Goal: Task Accomplishment & Management: Manage account settings

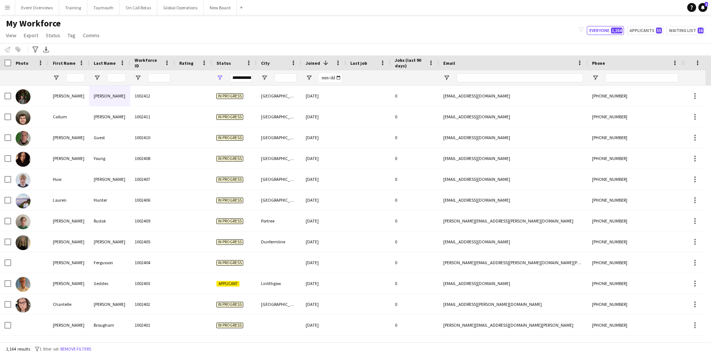
click at [5, 7] on app-icon "Menu" at bounding box center [7, 7] width 6 height 6
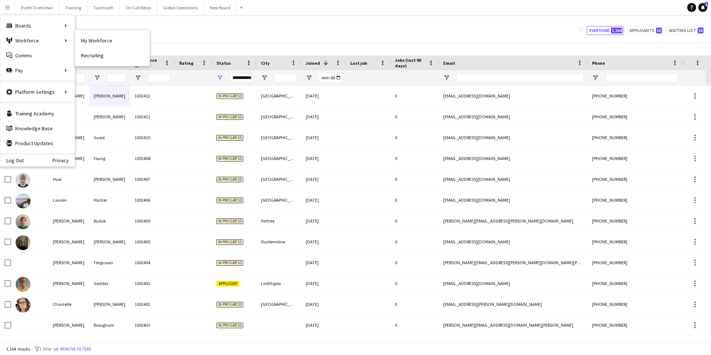
drag, startPoint x: 100, startPoint y: 40, endPoint x: 101, endPoint y: 44, distance: 3.8
click at [100, 40] on link "My Workforce" at bounding box center [112, 40] width 74 height 15
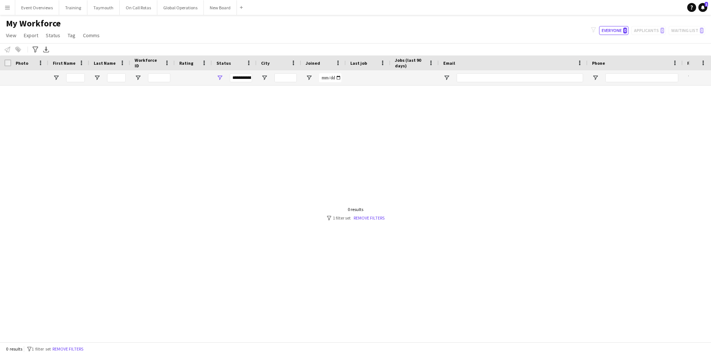
click at [8, 7] on app-icon "Menu" at bounding box center [7, 7] width 6 height 6
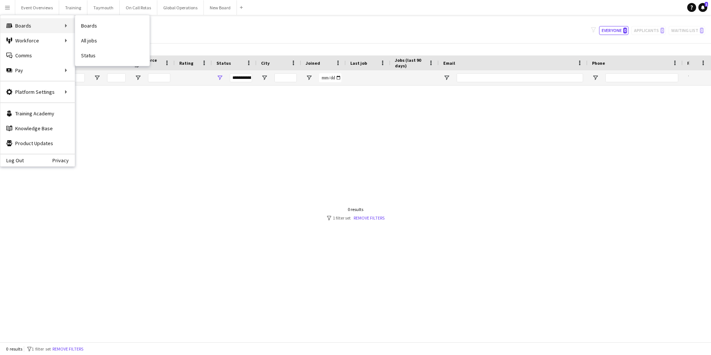
click at [23, 25] on div "Boards Boards" at bounding box center [37, 25] width 74 height 15
click at [93, 25] on link "Boards" at bounding box center [112, 25] width 74 height 15
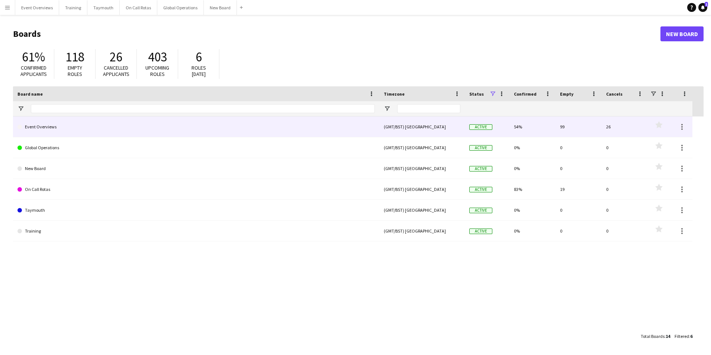
click at [37, 126] on link "Event Overviews" at bounding box center [195, 126] width 357 height 21
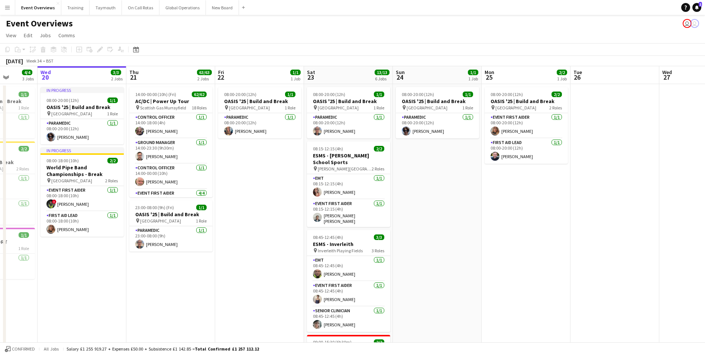
scroll to position [0, 290]
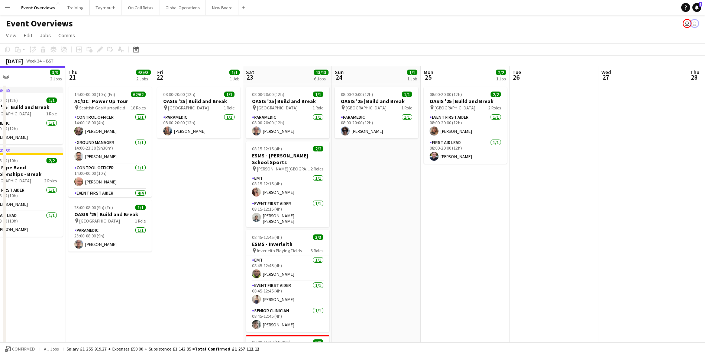
drag, startPoint x: 301, startPoint y: 234, endPoint x: 189, endPoint y: 228, distance: 112.4
click at [189, 228] on app-calendar-viewport "Sun 17 31/31 3 Jobs Mon 18 3/3 2 Jobs Tue 19 4/4 3 Jobs Wed 20 3/3 2 Jobs Thu 2…" at bounding box center [352, 344] width 705 height 557
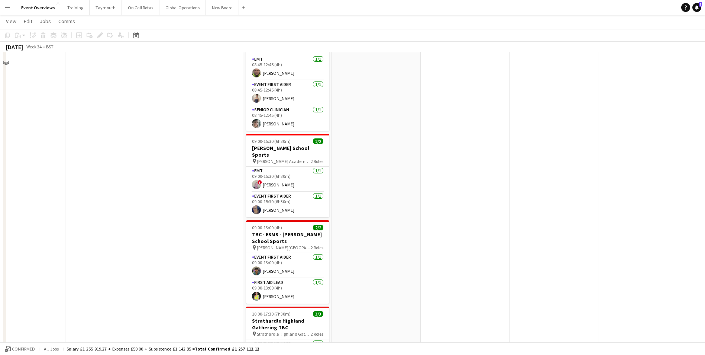
scroll to position [223, 0]
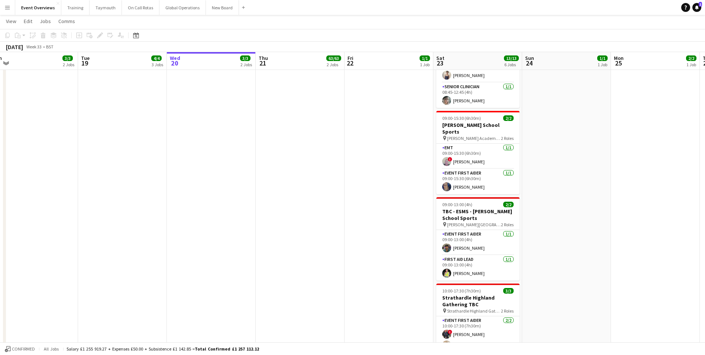
drag, startPoint x: 159, startPoint y: 193, endPoint x: 395, endPoint y: 186, distance: 236.1
click at [395, 186] on app-calendar-viewport "Sat 16 68/69 3 Jobs Sun 17 31/31 3 Jobs Mon 18 3/3 2 Jobs Tue 19 4/4 3 Jobs Wed…" at bounding box center [352, 103] width 705 height 594
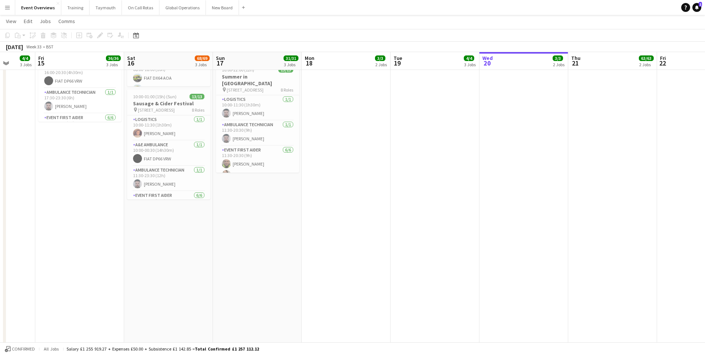
drag, startPoint x: 193, startPoint y: 212, endPoint x: 455, endPoint y: 203, distance: 262.1
click at [455, 203] on app-calendar-viewport "Tue 12 Wed 13 Thu 14 4/4 3 Jobs Fri 15 36/36 3 Jobs Sat 16 68/69 3 Jobs Sun 17 …" at bounding box center [352, 103] width 705 height 594
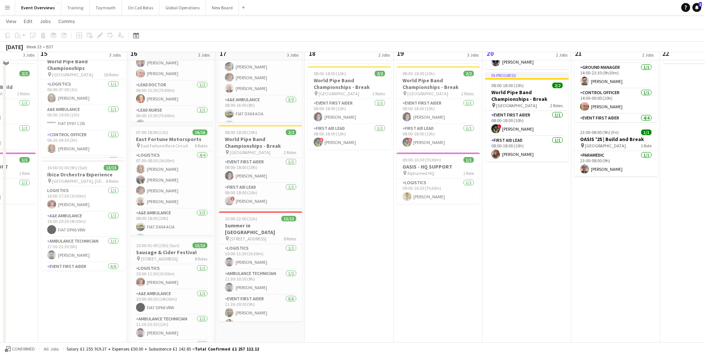
scroll to position [0, 0]
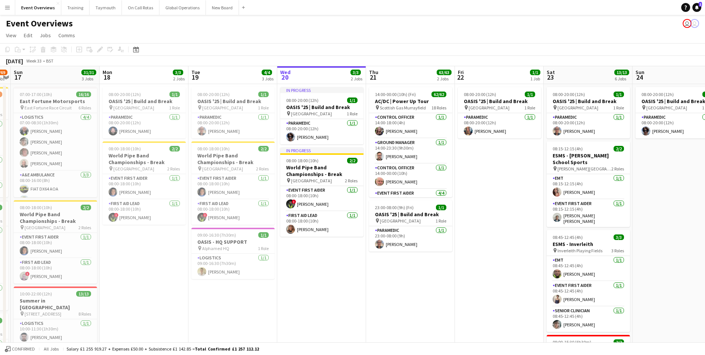
drag, startPoint x: 528, startPoint y: 306, endPoint x: 325, endPoint y: 311, distance: 202.6
click at [301, 320] on app-calendar-viewport "Thu 14 4/4 3 Jobs Fri 15 36/36 3 Jobs Sat 16 68/69 3 Jobs Sun 17 31/31 3 Jobs M…" at bounding box center [352, 344] width 705 height 557
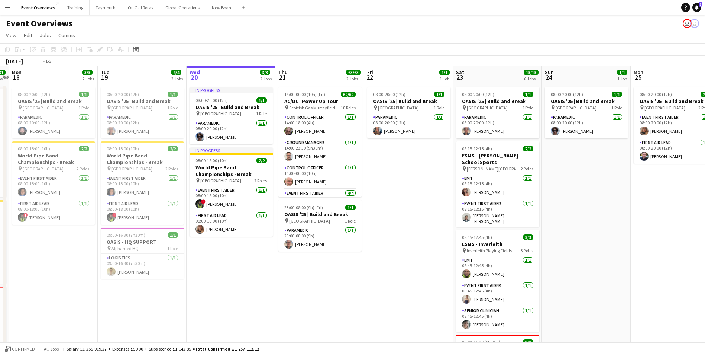
scroll to position [0, 295]
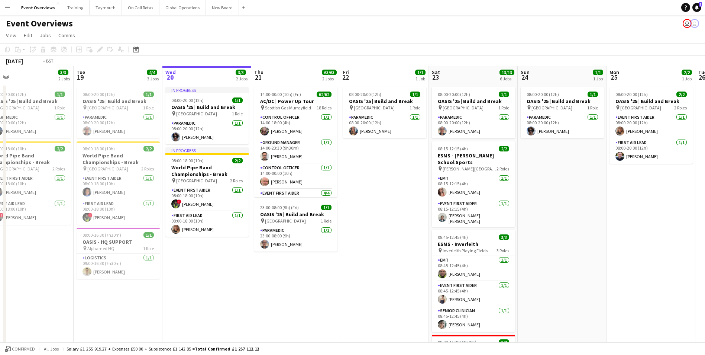
drag, startPoint x: 390, startPoint y: 305, endPoint x: 111, endPoint y: 312, distance: 279.5
click at [111, 312] on app-calendar-viewport "Fri 15 36/36 3 Jobs Sat 16 68/69 3 Jobs Sun 17 31/31 3 Jobs Mon 18 3/3 2 Jobs T…" at bounding box center [352, 344] width 705 height 557
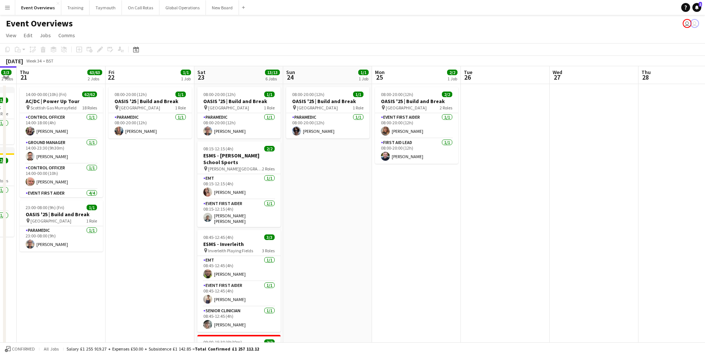
drag, startPoint x: 510, startPoint y: 270, endPoint x: 181, endPoint y: 284, distance: 329.6
click at [181, 284] on app-calendar-viewport "Sun 17 31/31 3 Jobs Mon 18 3/3 2 Jobs Tue 19 4/4 3 Jobs Wed 20 3/3 2 Jobs Thu 2…" at bounding box center [352, 344] width 705 height 557
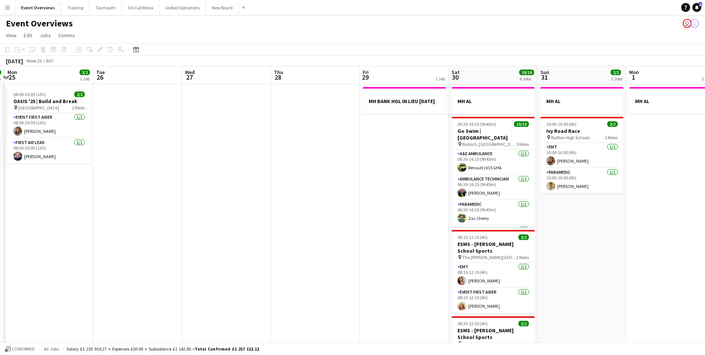
drag, startPoint x: 422, startPoint y: 268, endPoint x: 302, endPoint y: 270, distance: 119.7
click at [303, 270] on app-calendar-viewport "Fri 22 1/1 1 Job Sat 23 13/13 6 Jobs Sun 24 1/1 1 Job Mon 25 2/2 1 Job Tue 26 W…" at bounding box center [352, 344] width 705 height 557
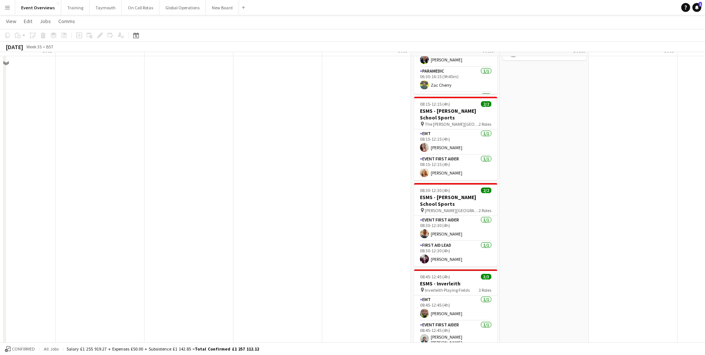
scroll to position [0, 0]
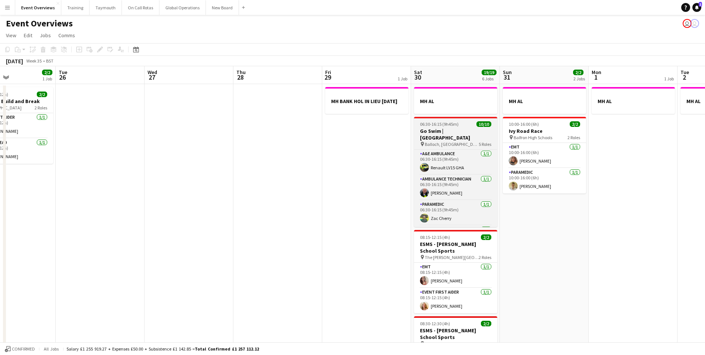
click at [436, 141] on span "Balloch, [GEOGRAPHIC_DATA]" at bounding box center [452, 144] width 54 height 6
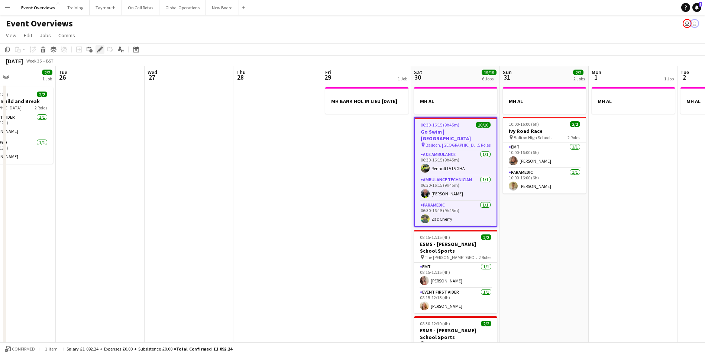
click at [99, 48] on icon "Edit" at bounding box center [100, 49] width 6 height 6
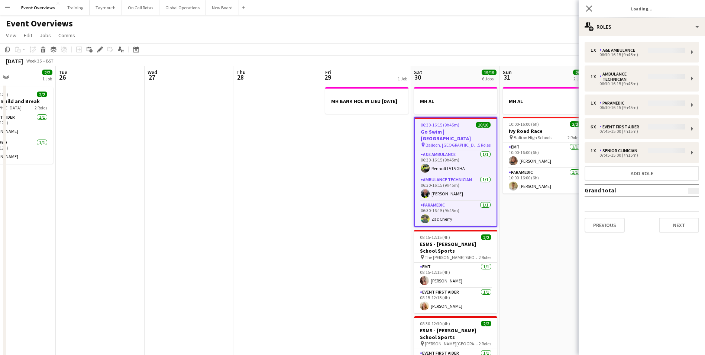
type input "**********"
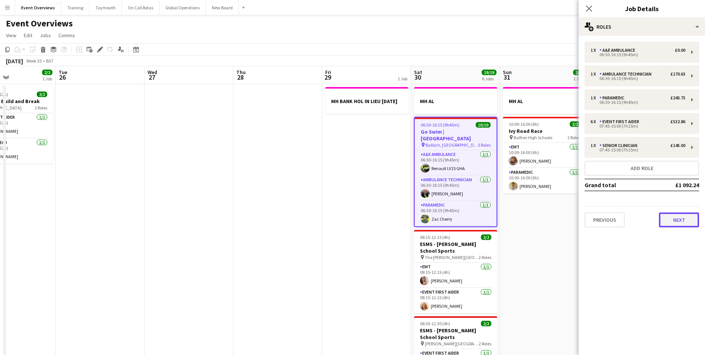
click at [663, 216] on button "Next" at bounding box center [679, 219] width 40 height 15
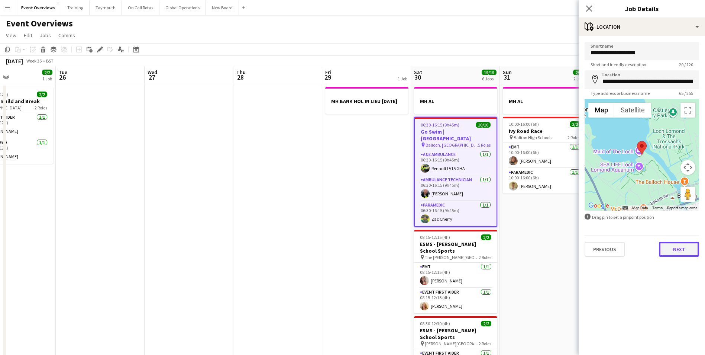
click at [678, 252] on button "Next" at bounding box center [679, 249] width 40 height 15
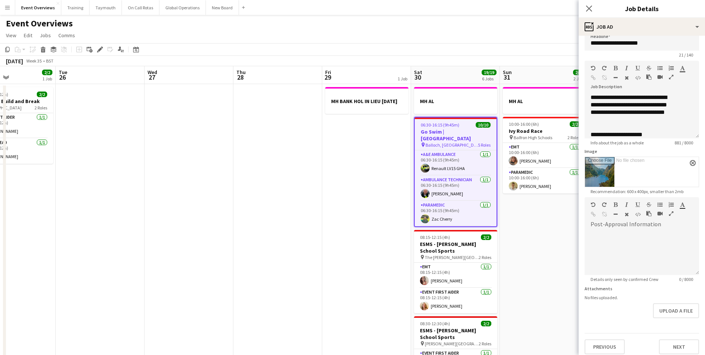
scroll to position [15, 0]
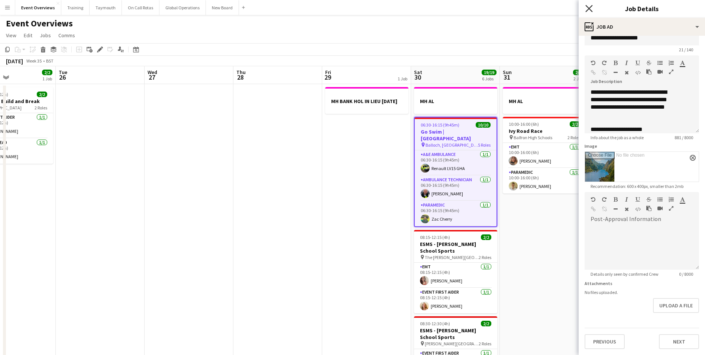
click at [591, 7] on icon at bounding box center [588, 8] width 7 height 7
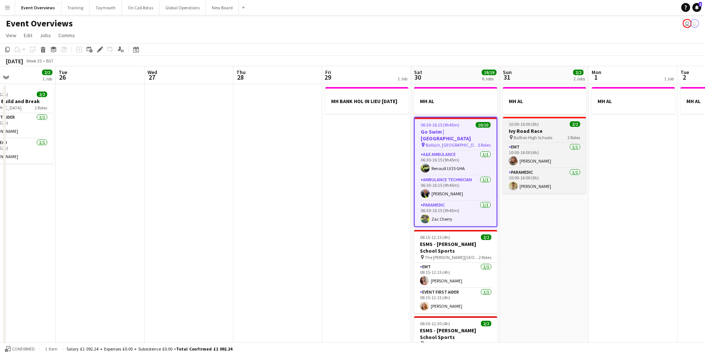
click at [517, 125] on span "10:00-16:00 (6h)" at bounding box center [524, 124] width 30 height 6
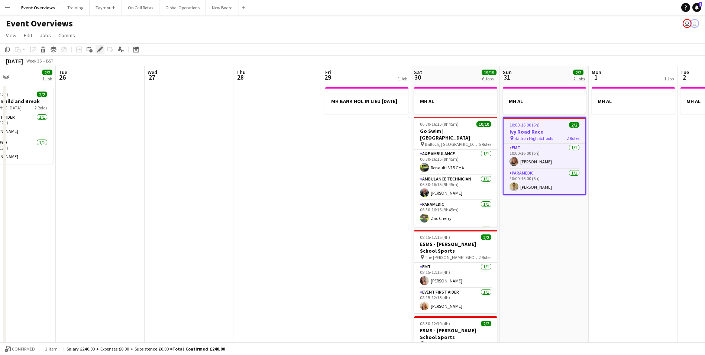
click at [98, 48] on icon "Edit" at bounding box center [100, 49] width 6 height 6
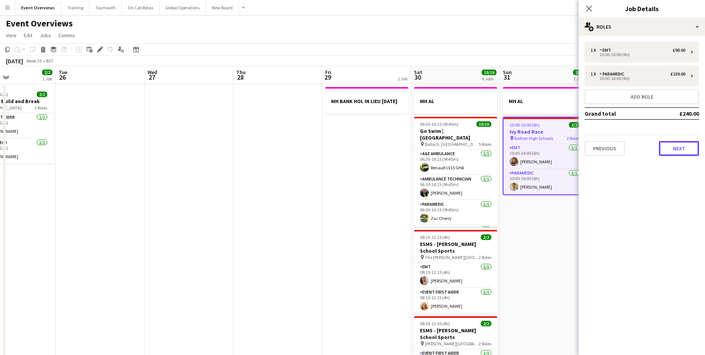
click at [666, 147] on button "Next" at bounding box center [679, 148] width 40 height 15
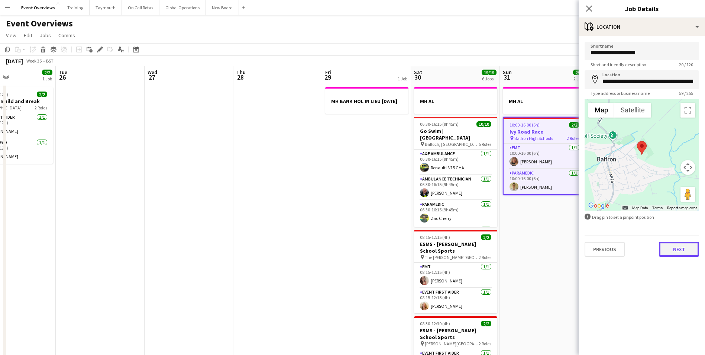
click at [676, 248] on button "Next" at bounding box center [679, 249] width 40 height 15
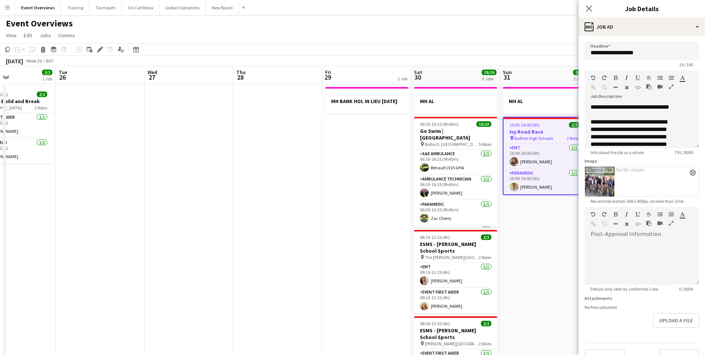
scroll to position [0, 0]
click at [331, 225] on app-date-cell "MH BANK HOL IN LIEU [DATE]" at bounding box center [366, 354] width 89 height 540
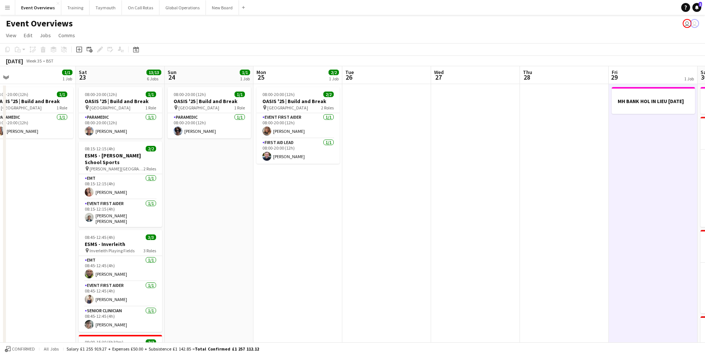
drag, startPoint x: 162, startPoint y: 234, endPoint x: 529, endPoint y: 207, distance: 367.8
click at [537, 207] on app-calendar-viewport "Wed 20 3/3 2 Jobs Thu 21 63/63 2 Jobs Fri 22 1/1 1 Job Sat 23 13/13 6 Jobs Sun …" at bounding box center [352, 344] width 705 height 557
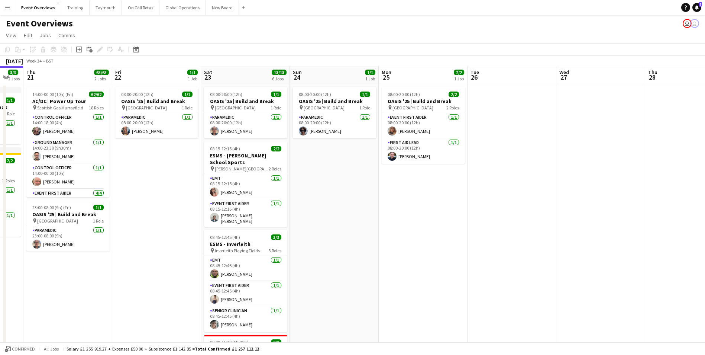
drag, startPoint x: 294, startPoint y: 231, endPoint x: 532, endPoint y: 220, distance: 238.1
click at [532, 220] on app-calendar-viewport "Tue 19 4/4 3 Jobs Wed 20 3/3 2 Jobs Thu 21 63/63 2 Jobs Fri 22 1/1 1 Job Sat 23…" at bounding box center [352, 344] width 705 height 557
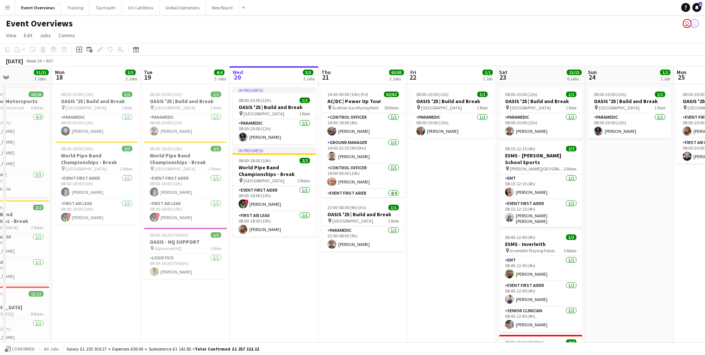
scroll to position [0, 172]
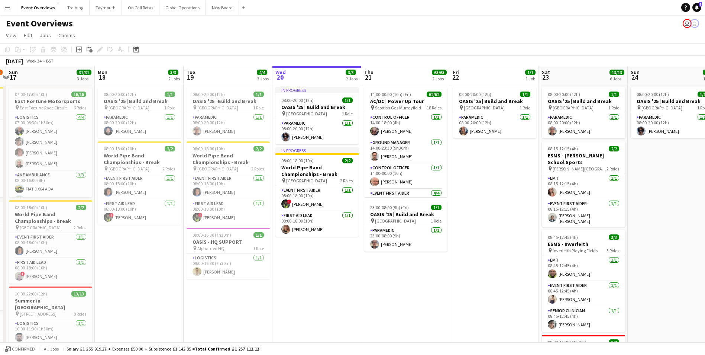
drag, startPoint x: 297, startPoint y: 287, endPoint x: 384, endPoint y: 286, distance: 86.6
click at [384, 286] on app-calendar-viewport "Fri 15 36/36 3 Jobs Sat 16 68/69 3 Jobs Sun 17 31/31 3 Jobs Mon 18 3/3 2 Jobs T…" at bounding box center [352, 344] width 705 height 557
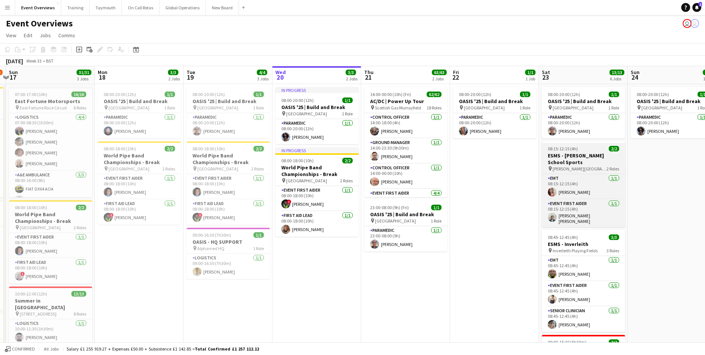
click at [576, 159] on h3 "ESMS - [PERSON_NAME] School Sports" at bounding box center [583, 158] width 83 height 13
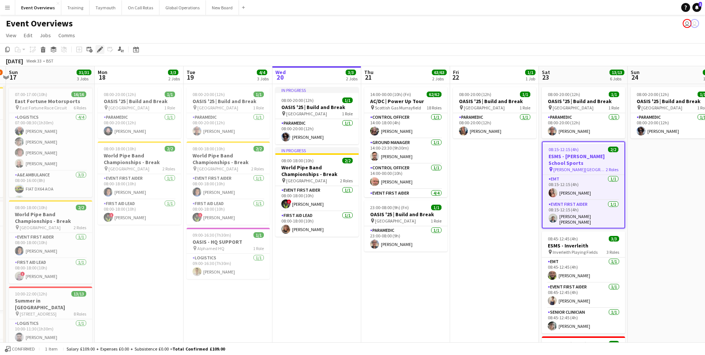
click at [100, 49] on icon at bounding box center [100, 50] width 4 height 4
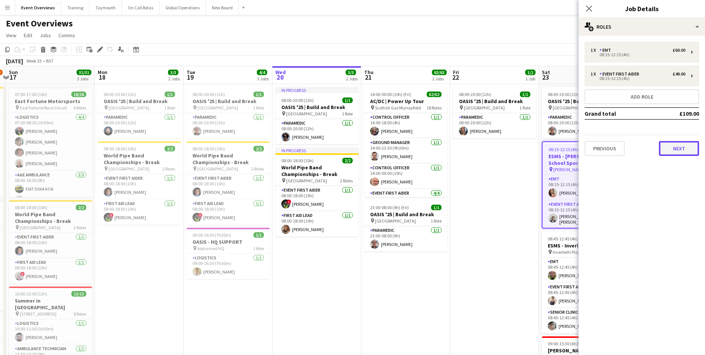
click at [677, 147] on button "Next" at bounding box center [679, 148] width 40 height 15
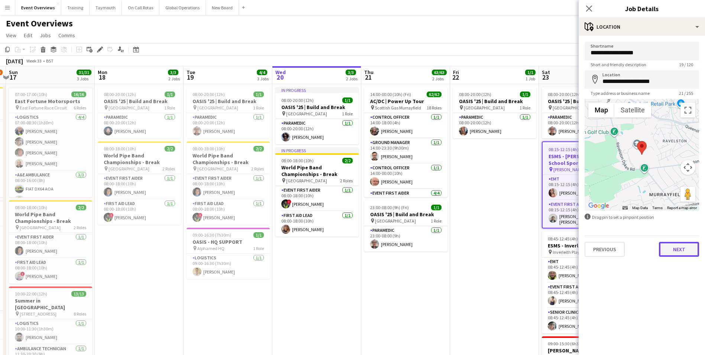
click at [686, 248] on button "Next" at bounding box center [679, 249] width 40 height 15
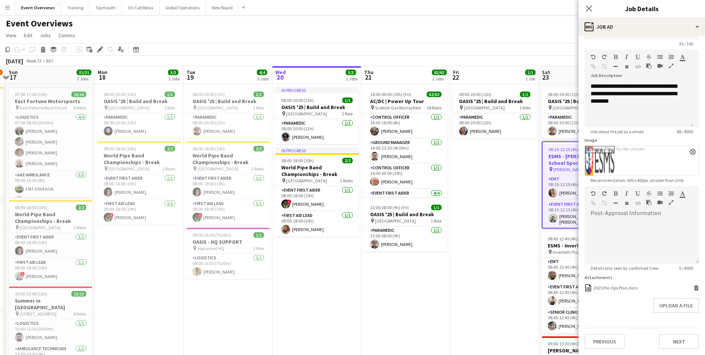
scroll to position [44, 0]
click at [590, 6] on icon "Close pop-in" at bounding box center [588, 8] width 7 height 7
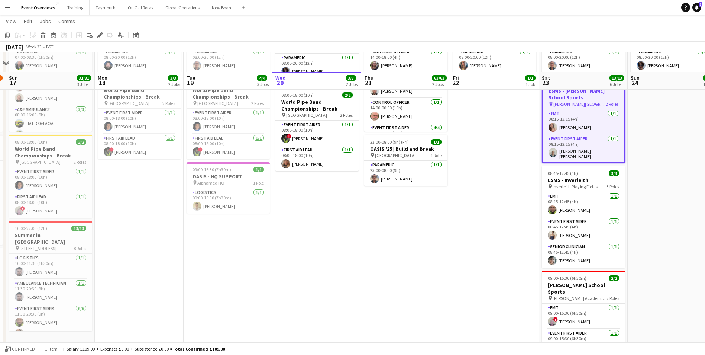
scroll to position [149, 0]
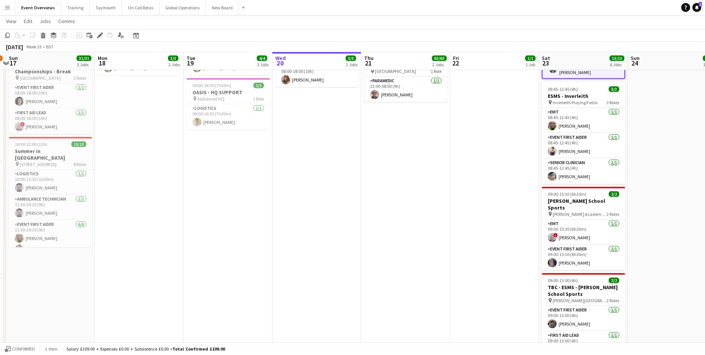
click at [496, 275] on app-date-cell "08:00-20:00 (12h) 1/1 OASIS '25 | Build and Break pin [GEOGRAPHIC_DATA] 1 Role …" at bounding box center [494, 205] width 89 height 540
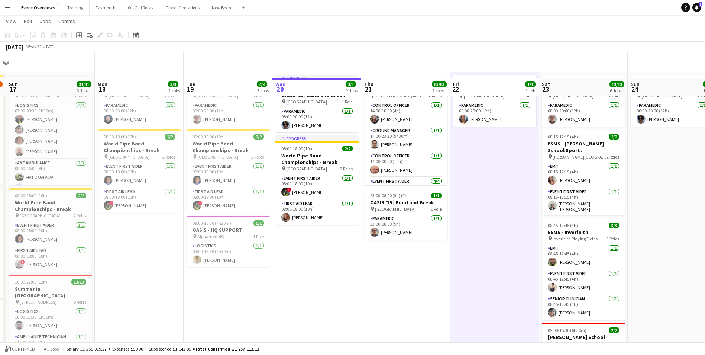
scroll to position [0, 0]
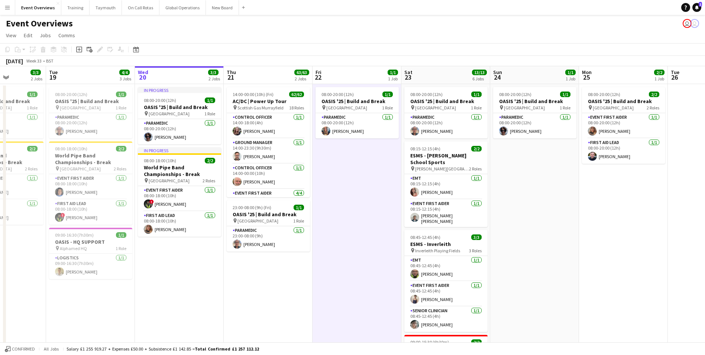
drag, startPoint x: 478, startPoint y: 256, endPoint x: 250, endPoint y: 282, distance: 229.4
click at [251, 282] on app-calendar-viewport "Sat 16 68/69 3 Jobs Sun 17 31/31 3 Jobs Mon 18 3/3 2 Jobs Tue 19 4/4 3 Jobs Wed…" at bounding box center [352, 344] width 705 height 557
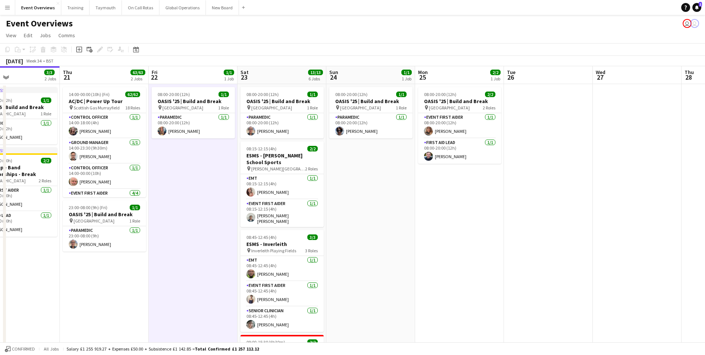
scroll to position [0, 233]
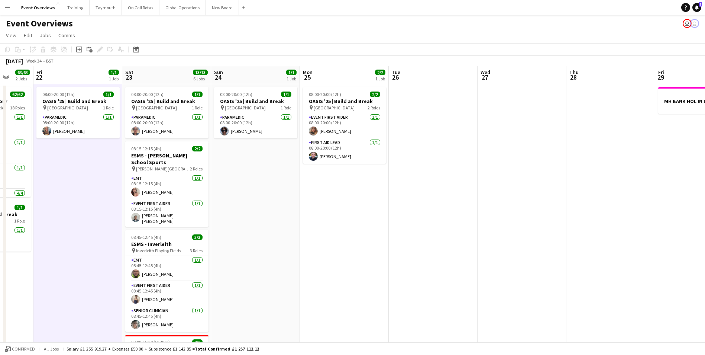
drag, startPoint x: 530, startPoint y: 264, endPoint x: 340, endPoint y: 289, distance: 190.9
click at [340, 289] on app-calendar-viewport "Tue 19 4/4 3 Jobs Wed 20 3/3 2 Jobs Thu 21 63/63 2 Jobs Fri 22 1/1 1 Job Sat 23…" at bounding box center [352, 344] width 705 height 557
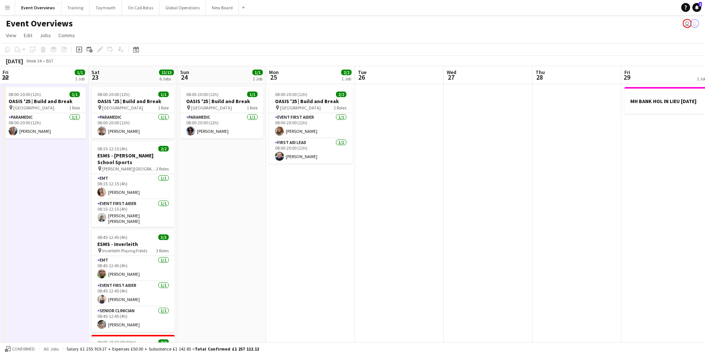
drag, startPoint x: 557, startPoint y: 253, endPoint x: 236, endPoint y: 272, distance: 322.0
click at [240, 272] on app-calendar-viewport "Tue 19 4/4 3 Jobs Wed 20 3/3 2 Jobs Thu 21 63/63 2 Jobs Fri 22 1/1 1 Job Sat 23…" at bounding box center [352, 344] width 705 height 557
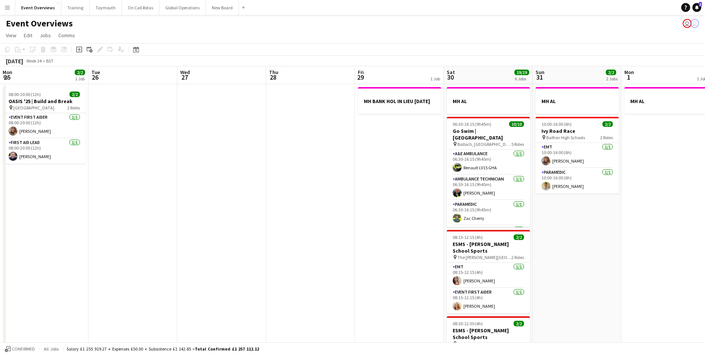
scroll to position [0, 298]
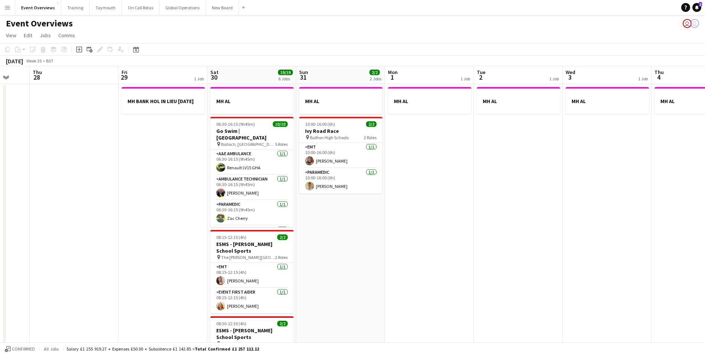
drag, startPoint x: 569, startPoint y: 283, endPoint x: 333, endPoint y: 292, distance: 235.8
click at [334, 292] on app-calendar-viewport "Mon 25 2/2 1 Job Tue 26 Wed 27 Thu 28 Fri 29 1 Job Sat 30 19/19 6 Jobs Sun 31 2…" at bounding box center [352, 344] width 705 height 557
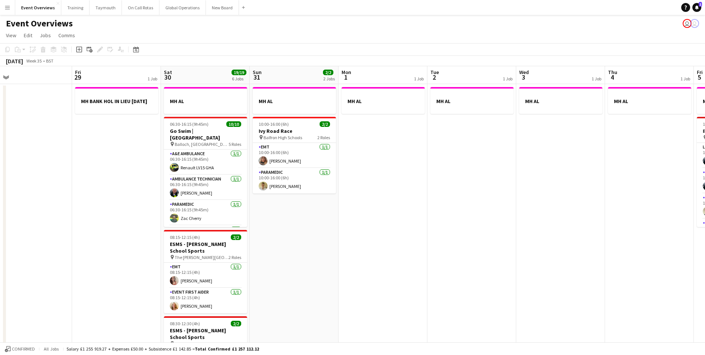
scroll to position [0, 273]
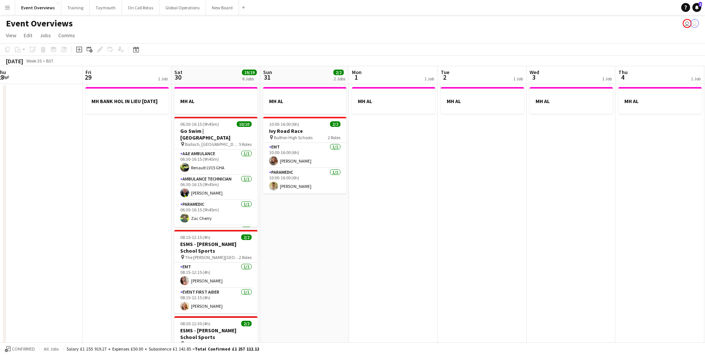
drag, startPoint x: 498, startPoint y: 274, endPoint x: 226, endPoint y: 291, distance: 272.6
click at [226, 291] on app-calendar-viewport "Mon 25 2/2 1 Job Tue 26 Wed 27 Thu 28 Fri 29 1 Job Sat 30 19/19 6 Jobs Sun 31 2…" at bounding box center [352, 344] width 705 height 557
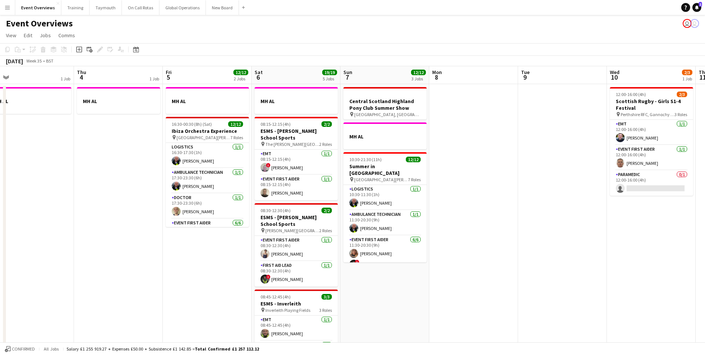
drag, startPoint x: 434, startPoint y: 291, endPoint x: 59, endPoint y: 289, distance: 375.7
click at [67, 287] on app-calendar-viewport "Sun 31 2/2 2 Jobs Mon 1 1 Job Tue 2 1 Job Wed 3 1 Job Thu 4 1 Job Fri 5 12/12 2…" at bounding box center [352, 344] width 705 height 557
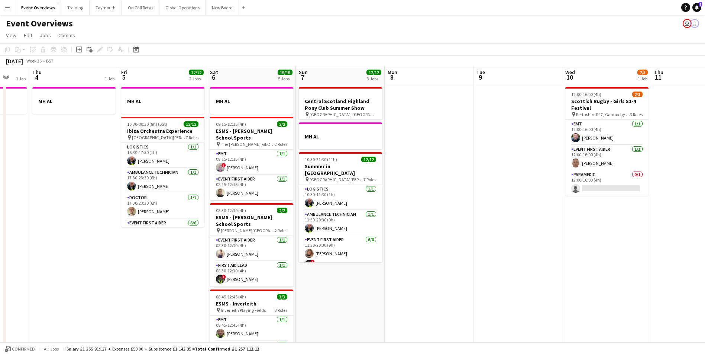
drag, startPoint x: 515, startPoint y: 291, endPoint x: 122, endPoint y: 310, distance: 394.0
click at [122, 310] on app-calendar-viewport "Mon 1 1 Job Tue 2 1 Job Wed 3 1 Job Thu 4 1 Job Fri 5 12/12 2 Jobs Sat 6 19/19 …" at bounding box center [352, 344] width 705 height 557
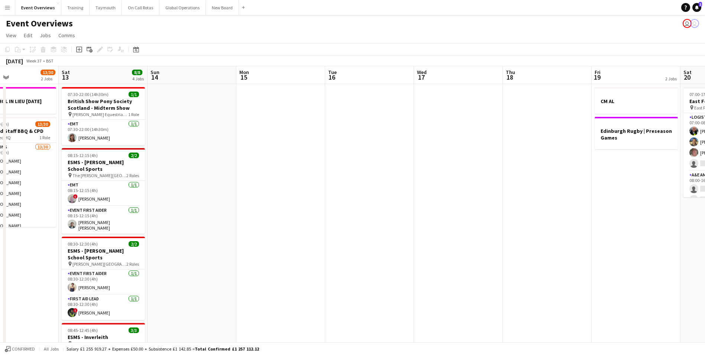
drag, startPoint x: 563, startPoint y: 255, endPoint x: 235, endPoint y: 265, distance: 327.9
click at [228, 265] on app-calendar-viewport "Wed 10 2/3 1 Job Thu 11 Fri 12 13/30 2 Jobs Sat 13 8/8 4 Jobs Sun 14 Mon 15 Tue…" at bounding box center [352, 344] width 705 height 557
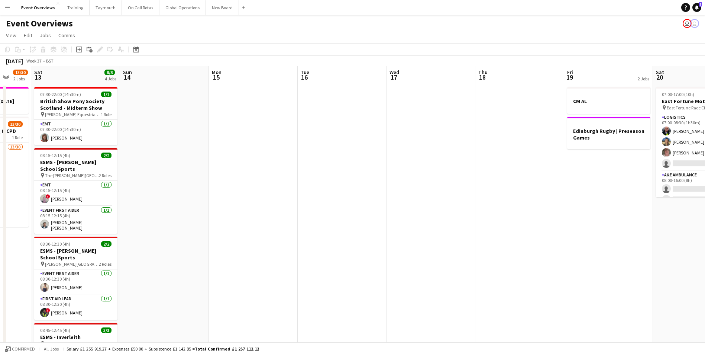
drag, startPoint x: 348, startPoint y: 262, endPoint x: 203, endPoint y: 275, distance: 145.9
click at [203, 275] on app-calendar-viewport "Wed 10 2/3 1 Job Thu 11 Fri 12 13/30 2 Jobs Sat 13 8/8 4 Jobs Sun 14 Mon 15 Tue…" at bounding box center [352, 344] width 705 height 557
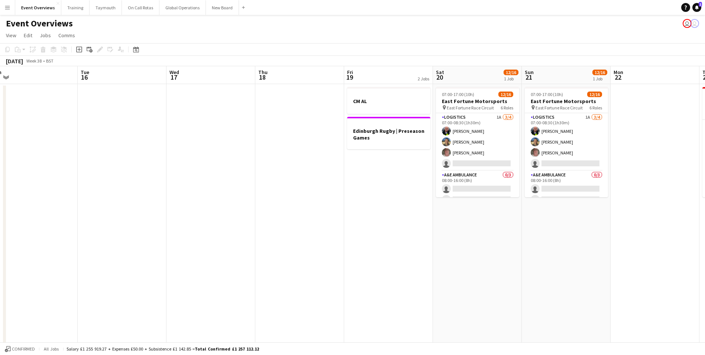
drag, startPoint x: 482, startPoint y: 286, endPoint x: 234, endPoint y: 314, distance: 248.7
click at [172, 318] on app-calendar-viewport "Sat 13 8/8 4 Jobs Sun 14 Mon 15 Tue 16 Wed 17 Thu 18 Fri 19 2 Jobs Sat 20 12/16…" at bounding box center [352, 344] width 705 height 557
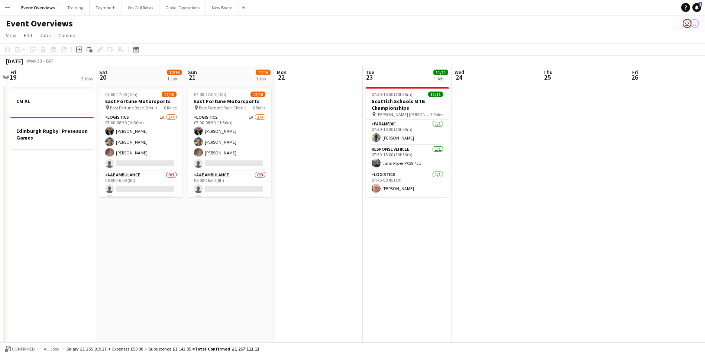
drag, startPoint x: 358, startPoint y: 311, endPoint x: 138, endPoint y: 317, distance: 220.1
click at [138, 317] on app-calendar-viewport "Tue 16 Wed 17 Thu 18 Fri 19 2 Jobs Sat 20 12/16 1 Job Sun 21 12/16 1 Job Mon 22…" at bounding box center [352, 344] width 705 height 557
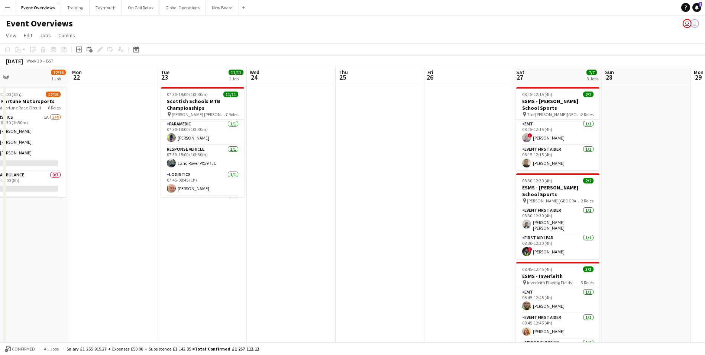
drag, startPoint x: 371, startPoint y: 296, endPoint x: 117, endPoint y: 306, distance: 254.0
click at [117, 306] on app-calendar-viewport "Thu 18 Fri 19 2 Jobs Sat 20 12/16 1 Job Sun 21 12/16 1 Job Mon 22 Tue 23 11/11 …" at bounding box center [352, 344] width 705 height 557
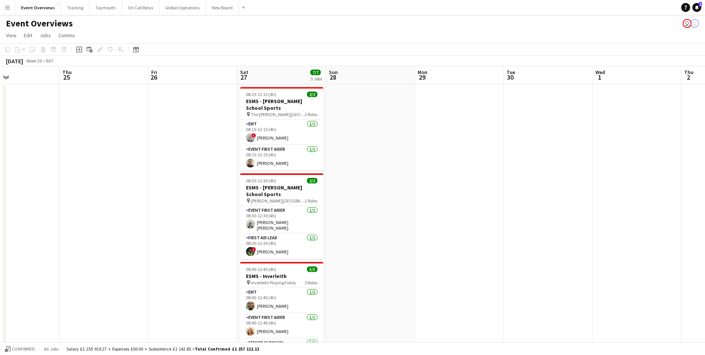
drag, startPoint x: 472, startPoint y: 263, endPoint x: 67, endPoint y: 268, distance: 405.1
click at [68, 268] on app-calendar-viewport "Sun 21 12/16 1 Job Mon 22 Tue 23 11/11 1 Job Wed 24 Thu 25 Fri 26 Sat 27 7/7 3 …" at bounding box center [352, 344] width 705 height 557
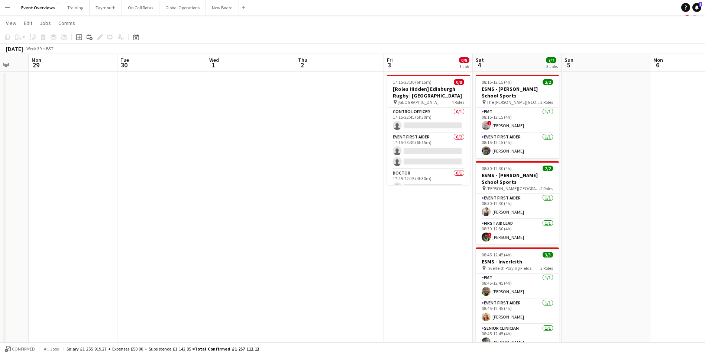
scroll to position [0, 0]
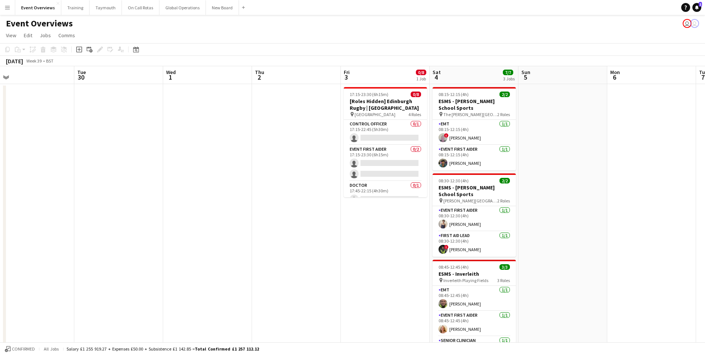
drag, startPoint x: 348, startPoint y: 258, endPoint x: 35, endPoint y: 266, distance: 313.8
click at [33, 267] on app-calendar-viewport "Fri 26 Sat 27 7/7 3 Jobs Sun 28 Mon 29 Tue 30 Wed 1 Thu 2 Fri 3 0/8 1 Job Sat 4…" at bounding box center [352, 344] width 705 height 557
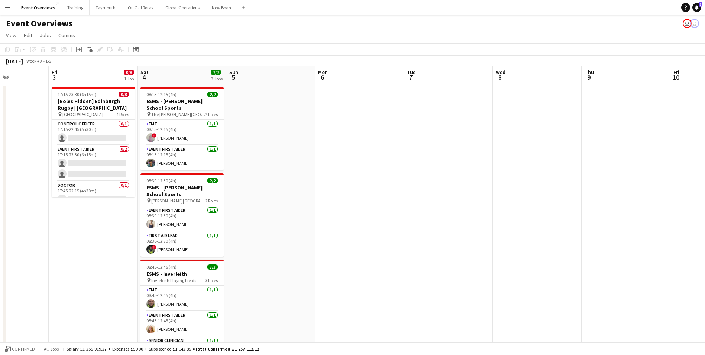
drag, startPoint x: 397, startPoint y: 244, endPoint x: 214, endPoint y: 227, distance: 183.6
click at [57, 239] on app-calendar-viewport "Tue 30 Wed 1 Thu 2 Fri 3 0/8 1 Job Sat 4 7/7 3 Jobs Sun 5 Mon 6 Tue 7 Wed 8 Thu…" at bounding box center [352, 344] width 705 height 557
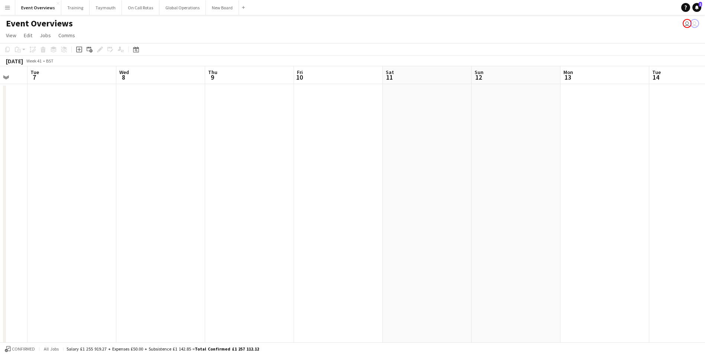
drag, startPoint x: 365, startPoint y: 217, endPoint x: 117, endPoint y: 227, distance: 247.3
click at [0, 234] on html "Menu Boards Boards Boards All jobs Status Workforce Workforce My Workforce Recr…" at bounding box center [352, 318] width 705 height 636
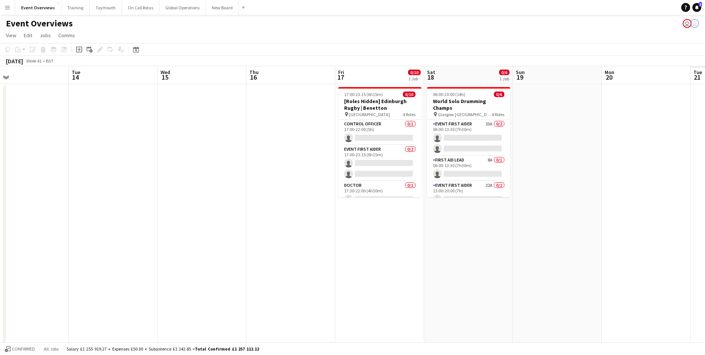
drag, startPoint x: 358, startPoint y: 223, endPoint x: 118, endPoint y: 233, distance: 240.3
click at [118, 233] on app-calendar-viewport "Fri 10 Sat 11 Sun 12 Mon 13 Tue 14 Wed 15 Thu 16 Fri 17 0/10 1 Job Sat 18 0/6 1…" at bounding box center [352, 344] width 705 height 557
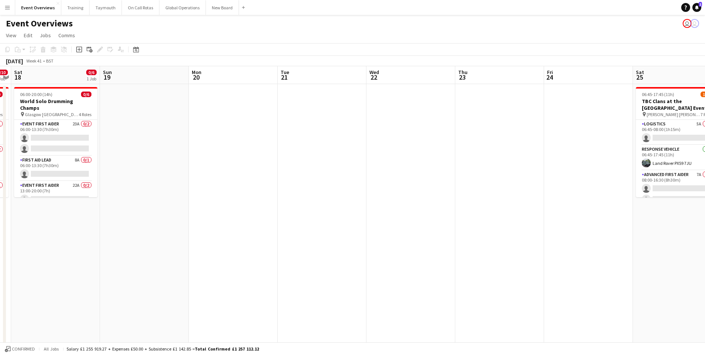
drag, startPoint x: 544, startPoint y: 256, endPoint x: 75, endPoint y: 269, distance: 469.2
click at [75, 269] on app-calendar-viewport "Wed 15 Thu 16 Fri 17 0/10 1 Job Sat 18 0/6 1 Job Sun 19 Mon 20 Tue 21 Wed 22 Th…" at bounding box center [352, 344] width 705 height 557
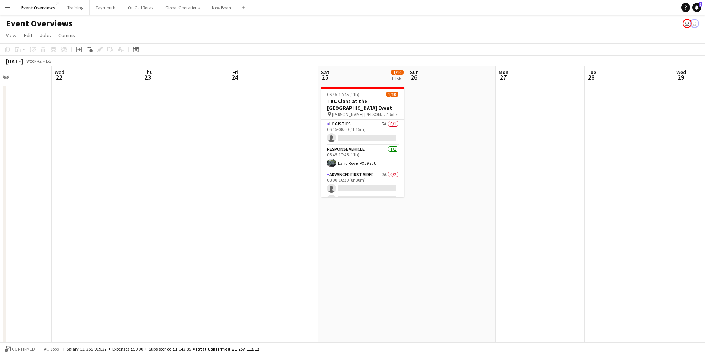
drag, startPoint x: 255, startPoint y: 258, endPoint x: 176, endPoint y: 259, distance: 78.8
click at [148, 261] on app-calendar-viewport "Sat 18 0/6 1 Job Sun 19 Mon 20 Tue 21 Wed 22 Thu 23 Fri 24 Sat 25 1/10 1 Job Su…" at bounding box center [352, 344] width 705 height 557
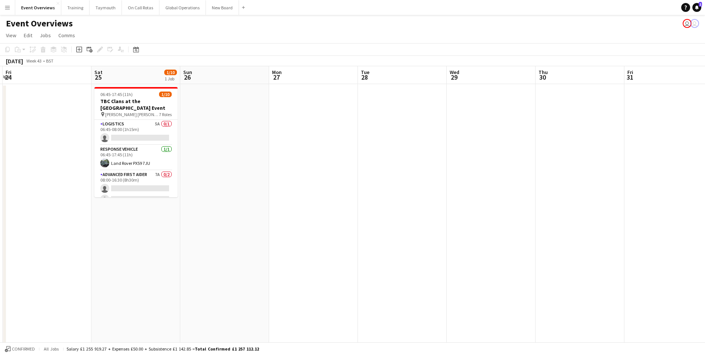
drag, startPoint x: 384, startPoint y: 275, endPoint x: 161, endPoint y: 282, distance: 222.7
click at [9, 295] on app-calendar-viewport "Tue 21 Wed 22 Thu 23 Fri 24 Sat 25 1/10 1 Job Sun 26 Mon 27 Tue 28 Wed 29 Thu 3…" at bounding box center [352, 344] width 705 height 557
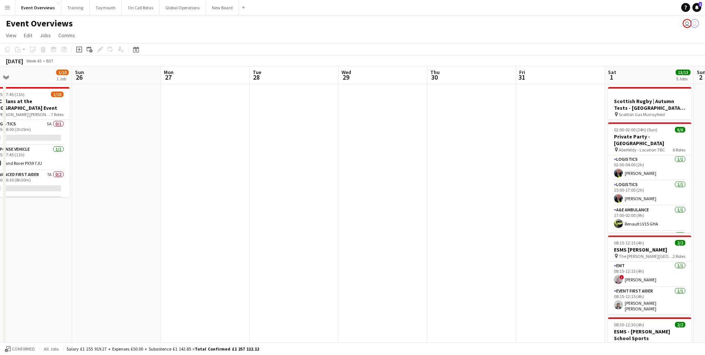
drag, startPoint x: 224, startPoint y: 272, endPoint x: -13, endPoint y: 289, distance: 238.1
click at [0, 289] on html "Menu Boards Boards Boards All jobs Status Workforce Workforce My Workforce Recr…" at bounding box center [352, 318] width 705 height 636
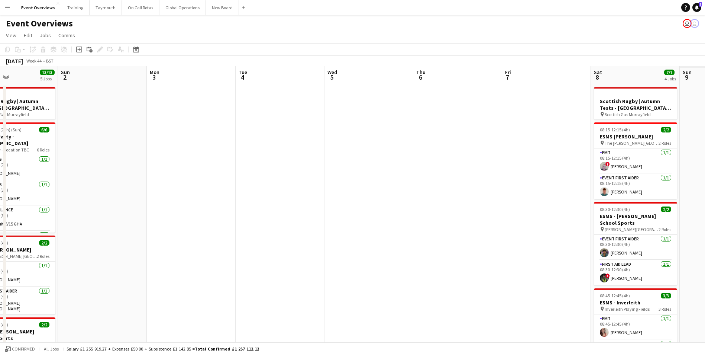
scroll to position [0, 192]
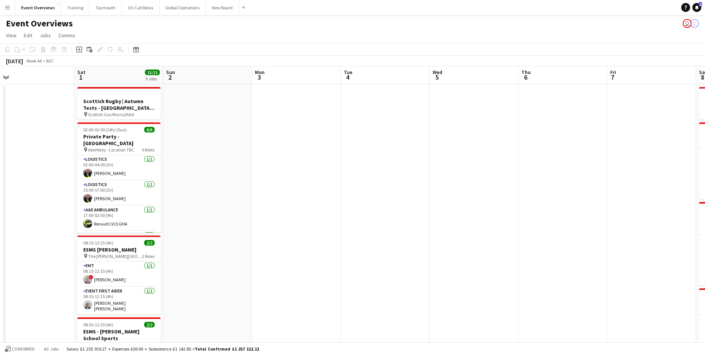
drag, startPoint x: 494, startPoint y: 205, endPoint x: 311, endPoint y: 211, distance: 183.7
click at [253, 218] on app-calendar-viewport "Wed 29 Thu 30 Fri 31 Sat 1 13/13 5 Jobs Sun 2 Mon 3 Tue 4 Wed 5 Thu 6 Fri 7 Sat…" at bounding box center [352, 344] width 705 height 557
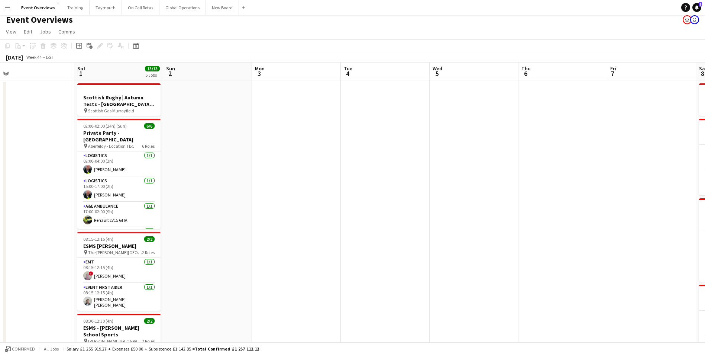
scroll to position [0, 0]
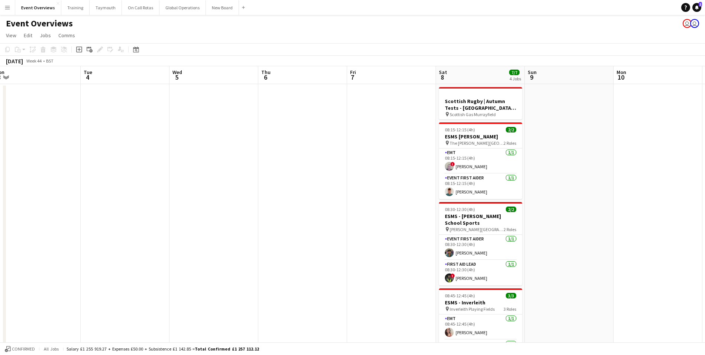
drag, startPoint x: 512, startPoint y: 200, endPoint x: 251, endPoint y: 230, distance: 262.2
click at [251, 230] on app-calendar-viewport "Fri 31 Sat 1 13/13 5 Jobs Sun 2 Mon 3 Tue 4 Wed 5 Thu 6 Fri 7 Sat 8 7/7 4 Jobs …" at bounding box center [352, 344] width 705 height 557
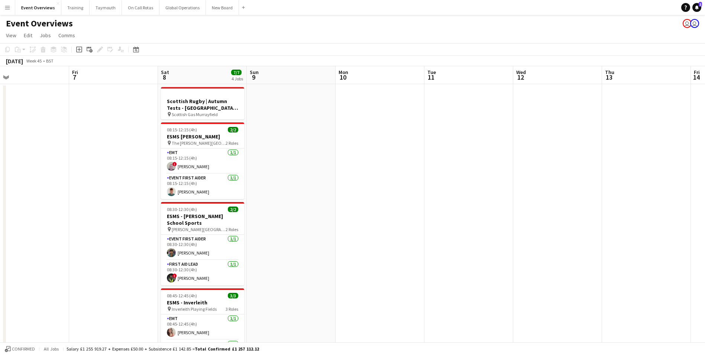
drag, startPoint x: 286, startPoint y: 231, endPoint x: -83, endPoint y: 252, distance: 369.2
click at [0, 252] on html "Menu Boards Boards Boards All jobs Status Workforce Workforce My Workforce Recr…" at bounding box center [352, 318] width 705 height 636
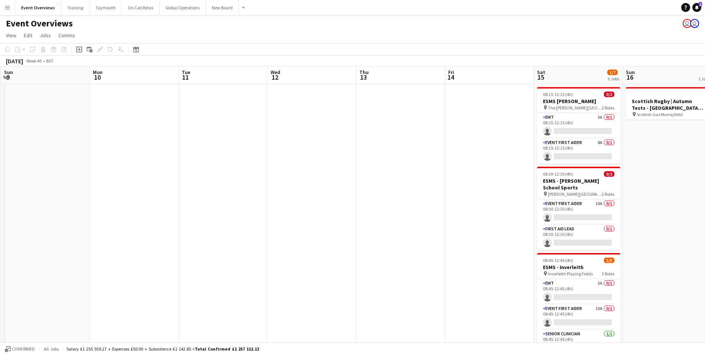
drag, startPoint x: 386, startPoint y: 232, endPoint x: 123, endPoint y: 240, distance: 263.2
click at [123, 240] on app-calendar-viewport "Thu 6 Fri 7 Sat 8 7/7 4 Jobs Sun 9 Mon 10 Tue 11 Wed 12 Thu 13 Fri 14 Sat 15 1/…" at bounding box center [352, 344] width 705 height 557
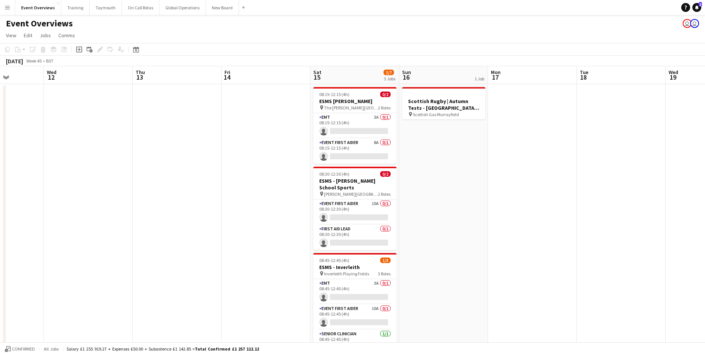
drag, startPoint x: 359, startPoint y: 232, endPoint x: 130, endPoint y: 233, distance: 228.9
click at [130, 233] on app-calendar-viewport "Sun 9 Mon 10 Tue 11 Wed 12 Thu 13 Fri 14 Sat 15 1/7 3 Jobs Sun 16 1 Job Mon 17 …" at bounding box center [352, 344] width 705 height 557
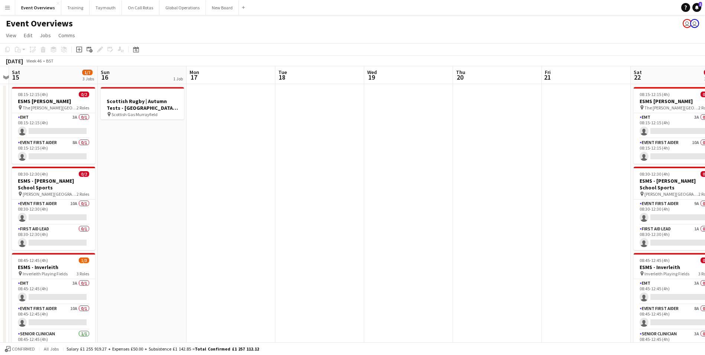
drag, startPoint x: 454, startPoint y: 223, endPoint x: 136, endPoint y: 236, distance: 318.4
click at [136, 236] on app-calendar-viewport "Wed 12 Thu 13 Fri 14 Sat 15 1/7 3 Jobs Sun 16 1 Job Mon 17 Tue 18 Wed 19 Thu 20…" at bounding box center [352, 344] width 705 height 557
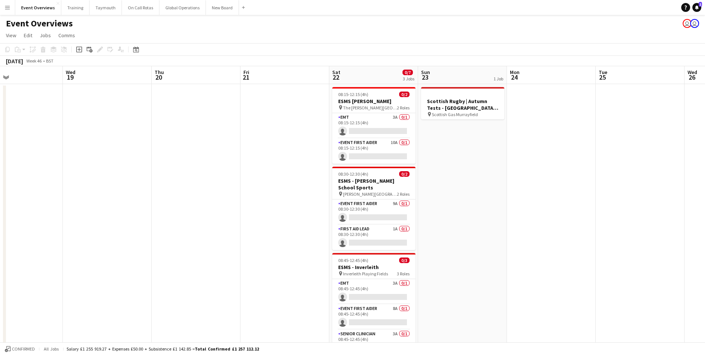
drag, startPoint x: 397, startPoint y: 231, endPoint x: 211, endPoint y: 234, distance: 186.6
click at [123, 236] on app-calendar-viewport "Sun 16 1 Job Mon 17 Tue 18 Wed 19 Thu 20 Fri 21 Sat 22 0/7 3 Jobs Sun 23 1 Job …" at bounding box center [352, 344] width 705 height 557
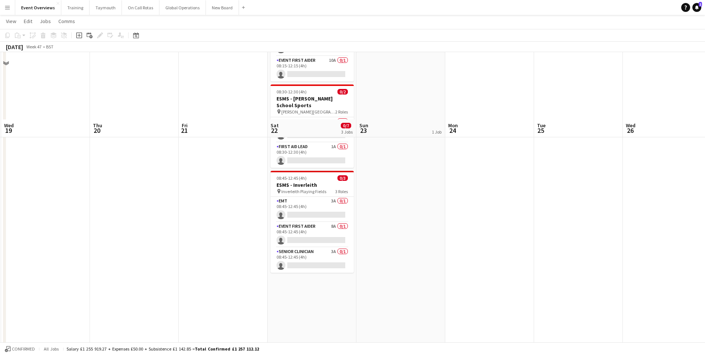
scroll to position [0, 0]
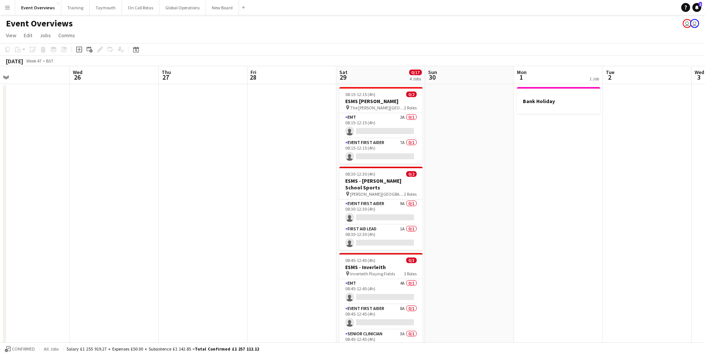
drag, startPoint x: 570, startPoint y: 214, endPoint x: 14, endPoint y: 234, distance: 556.7
click at [14, 234] on app-calendar-viewport "Sat 22 0/7 3 Jobs Sun 23 1 Job Mon 24 Tue 25 Wed 26 Thu 27 Fri 28 Sat 29 0/17 4…" at bounding box center [352, 344] width 705 height 557
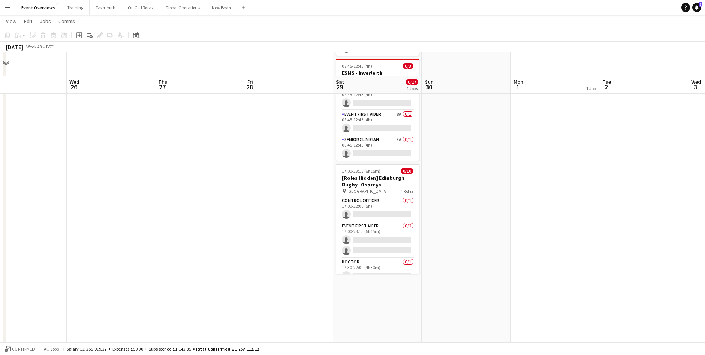
scroll to position [223, 0]
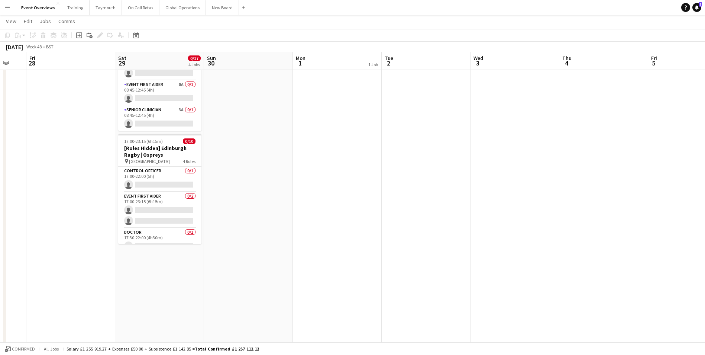
drag, startPoint x: 372, startPoint y: 274, endPoint x: 152, endPoint y: 274, distance: 219.6
click at [149, 276] on app-calendar-viewport "Tue 25 Wed 26 Thu 27 Fri 28 Sat 29 0/17 4 Jobs Sun 30 Mon 1 1 Job Tue 2 Wed 3 T…" at bounding box center [352, 103] width 705 height 594
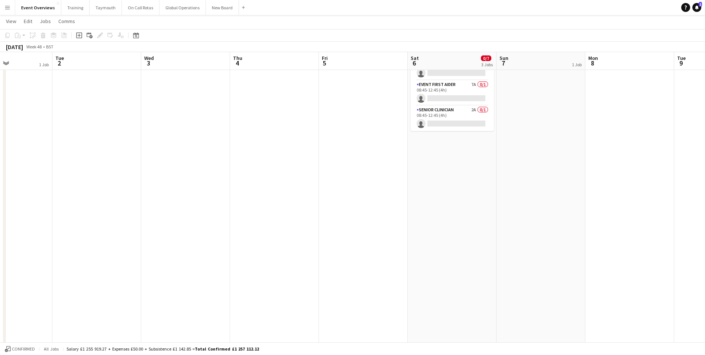
drag, startPoint x: 417, startPoint y: 249, endPoint x: 189, endPoint y: 261, distance: 228.5
click at [185, 261] on app-calendar-viewport "Fri 28 Sat 29 0/17 4 Jobs Sun 30 Mon 1 1 Job Tue 2 Wed 3 Thu 4 Fri 5 Sat 6 0/7 …" at bounding box center [352, 103] width 705 height 594
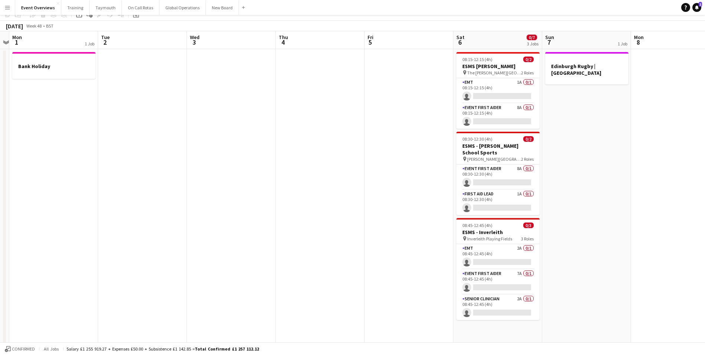
scroll to position [0, 0]
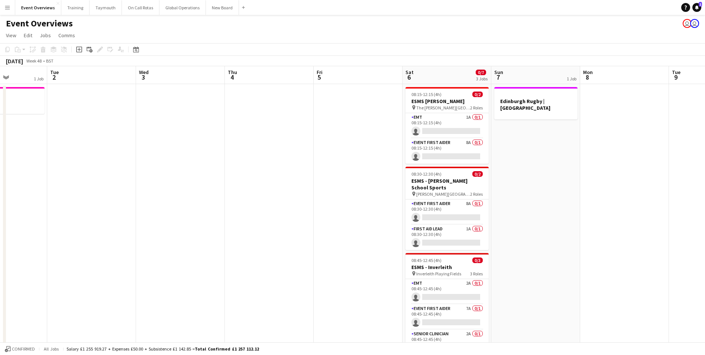
drag, startPoint x: 368, startPoint y: 255, endPoint x: 36, endPoint y: 252, distance: 331.9
click at [36, 252] on app-calendar-viewport "Sat 29 0/17 4 Jobs Sun 30 Mon 1 1 Job Tue 2 Wed 3 Thu 4 Fri 5 Sat 6 0/7 3 Jobs …" at bounding box center [352, 344] width 705 height 557
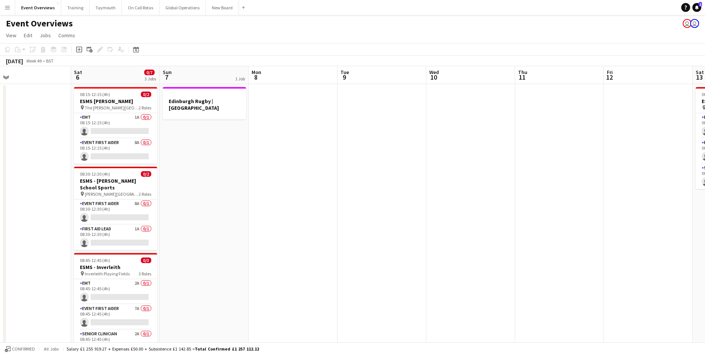
drag, startPoint x: 420, startPoint y: 225, endPoint x: 67, endPoint y: 239, distance: 353.7
click at [67, 239] on app-calendar-viewport "Tue 2 Wed 3 Thu 4 Fri 5 Sat 6 0/7 3 Jobs Sun 7 1 Job Mon 8 Tue 9 Wed 10 Thu 11 …" at bounding box center [352, 344] width 705 height 557
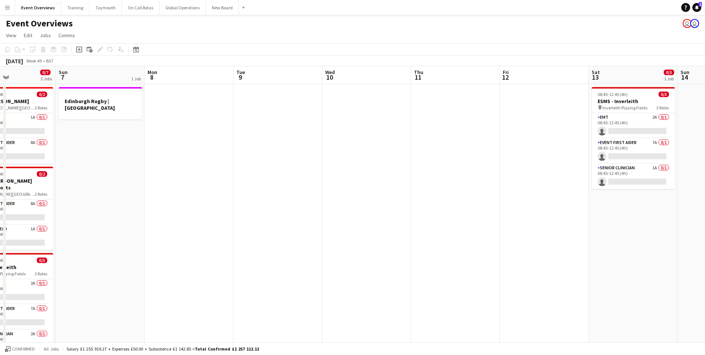
drag, startPoint x: 229, startPoint y: 250, endPoint x: 428, endPoint y: 251, distance: 198.8
click at [428, 251] on app-calendar-viewport "Thu 4 Fri 5 Sat 6 0/7 3 Jobs Sun 7 1 Job Mon 8 Tue 9 Wed 10 Thu 11 Fri 12 Sat 1…" at bounding box center [352, 344] width 705 height 557
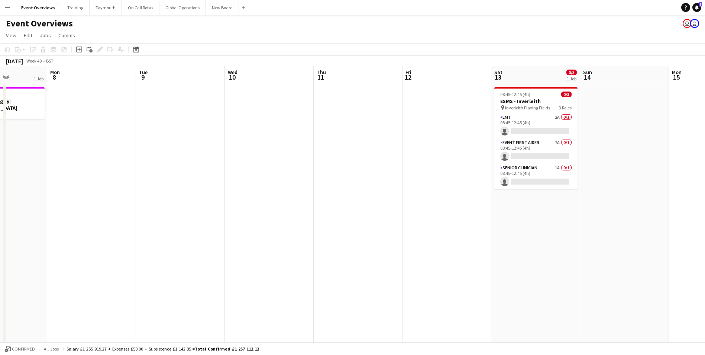
drag, startPoint x: 428, startPoint y: 251, endPoint x: 204, endPoint y: 259, distance: 224.2
click at [153, 259] on app-calendar-viewport "Fri 5 Sat 6 0/7 3 Jobs Sun 7 1 Job Mon 8 Tue 9 Wed 10 Thu 11 Fri 12 Sat 13 0/3 …" at bounding box center [352, 344] width 705 height 557
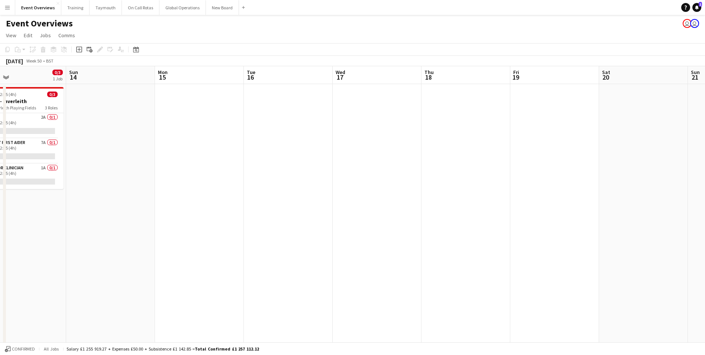
drag, startPoint x: 388, startPoint y: 258, endPoint x: 79, endPoint y: 270, distance: 309.4
click at [79, 270] on app-calendar-viewport "Wed 10 Thu 11 Fri 12 Sat 13 0/3 1 Job Sun 14 Mon 15 Tue 16 Wed 17 Thu 18 Fri 19…" at bounding box center [352, 344] width 705 height 557
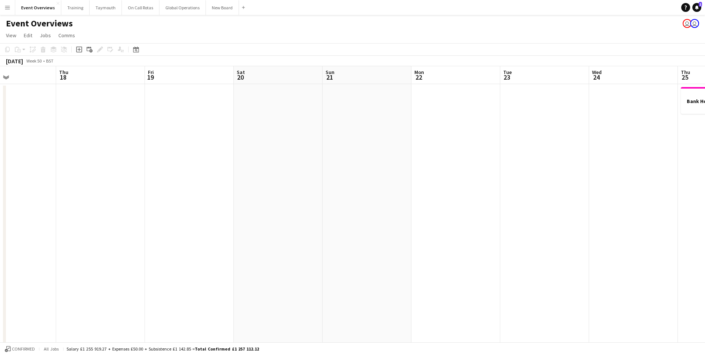
drag, startPoint x: 421, startPoint y: 247, endPoint x: 51, endPoint y: 271, distance: 370.9
click at [51, 271] on app-calendar-viewport "Sun 14 Mon 15 Tue 16 Wed 17 Thu 18 Fri 19 Sat 20 Sun 21 Mon 22 Tue 23 Wed 24 Th…" at bounding box center [352, 344] width 705 height 557
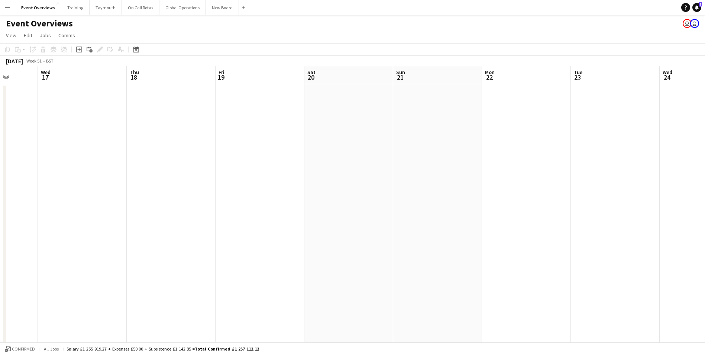
drag, startPoint x: 338, startPoint y: 262, endPoint x: -13, endPoint y: 269, distance: 350.9
click at [0, 269] on html "Menu Boards Boards Boards All jobs Status Workforce Workforce My Workforce Recr…" at bounding box center [352, 318] width 705 height 636
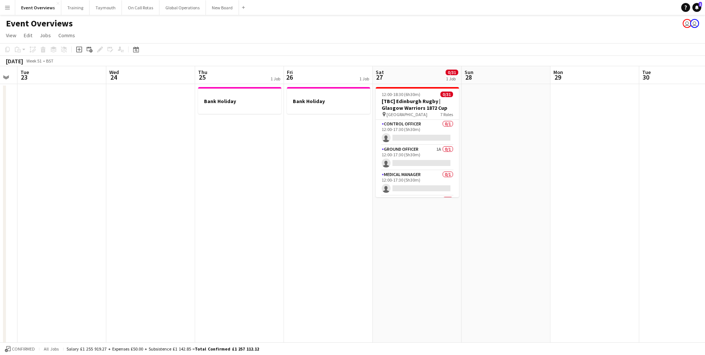
drag, startPoint x: 321, startPoint y: 260, endPoint x: 131, endPoint y: 265, distance: 189.6
click at [68, 265] on app-calendar-viewport "Sat 20 Sun 21 Mon 22 Tue 23 Wed 24 Thu 25 1 Job Fri 26 1 Job Sat 27 0/31 1 Job …" at bounding box center [352, 344] width 705 height 557
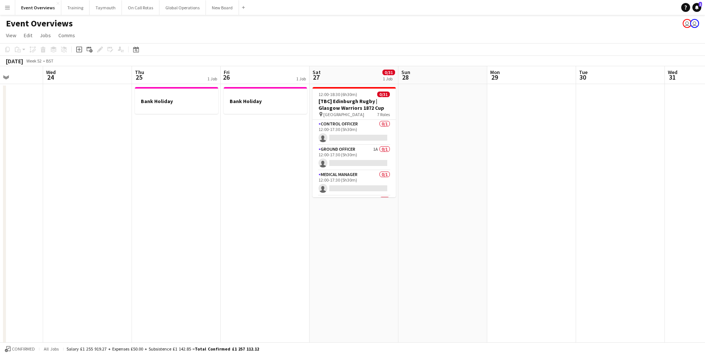
scroll to position [0, 238]
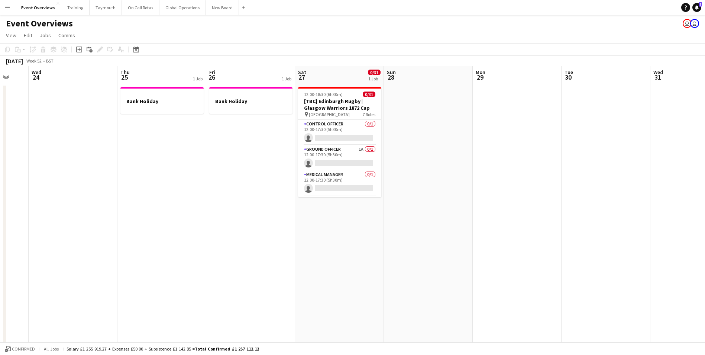
drag, startPoint x: 340, startPoint y: 266, endPoint x: 50, endPoint y: 276, distance: 290.0
click at [50, 276] on app-calendar-viewport "Sun 21 Mon 22 Tue 23 Wed 24 Thu 25 1 Job Fri 26 1 Job Sat 27 0/31 1 Job Sun 28 …" at bounding box center [352, 344] width 705 height 557
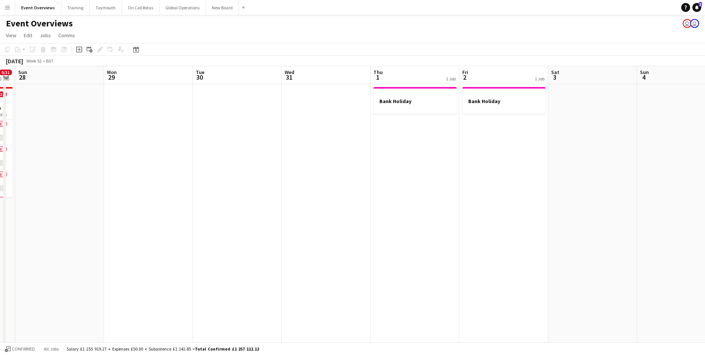
scroll to position [0, 213]
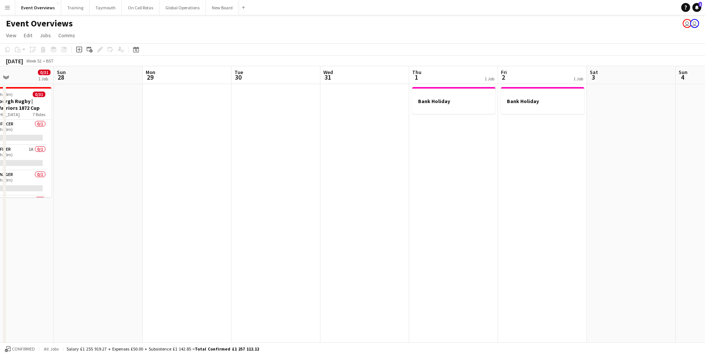
drag, startPoint x: 552, startPoint y: 220, endPoint x: 311, endPoint y: 249, distance: 242.9
click at [311, 249] on app-calendar-viewport "Thu 25 1 Job Fri 26 1 Job Sat 27 0/31 1 Job Sun 28 Mon 29 Tue 30 Wed 31 Thu 1 1…" at bounding box center [352, 344] width 705 height 557
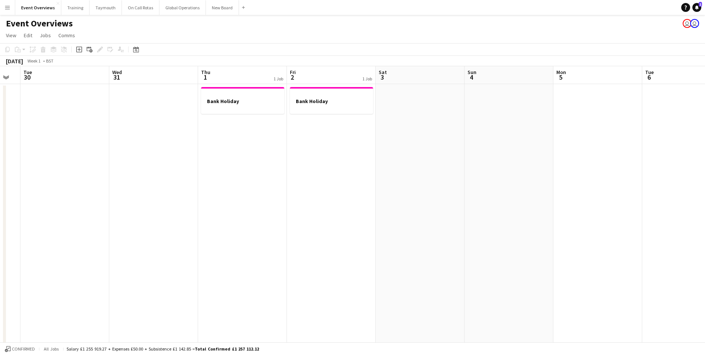
drag, startPoint x: 374, startPoint y: 242, endPoint x: 202, endPoint y: 250, distance: 172.2
click at [163, 252] on app-calendar-viewport "Sat 27 0/31 1 Job Sun 28 Mon 29 Tue 30 Wed 31 Thu 1 1 Job Fri 2 1 Job Sat 3 Sun…" at bounding box center [352, 344] width 705 height 557
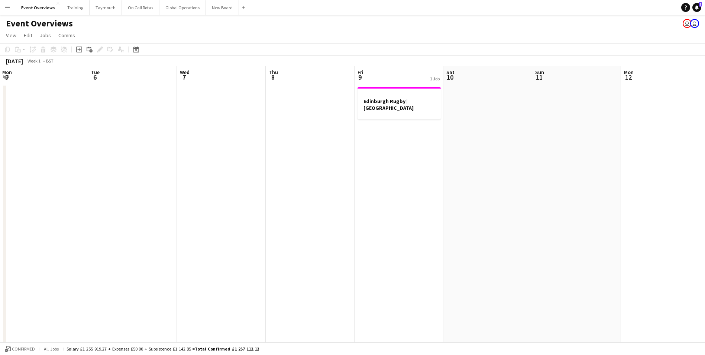
drag, startPoint x: 456, startPoint y: 240, endPoint x: 75, endPoint y: 251, distance: 381.4
click at [75, 251] on app-calendar-viewport "Fri 2 1 Job Sat 3 Sun 4 Mon 5 Tue 6 Wed 7 Thu 8 Fri 9 1 Job Sat 10 Sun 11 Mon 1…" at bounding box center [352, 344] width 705 height 557
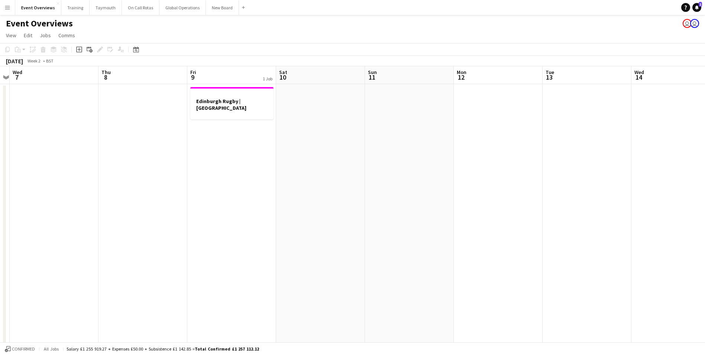
drag, startPoint x: 347, startPoint y: 243, endPoint x: 170, endPoint y: 251, distance: 177.5
click at [119, 251] on app-calendar-viewport "Sat 3 Sun 4 Mon 5 Tue 6 Wed 7 Thu 8 Fri 9 1 Job Sat 10 Sun 11 Mon 12 Tue 13 Wed…" at bounding box center [352, 344] width 705 height 557
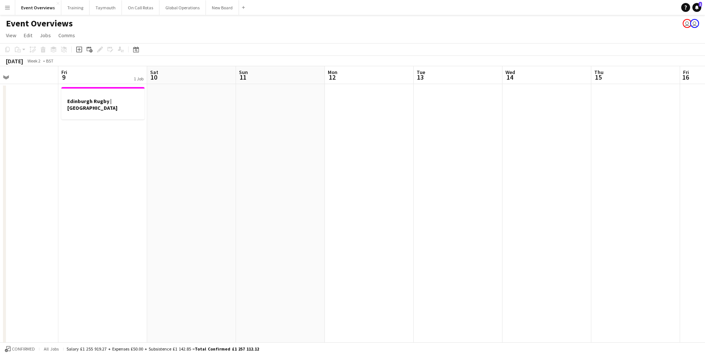
drag, startPoint x: 405, startPoint y: 243, endPoint x: 208, endPoint y: 249, distance: 197.4
click at [208, 249] on app-calendar-viewport "Mon 5 Tue 6 Wed 7 Thu 8 Fri 9 1 Job Sat 10 Sun 11 Mon 12 Tue 13 Wed 14 Thu 15 F…" at bounding box center [352, 344] width 705 height 557
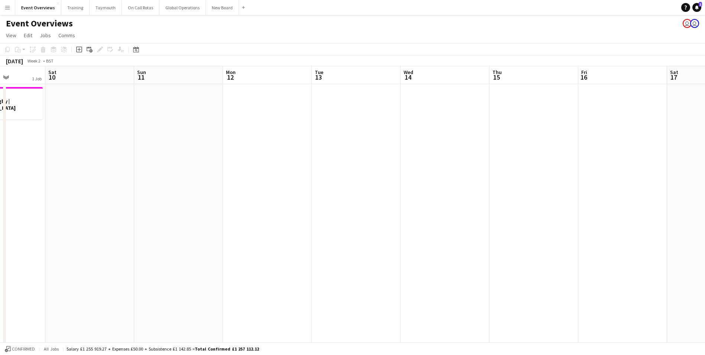
drag, startPoint x: 483, startPoint y: 245, endPoint x: 222, endPoint y: 256, distance: 261.5
click at [222, 256] on app-calendar-viewport "Wed 7 Thu 8 Fri 9 1 Job Sat 10 Sun 11 Mon 12 Tue 13 Wed 14 Thu 15 Fri 16 Sat 17…" at bounding box center [352, 344] width 705 height 557
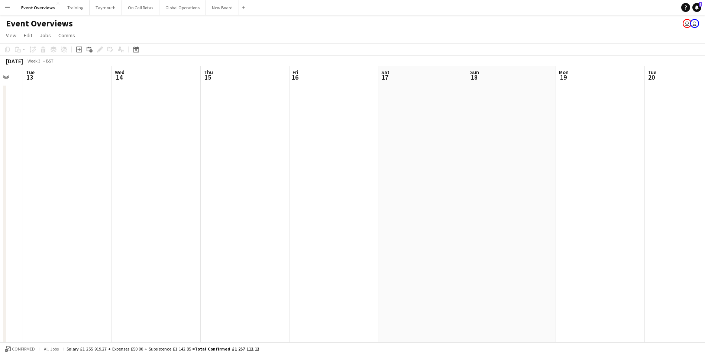
drag, startPoint x: 439, startPoint y: 246, endPoint x: 259, endPoint y: 255, distance: 180.5
click at [180, 260] on app-calendar-viewport "Sat 10 Sun 11 Mon 12 Tue 13 Wed 14 Thu 15 Fri 16 Sat 17 Sun 18 Mon 19 Tue 20 We…" at bounding box center [352, 344] width 705 height 557
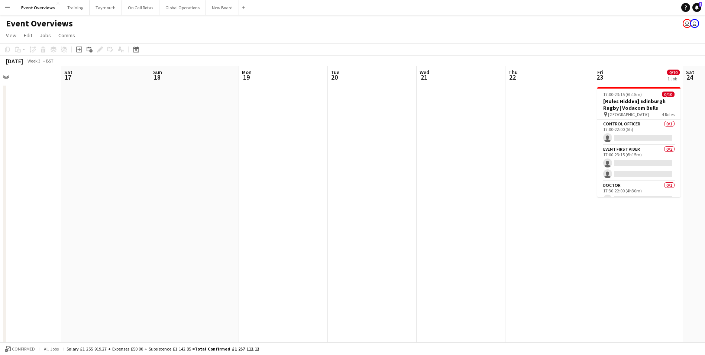
drag
click at [226, 262] on app-calendar-viewport "Tue 13 Wed 14 Thu 15 Fri 16 Sat 17 Sun 18 Mon 19 Tue 20 Wed 21 Thu 22 Fri 23 0/…" at bounding box center [352, 344] width 705 height 557
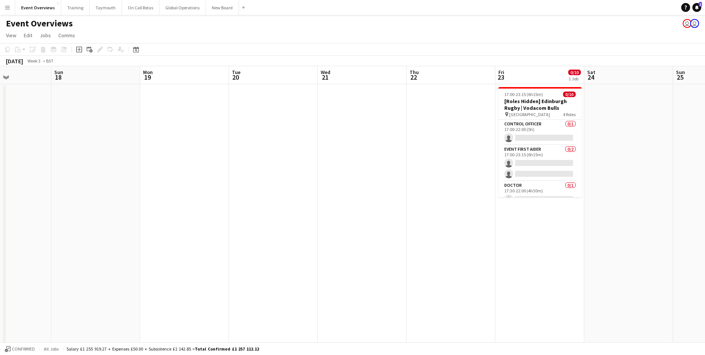
click at [260, 268] on app-calendar-viewport "Thu 15 Fri 16 Sat 17 Sun 18 Mon 19 Tue 20 Wed 21 Thu 22 Fri 23 0/10 1 Job Sat 2…" at bounding box center [352, 344] width 705 height 557
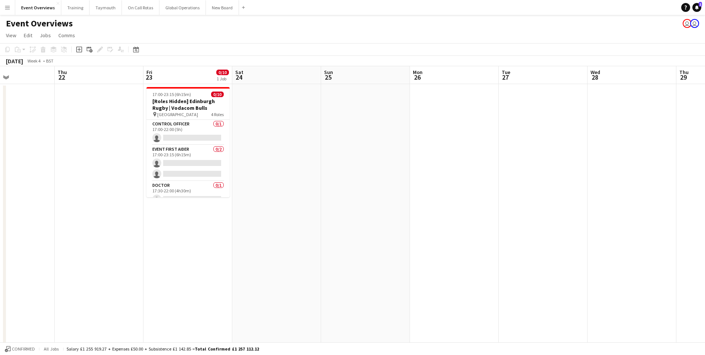
click at [80, 300] on app-calendar-viewport "Sun 18 Mon 19 Tue 20 Wed 21 Thu 22 Fri 23 0/10 1 Job Sat 24 Sun 25 Mon 26 Tue 2…" at bounding box center [352, 344] width 705 height 557
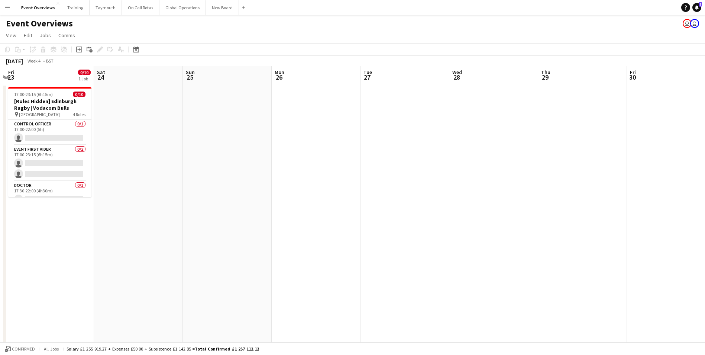
drag, startPoint x: 379, startPoint y: 268, endPoint x: 253, endPoint y: 266, distance: 125.6
click at [93, 278] on app-calendar-viewport "Tue 20 Wed 21 Thu 22 Fri 23 0/10 1 Job Sat 24 Sun 25 Mon 26 Tue 27 Wed 28 Thu 2…" at bounding box center [352, 344] width 705 height 557
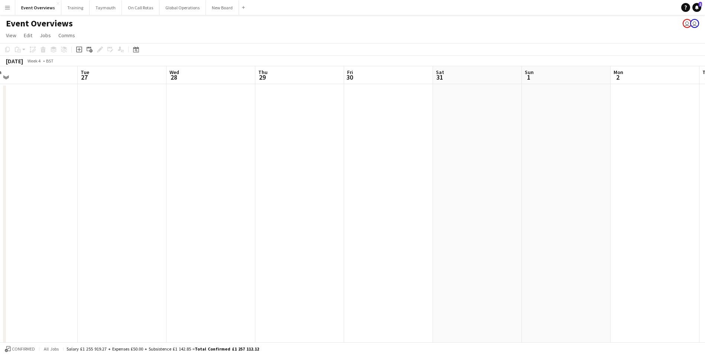
click at [84, 268] on app-calendar-viewport "Fri 23 0/10 1 Job Sat 24 Sun 25 Mon 26 Tue 27 Wed 28 Thu 29 Fri 30 Sat 31 Sun 1…" at bounding box center [352, 344] width 705 height 557
click at [33, 270] on app-calendar-viewport "Wed 28 Thu 29 Fri 30 Sat 31 Sun 1 Mon 2 Tue 3 Wed 4 Thu 5 Fri 6 Sat 7 Sun 8 Mon…" at bounding box center [352, 344] width 705 height 557
click at [0, 267] on html "Menu Boards Boards Boards All jobs Status Workforce Workforce My Workforce Recr…" at bounding box center [352, 318] width 705 height 636
click at [6, 221] on div "Thu 5 Fri 6 Sat 7 Sun 8 Mon 9 Tue 10 Wed 11 Thu 12 Fri 13 Sat 14 Sun 15 Mon 16 …" at bounding box center [352, 344] width 705 height 557
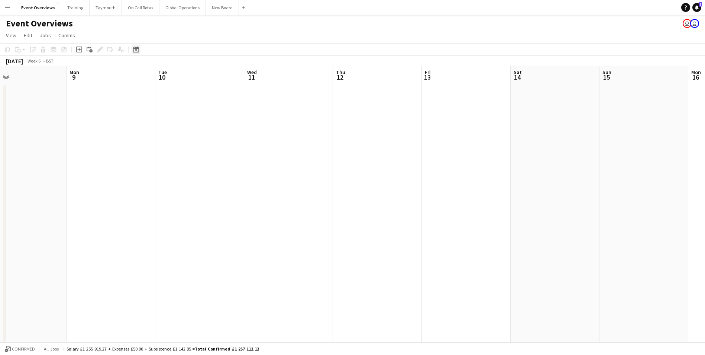
click at [133, 51] on icon at bounding box center [136, 49] width 6 height 6
click at [155, 75] on icon "Choose month and year" at bounding box center [154, 76] width 4 height 2
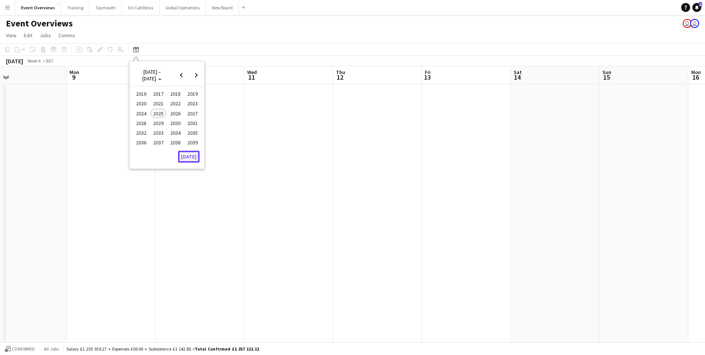
click at [193, 156] on button "[DATE]" at bounding box center [189, 157] width 22 height 12
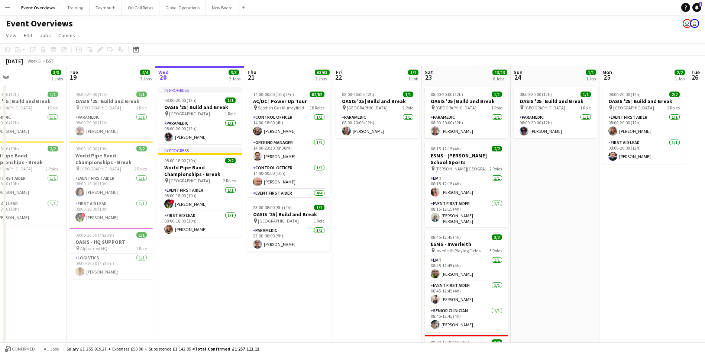
scroll to position [0, 256]
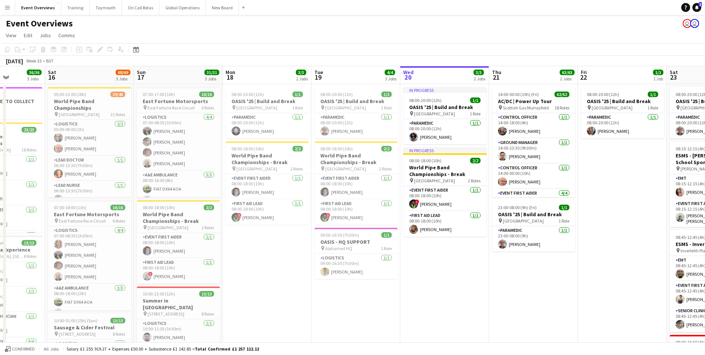
drag, startPoint x: 256, startPoint y: 307, endPoint x: 469, endPoint y: 279, distance: 215.2
click at [469, 279] on app-calendar-viewport "Wed 13 4/4 3 Jobs Thu 14 4/4 3 Jobs Fri 15 36/36 3 Jobs Sat 16 68/69 3 Jobs Sun…" at bounding box center [352, 344] width 705 height 557
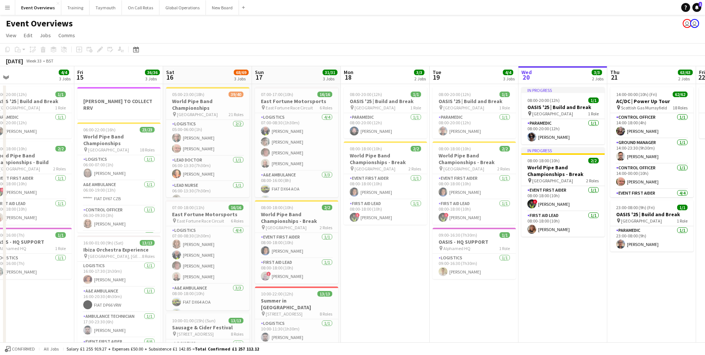
drag, startPoint x: 281, startPoint y: 316, endPoint x: 547, endPoint y: 300, distance: 266.6
click at [547, 300] on app-calendar-viewport "Tue 12 84/85 4 Jobs Wed 13 4/4 3 Jobs Thu 14 4/4 3 Jobs Fri 15 36/36 3 Jobs Sat…" at bounding box center [352, 344] width 705 height 557
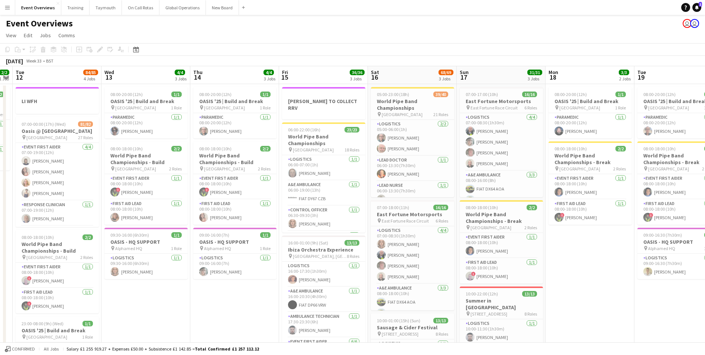
drag, startPoint x: 169, startPoint y: 321, endPoint x: 451, endPoint y: 303, distance: 282.3
click at [456, 304] on app-calendar-viewport "Sun 10 13/13 1 Job Mon 11 2/2 1 Job Tue 12 84/85 4 Jobs Wed 13 4/4 3 Jobs Thu 1…" at bounding box center [352, 344] width 705 height 557
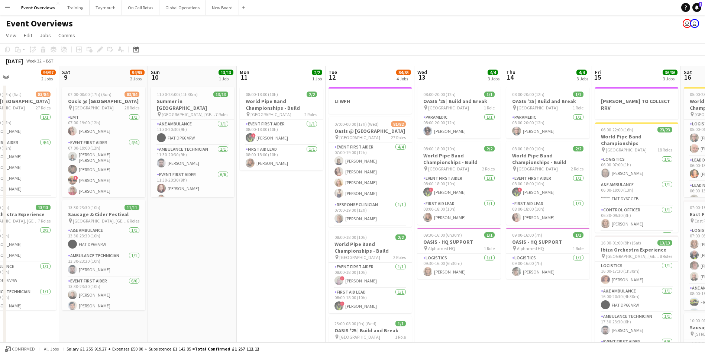
drag, startPoint x: 239, startPoint y: 288, endPoint x: 378, endPoint y: 282, distance: 139.1
click at [392, 282] on app-calendar-viewport "Wed 6 Thu 7 4/4 3 Jobs Fri 8 96/97 2 Jobs Sat 9 94/95 2 Jobs Sun 10 13/13 1 Job…" at bounding box center [352, 344] width 705 height 557
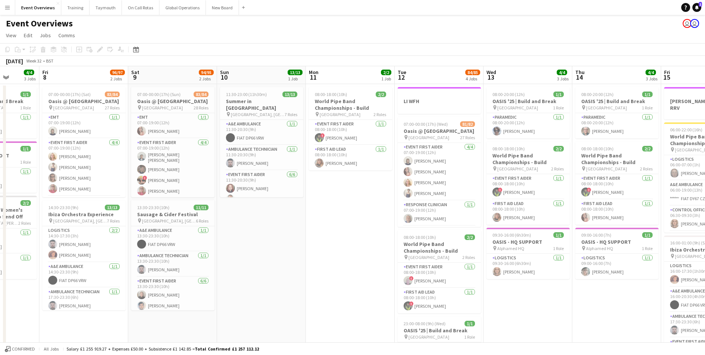
click at [533, 263] on app-calendar-viewport "Tue 5 2/2 2 Jobs Wed 6 2/2 2 Jobs Thu 7 4/4 3 Jobs Fri 8 96/97 2 Jobs Sat 9 94/…" at bounding box center [352, 344] width 705 height 557
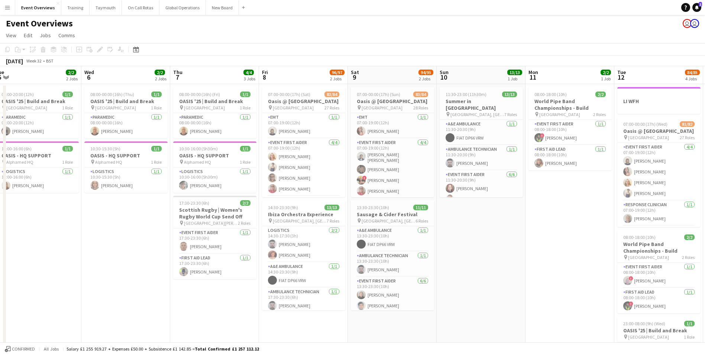
click at [380, 285] on app-calendar-viewport "Sun 3 19/19 2 Jobs Mon 4 2/2 3 Jobs Tue 5 2/2 2 Jobs Wed 6 2/2 2 Jobs Thu 7 4/4…" at bounding box center [352, 344] width 705 height 557
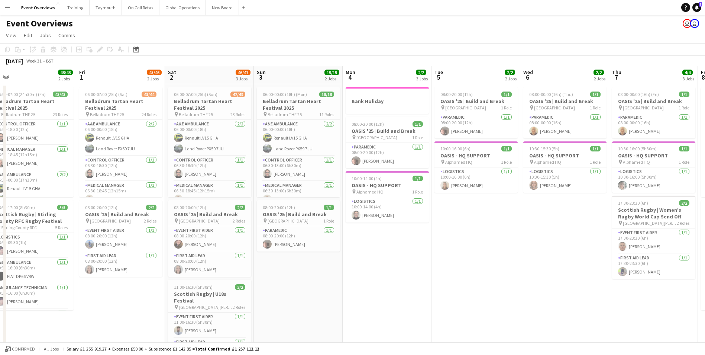
click at [474, 281] on app-calendar-viewport "Tue 29 Wed 30 4/4 1 Job Thu 31 48/48 2 Jobs Fri 1 45/46 2 Jobs Sat 2 46/47 3 Jo…" at bounding box center [352, 344] width 705 height 557
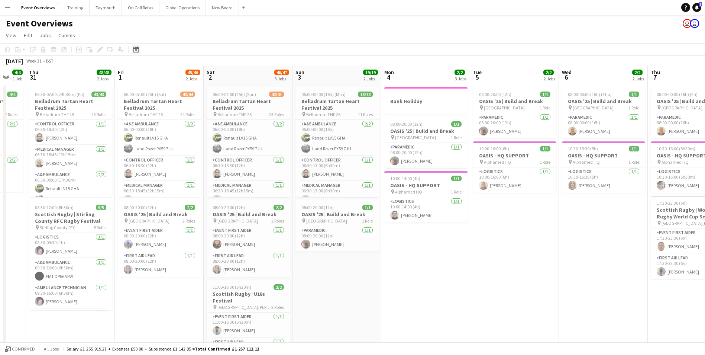
click at [136, 51] on icon "Date picker" at bounding box center [136, 49] width 6 height 6
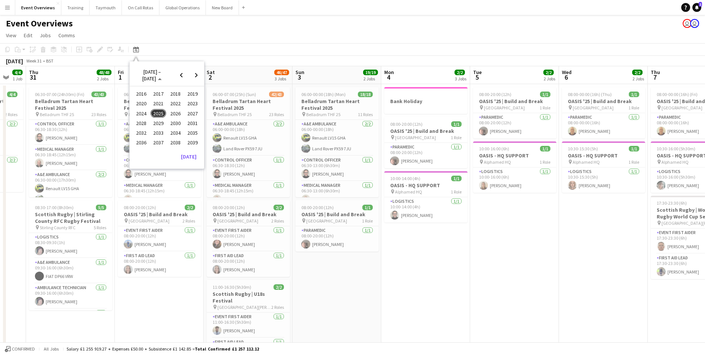
click at [159, 110] on span "2025" at bounding box center [158, 113] width 15 height 9
click at [184, 135] on button "[DATE]" at bounding box center [189, 137] width 22 height 12
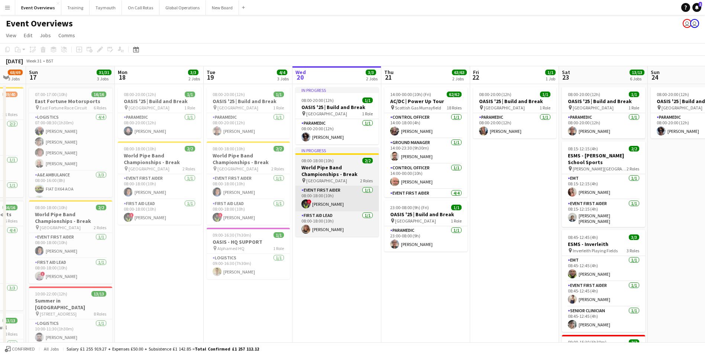
scroll to position [0, 256]
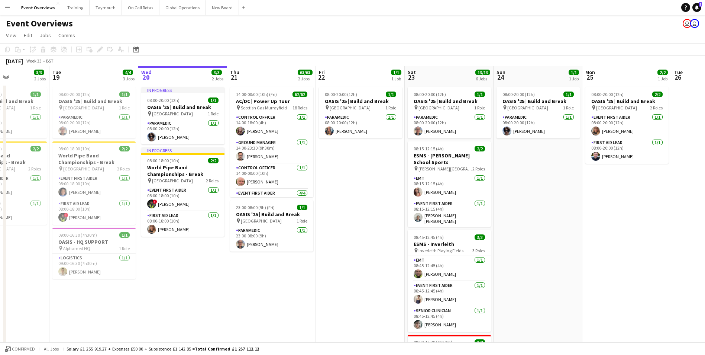
click at [269, 292] on app-calendar-viewport "Sat 16 68/69 3 Jobs Sun 17 31/31 3 Jobs Mon 18 3/3 2 Jobs Tue 19 4/4 3 Jobs Wed…" at bounding box center [352, 344] width 705 height 557
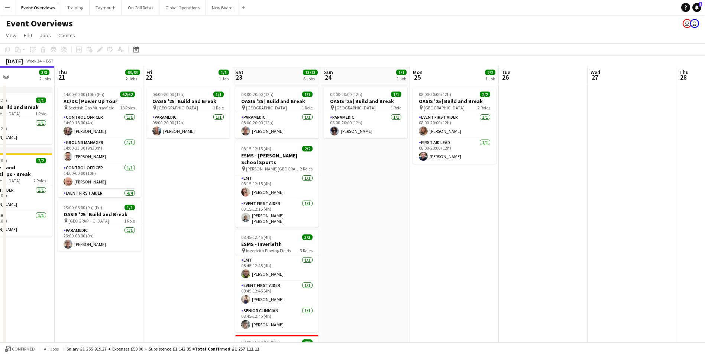
click at [306, 247] on app-calendar-viewport "Sun 17 31/31 3 Jobs Mon 18 3/3 2 Jobs Tue 19 4/4 3 Jobs Wed 20 3/3 2 Jobs Thu 2…" at bounding box center [352, 344] width 705 height 557
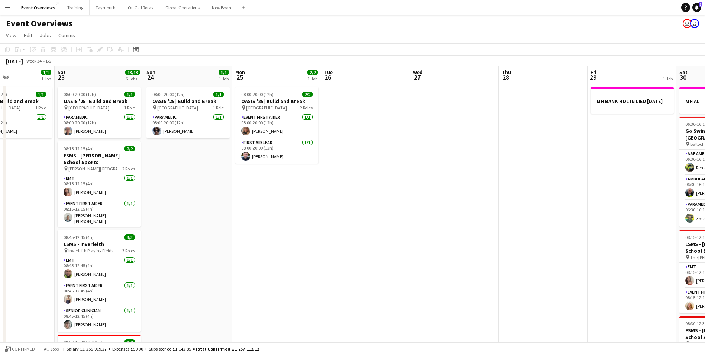
scroll to position [0, 212]
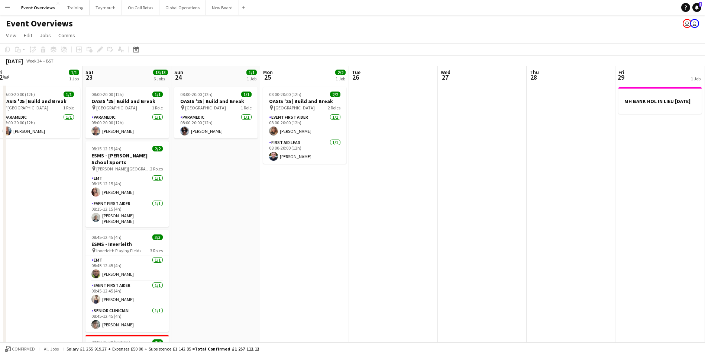
click at [209, 263] on app-calendar-viewport "Tue 19 4/4 3 Jobs Wed 20 3/3 2 Jobs Thu 21 63/63 2 Jobs Fri 22 1/1 1 Job Sat 23…" at bounding box center [352, 344] width 705 height 557
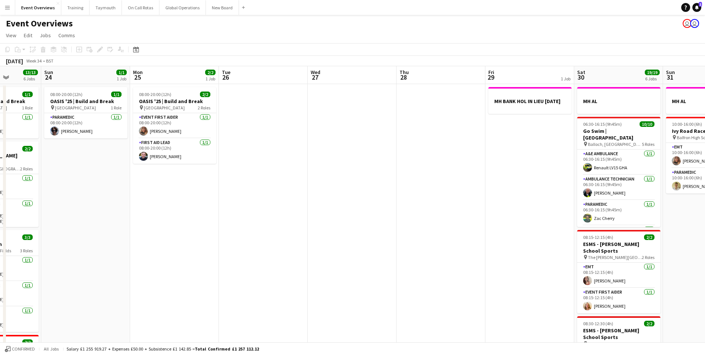
click at [237, 264] on app-calendar-viewport "Wed 20 3/3 2 Jobs Thu 21 63/63 2 Jobs Fri 22 1/1 1 Job Sat 23 13/13 6 Jobs Sun …" at bounding box center [352, 344] width 705 height 557
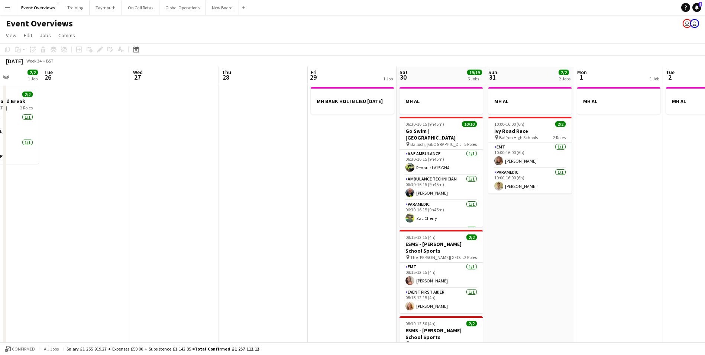
scroll to position [0, 268]
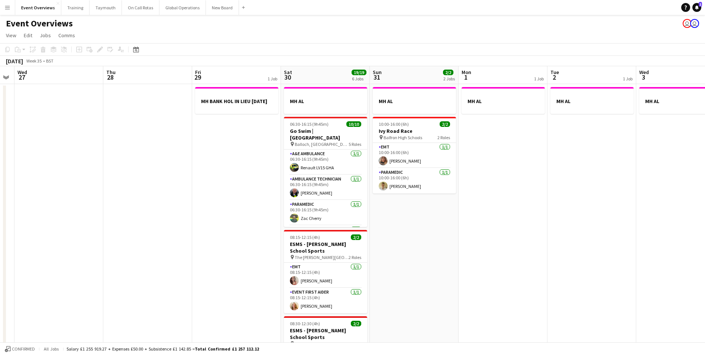
click at [183, 277] on app-calendar-viewport "Sun 24 1/1 1 Job Mon 25 2/2 1 Job Tue 26 Wed 27 Thu 28 Fri 29 1 Job Sat 30 19/1…" at bounding box center [352, 344] width 705 height 557
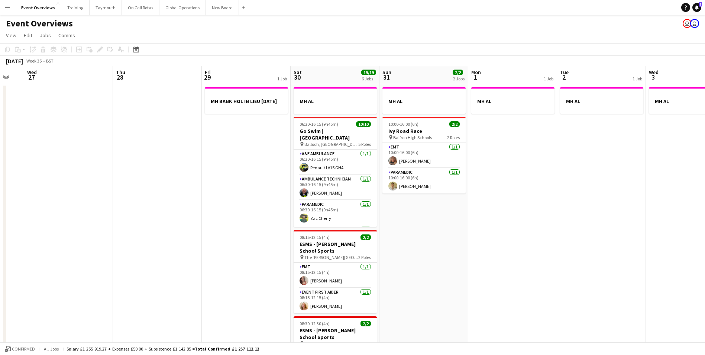
click at [235, 278] on app-calendar-viewport "Sun 24 1/1 1 Job Mon 25 2/2 1 Job Tue 26 Wed 27 Thu 28 Fri 29 1 Job Sat 30 19/1…" at bounding box center [352, 344] width 705 height 557
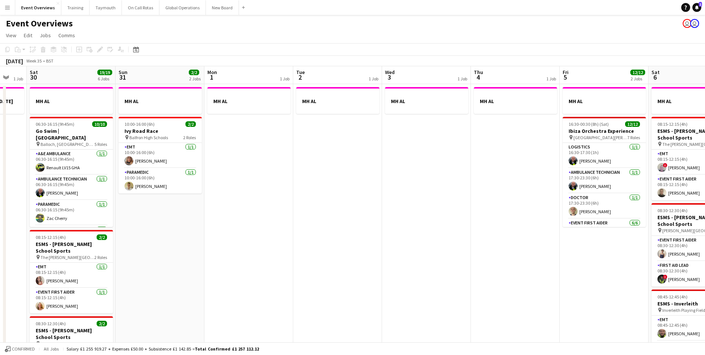
scroll to position [0, 258]
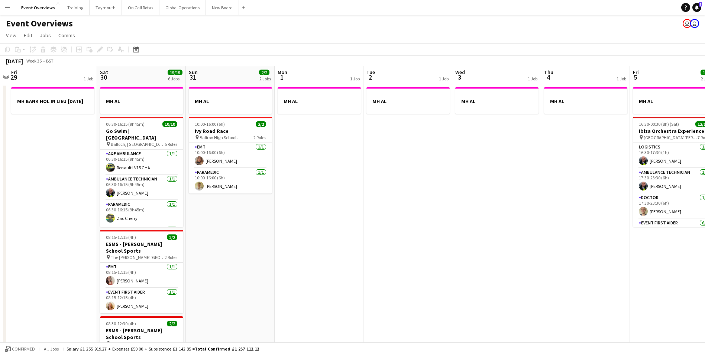
click at [169, 299] on app-calendar-viewport "Tue 26 Wed 27 Thu 28 Fri 29 1 Job Sat 30 19/19 6 Jobs Sun 31 2/2 2 Jobs Mon 1 1…" at bounding box center [352, 344] width 705 height 557
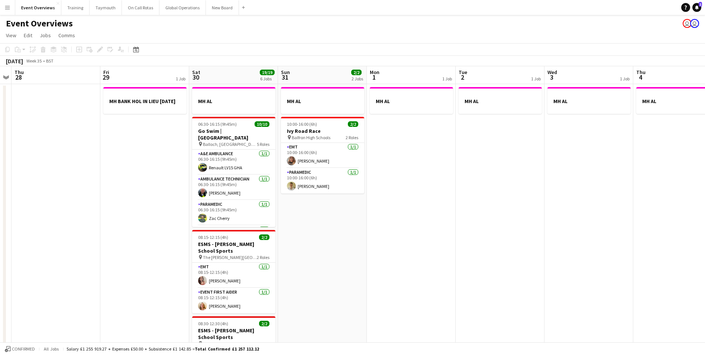
drag, startPoint x: 73, startPoint y: 272, endPoint x: 390, endPoint y: 242, distance: 318.4
click at [390, 242] on app-calendar-viewport "Tue 26 Wed 27 Thu 28 Fri 29 1 Job Sat 30 19/19 6 Jobs Sun 31 2/2 2 Jobs Mon 1 1…" at bounding box center [352, 344] width 705 height 557
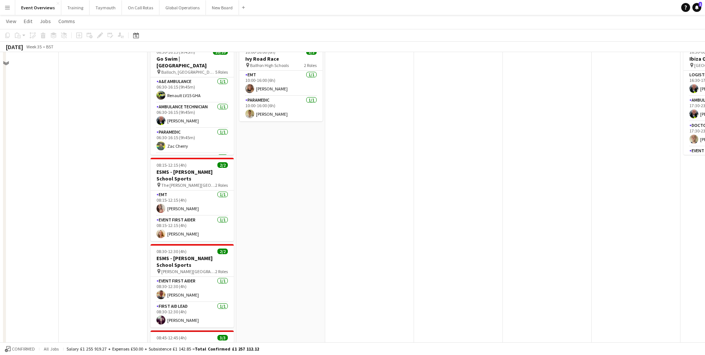
scroll to position [0, 0]
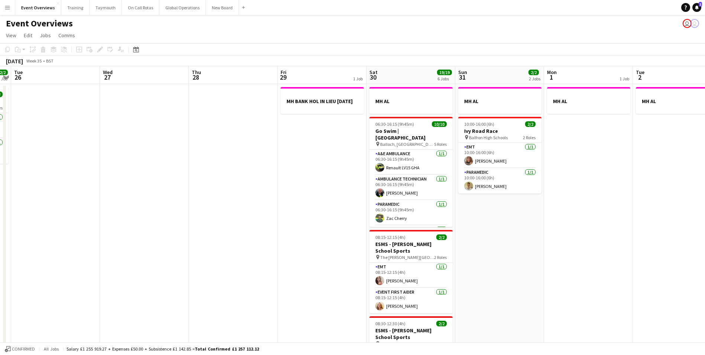
drag, startPoint x: 302, startPoint y: 277, endPoint x: 534, endPoint y: 285, distance: 232.0
click at [534, 285] on app-calendar-viewport "Sun 24 1/1 1 Job Mon 25 2/2 1 Job Tue 26 Wed 27 Thu 28 Fri 29 1 Job Sat 30 19/1…" at bounding box center [352, 344] width 705 height 557
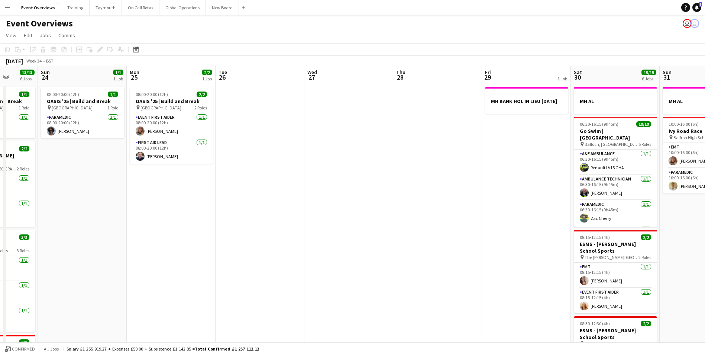
drag, startPoint x: 325, startPoint y: 272, endPoint x: 517, endPoint y: 258, distance: 192.3
click at [517, 258] on app-calendar-viewport "Thu 21 63/63 2 Jobs Fri 22 1/1 1 Job Sat 23 13/13 6 Jobs Sun 24 1/1 1 Job Mon 2…" at bounding box center [352, 344] width 705 height 557
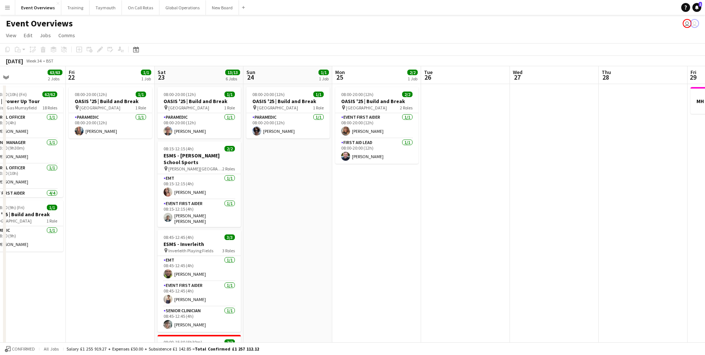
drag, startPoint x: 374, startPoint y: 249, endPoint x: 511, endPoint y: 244, distance: 136.5
click at [511, 244] on app-calendar-viewport "Tue 19 4/4 3 Jobs Wed 20 3/3 2 Jobs Thu 21 63/63 2 Jobs Fri 22 1/1 1 Job Sat 23…" at bounding box center [352, 344] width 705 height 557
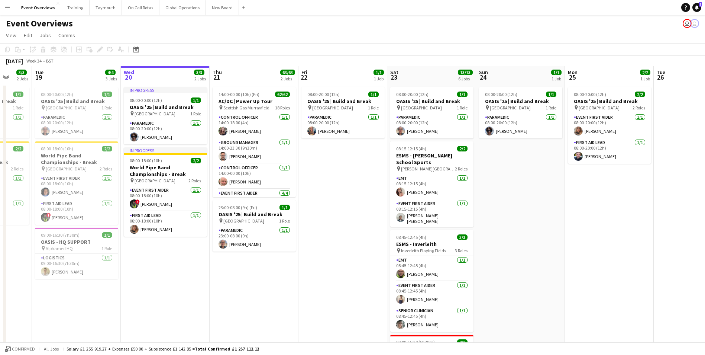
drag, startPoint x: 266, startPoint y: 259, endPoint x: 456, endPoint y: 253, distance: 190.4
click at [456, 253] on app-calendar-viewport "Sun 17 31/31 3 Jobs Mon 18 3/3 2 Jobs Tue 19 4/4 3 Jobs Wed 20 3/3 2 Jobs Thu 2…" at bounding box center [352, 344] width 705 height 557
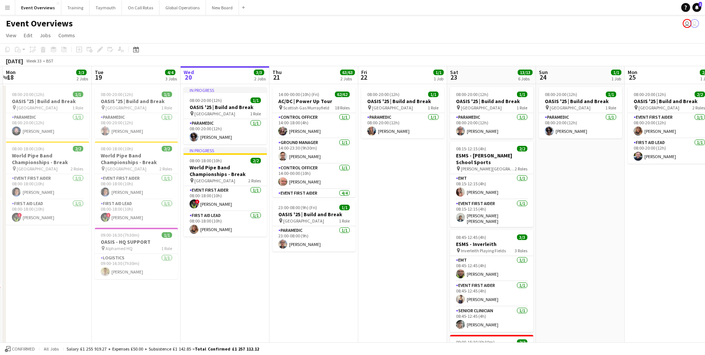
drag, startPoint x: 390, startPoint y: 290, endPoint x: 165, endPoint y: 292, distance: 224.5
click at [165, 292] on app-calendar-viewport "Fri 15 36/36 3 Jobs Sat 16 68/69 3 Jobs Sun 17 31/31 3 Jobs Mon 18 3/3 2 Jobs T…" at bounding box center [352, 344] width 705 height 557
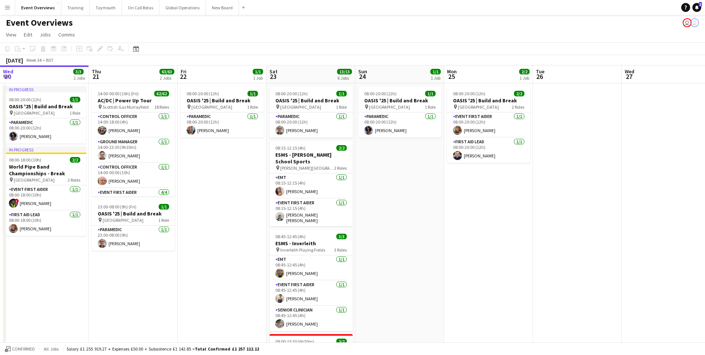
scroll to position [0, 0]
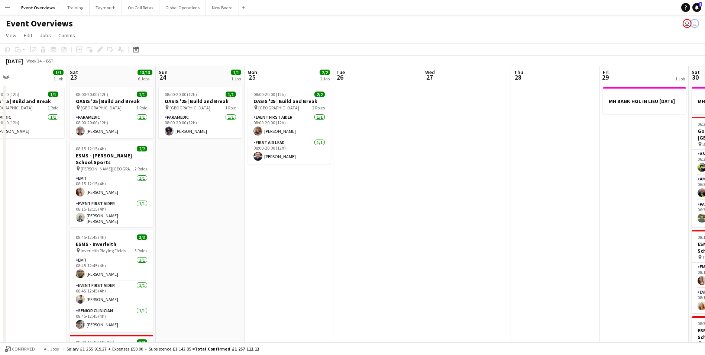
drag, startPoint x: 390, startPoint y: 280, endPoint x: 169, endPoint y: 282, distance: 220.8
click at [171, 282] on app-calendar-viewport "Tue 19 4/4 3 Jobs Wed 20 3/3 2 Jobs Thu 21 63/63 2 Jobs Fri 22 1/1 1 Job Sat 23…" at bounding box center [352, 344] width 705 height 557
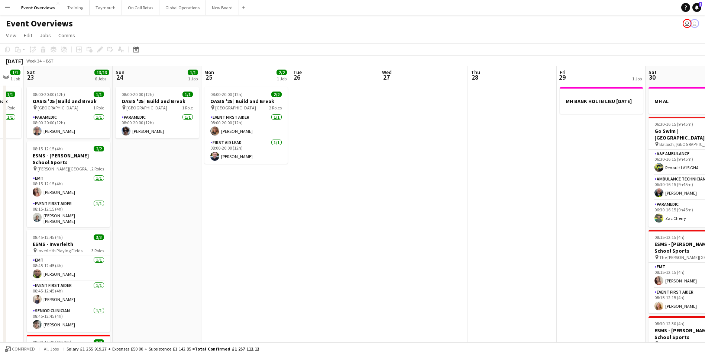
scroll to position [0, 277]
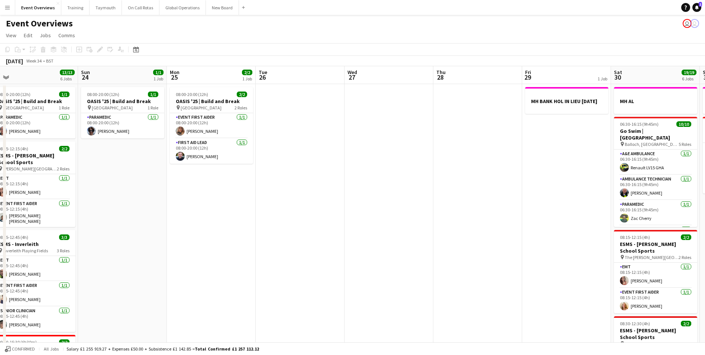
drag, startPoint x: 468, startPoint y: 260, endPoint x: 232, endPoint y: 268, distance: 236.1
click at [232, 268] on app-calendar-viewport "Wed 20 3/3 2 Jobs Thu 21 63/63 2 Jobs Fri 22 1/1 1 Job Sat 23 13/13 6 Jobs Sun …" at bounding box center [352, 344] width 705 height 557
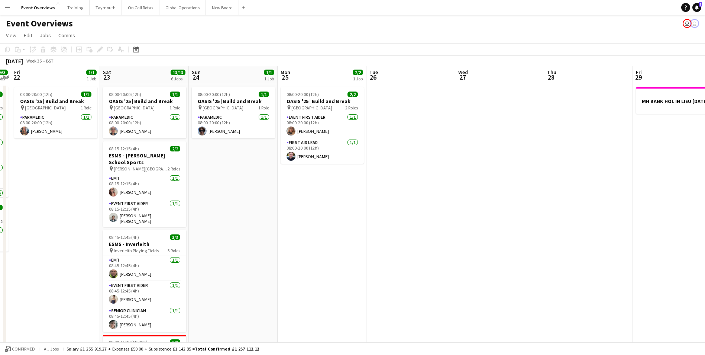
scroll to position [0, 207]
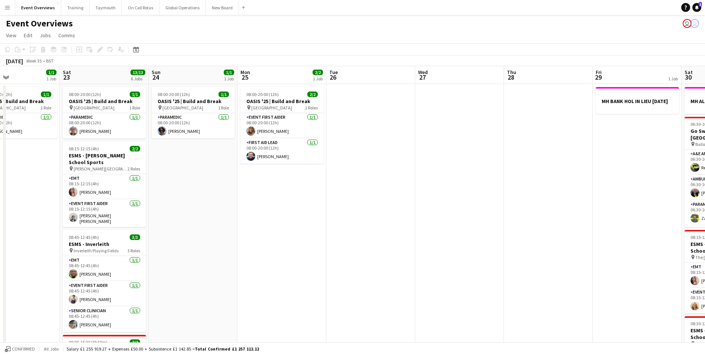
drag, startPoint x: 291, startPoint y: 264, endPoint x: 540, endPoint y: 248, distance: 248.8
click at [540, 248] on app-calendar-viewport "Wed 20 3/3 2 Jobs Thu 21 63/63 2 Jobs Fri 22 1/1 1 Job Sat 23 13/13 6 Jobs Sun …" at bounding box center [352, 344] width 705 height 557
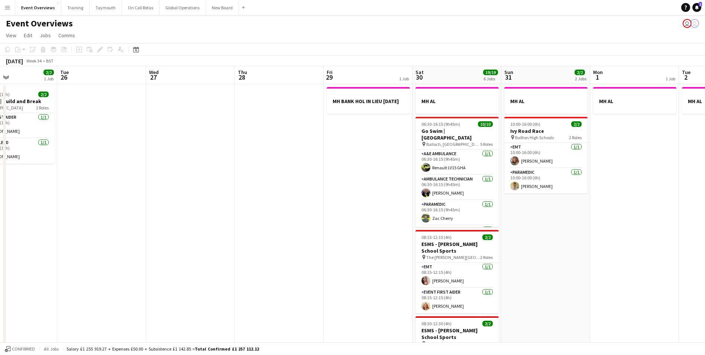
drag, startPoint x: 451, startPoint y: 242, endPoint x: 257, endPoint y: 256, distance: 194.1
click at [257, 256] on app-calendar-viewport "Fri 22 1/1 1 Job Sat 23 13/13 6 Jobs Sun 24 1/1 1 Job Mon 25 2/2 1 Job Tue 26 W…" at bounding box center [352, 344] width 705 height 557
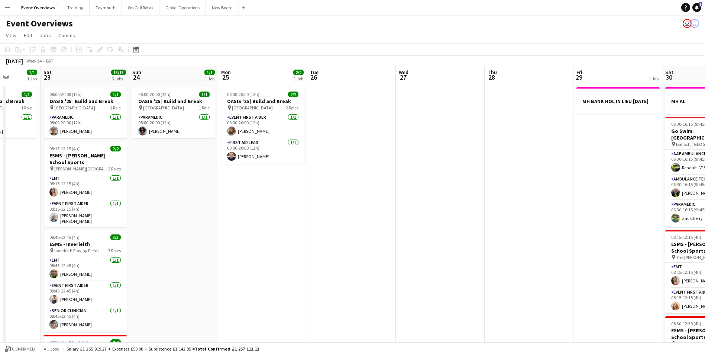
drag, startPoint x: 320, startPoint y: 271, endPoint x: 495, endPoint y: 269, distance: 175.8
click at [495, 269] on app-calendar-viewport "Wed 20 3/3 2 Jobs Thu 21 63/63 2 Jobs Fri 22 1/1 1 Job Sat 23 13/13 6 Jobs Sun …" at bounding box center [352, 344] width 705 height 557
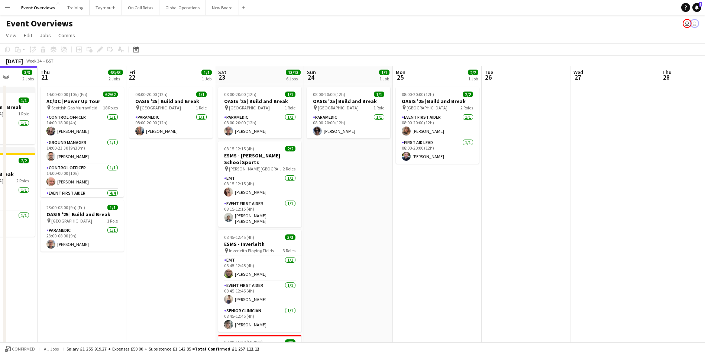
drag, startPoint x: 246, startPoint y: 262, endPoint x: 411, endPoint y: 243, distance: 165.7
click at [420, 243] on app-calendar-viewport "Mon 18 3/3 2 Jobs Tue 19 4/4 3 Jobs Wed 20 3/3 2 Jobs Thu 21 63/63 2 Jobs Fri 2…" at bounding box center [352, 344] width 705 height 557
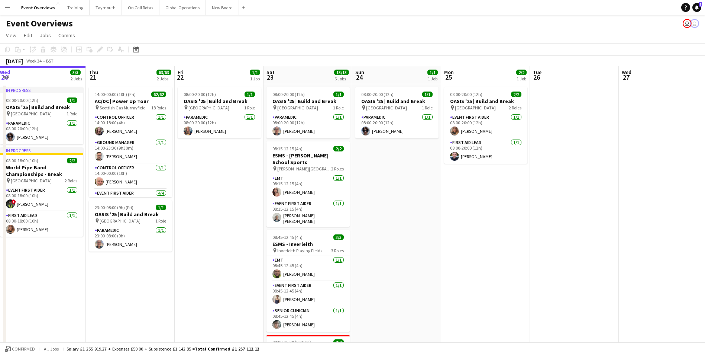
drag, startPoint x: 376, startPoint y: 246, endPoint x: 461, endPoint y: 243, distance: 85.2
click at [461, 243] on app-calendar-viewport "Mon 18 3/3 2 Jobs Tue 19 4/4 3 Jobs Wed 20 3/3 2 Jobs Thu 21 63/63 2 Jobs Fri 2…" at bounding box center [352, 344] width 705 height 557
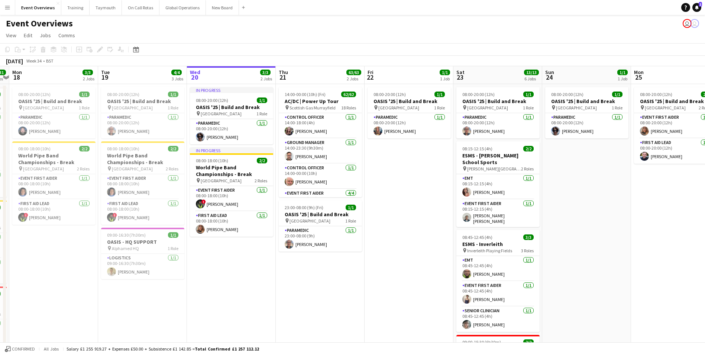
drag, startPoint x: 223, startPoint y: 272, endPoint x: 374, endPoint y: 265, distance: 151.0
click at [374, 265] on app-calendar-viewport "Sat 16 68/69 3 Jobs Sun 17 31/31 3 Jobs Mon 18 3/3 2 Jobs Tue 19 4/4 3 Jobs Wed…" at bounding box center [352, 344] width 705 height 557
drag, startPoint x: 246, startPoint y: 281, endPoint x: 190, endPoint y: 373, distance: 108.7
drag, startPoint x: 190, startPoint y: 373, endPoint x: 408, endPoint y: 292, distance: 232.5
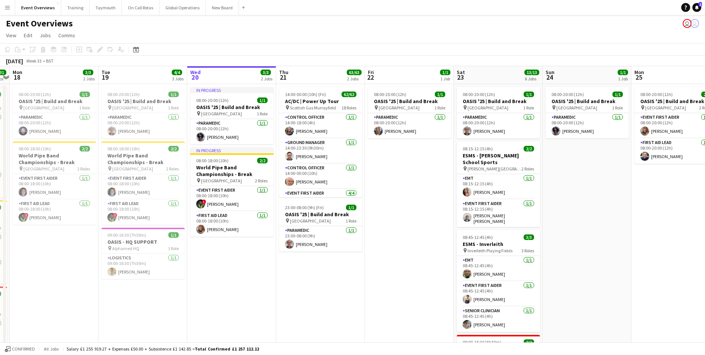
click at [408, 292] on app-date-cell "08:00-20:00 (12h) 1/1 OASIS '25 | Build and Break pin [GEOGRAPHIC_DATA] 1 Role …" at bounding box center [409, 354] width 89 height 540
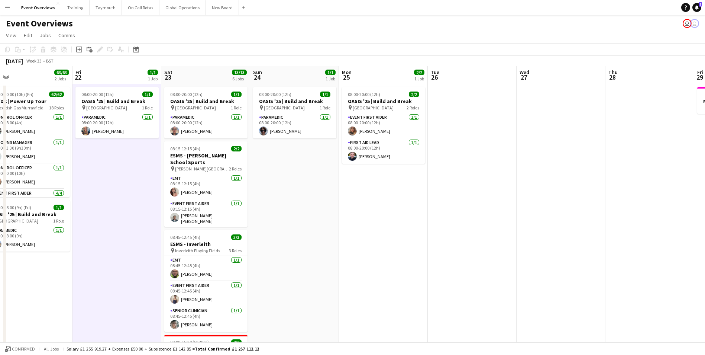
drag, startPoint x: 600, startPoint y: 207, endPoint x: 243, endPoint y: 208, distance: 356.8
click at [217, 210] on app-calendar-viewport "Mon 18 3/3 2 Jobs Tue 19 4/4 3 Jobs Wed 20 3/3 2 Jobs Thu 21 63/63 2 Jobs Fri 2…" at bounding box center [352, 344] width 705 height 557
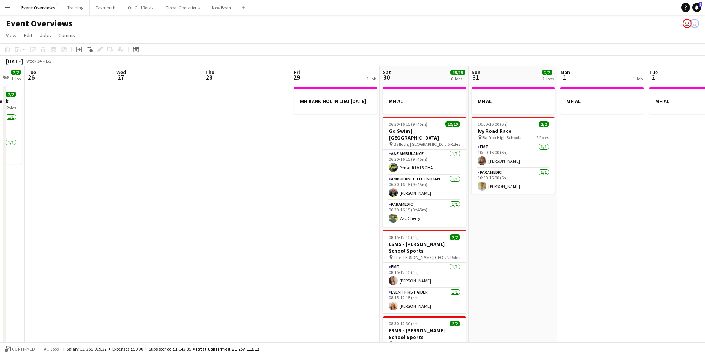
scroll to position [0, 289]
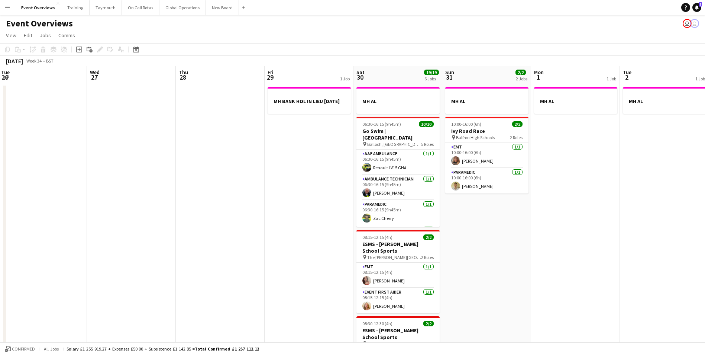
drag, startPoint x: 465, startPoint y: 206, endPoint x: 178, endPoint y: 204, distance: 287.3
click at [155, 204] on app-calendar-viewport "Sat 23 13/13 6 Jobs Sun 24 1/1 1 Job Mon 25 2/2 1 Job Tue 26 Wed 27 Thu 28 Fri …" at bounding box center [352, 344] width 705 height 557
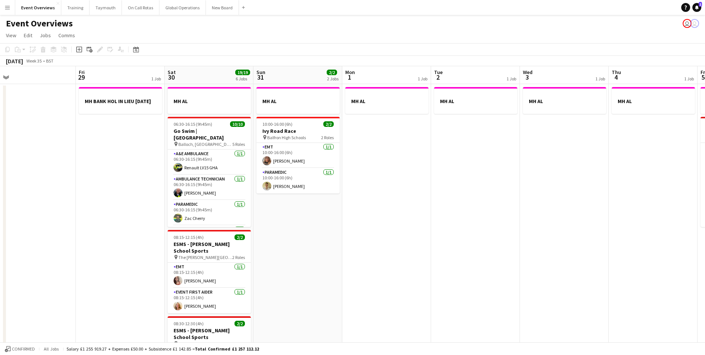
drag, startPoint x: 565, startPoint y: 226, endPoint x: 169, endPoint y: 213, distance: 396.0
click at [174, 213] on app-calendar-viewport "Mon 25 2/2 1 Job Tue 26 Wed 27 Thu 28 Fri 29 1 Job Sat 30 19/19 6 Jobs Sun 31 2…" at bounding box center [352, 344] width 705 height 557
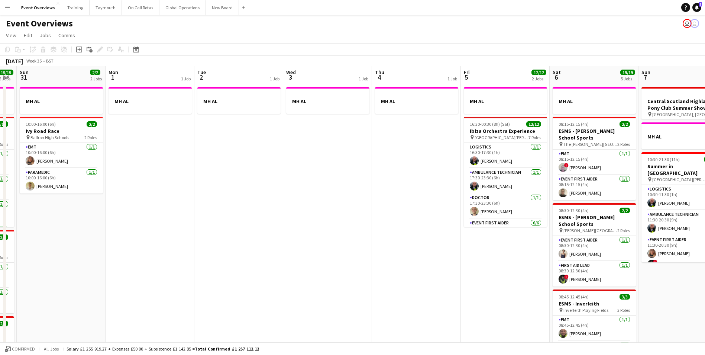
drag, startPoint x: 360, startPoint y: 217, endPoint x: 246, endPoint y: 220, distance: 114.1
click at [213, 210] on app-calendar-viewport "Thu 28 Fri 29 1 Job Sat 30 19/19 6 Jobs Sun 31 2/2 2 Jobs Mon 1 1 Job Tue 2 1 J…" at bounding box center [352, 344] width 705 height 557
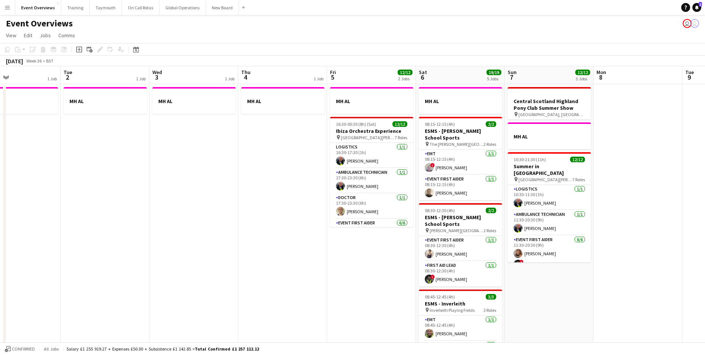
scroll to position [0, 239]
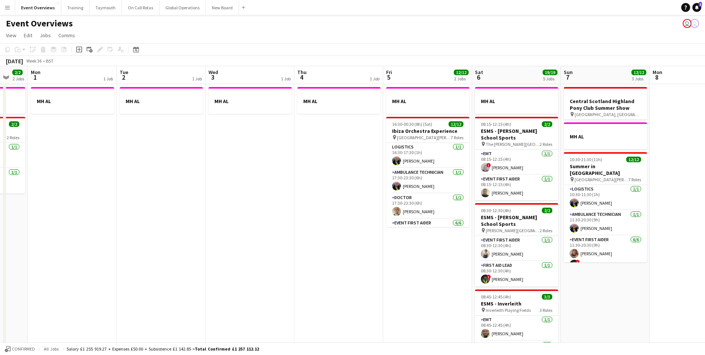
drag, startPoint x: 560, startPoint y: 282, endPoint x: 527, endPoint y: 284, distance: 32.7
click at [527, 284] on app-calendar-viewport "Fri 29 1 Job Sat 30 19/19 6 Jobs Sun 31 2/2 2 Jobs Mon 1 1 Job Tue 2 1 Job Wed …" at bounding box center [352, 344] width 705 height 557
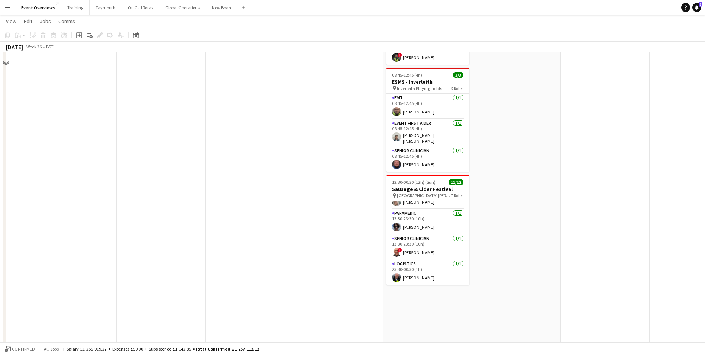
scroll to position [223, 0]
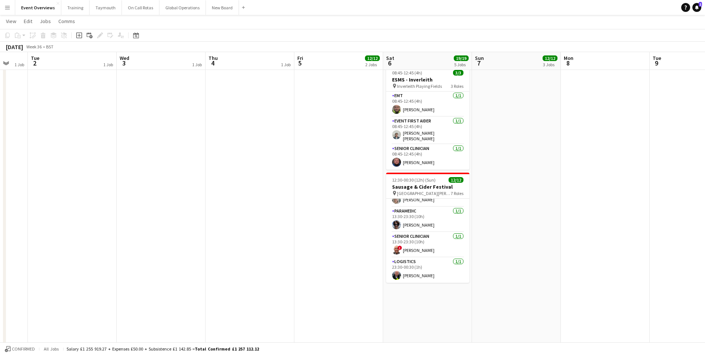
click at [428, 302] on app-date-cell "MH AL 08:15-12:15 (4h) 2/2 ESMS - [PERSON_NAME] School Sports pin The [PERSON_N…" at bounding box center [427, 130] width 89 height 540
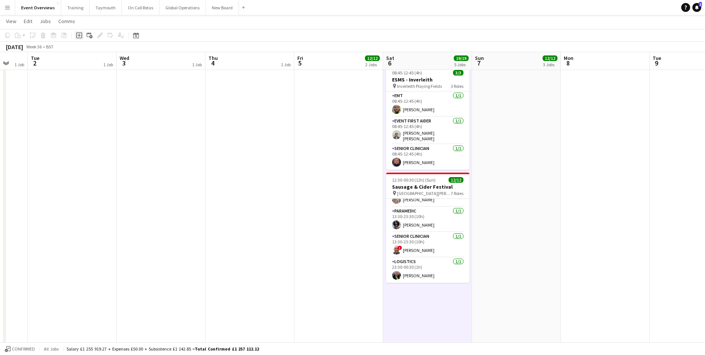
click at [78, 36] on icon "Add job" at bounding box center [79, 35] width 6 height 6
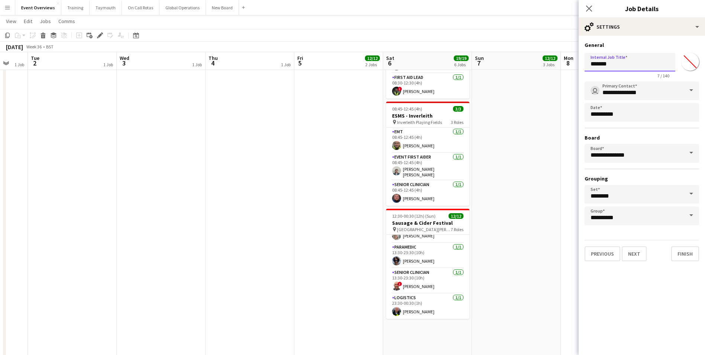
drag, startPoint x: 613, startPoint y: 63, endPoint x: 584, endPoint y: 68, distance: 29.8
click at [584, 68] on form "**********" at bounding box center [642, 151] width 126 height 219
type input "**********"
click at [690, 65] on input "*******" at bounding box center [690, 61] width 27 height 27
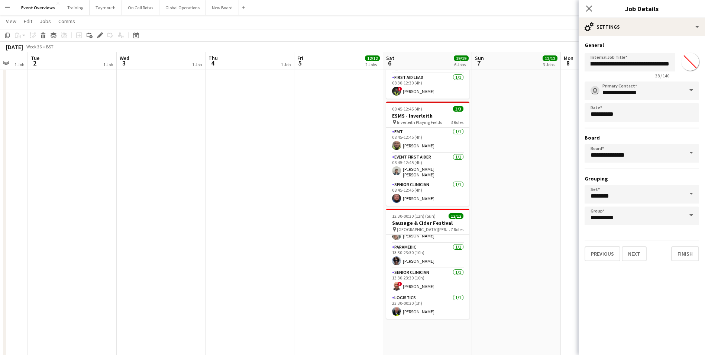
scroll to position [0, 0]
type input "*******"
click at [667, 41] on div "**********" at bounding box center [642, 151] width 126 height 231
click at [636, 255] on button "Next" at bounding box center [634, 253] width 25 height 15
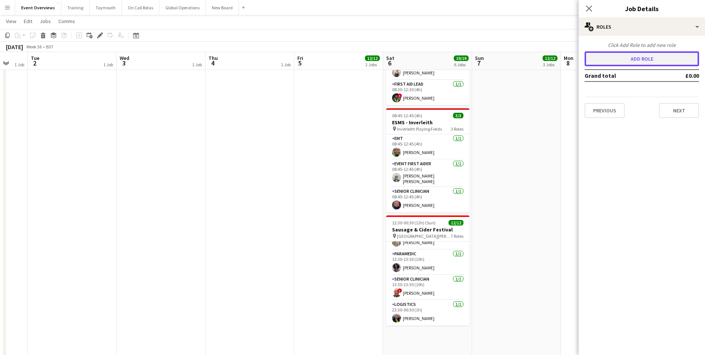
click at [621, 54] on button "Add role" at bounding box center [642, 58] width 114 height 15
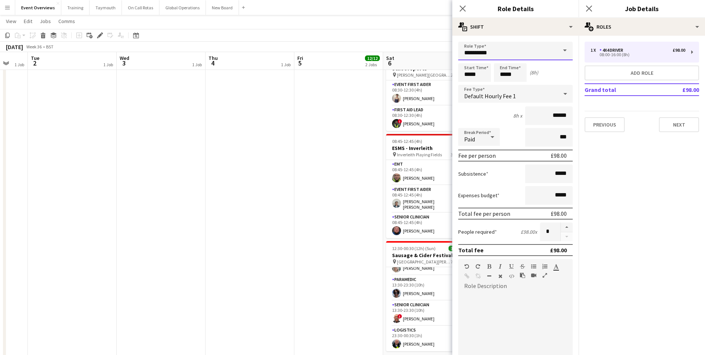
click at [498, 54] on input "**********" at bounding box center [515, 51] width 114 height 19
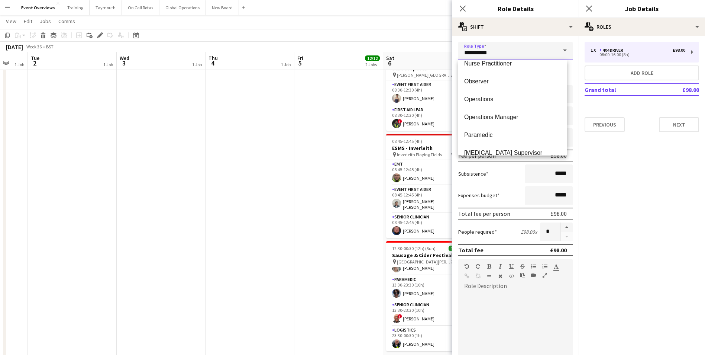
scroll to position [669, 0]
click at [481, 134] on span "Paramedic" at bounding box center [512, 134] width 97 height 7
type input "*********"
type input "******"
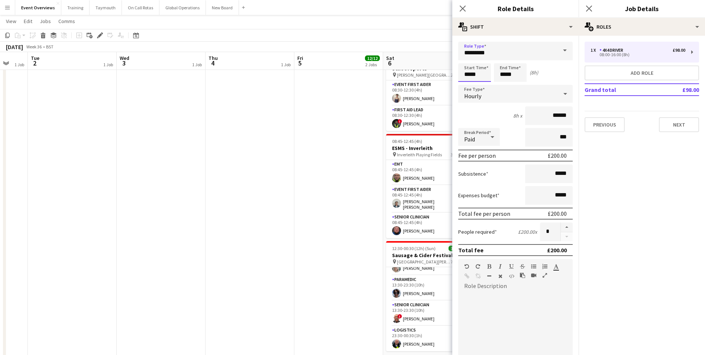
click at [482, 74] on input "*****" at bounding box center [474, 72] width 33 height 19
click at [485, 84] on div at bounding box center [482, 85] width 15 height 7
type input "*****"
click at [464, 84] on div at bounding box center [467, 85] width 15 height 7
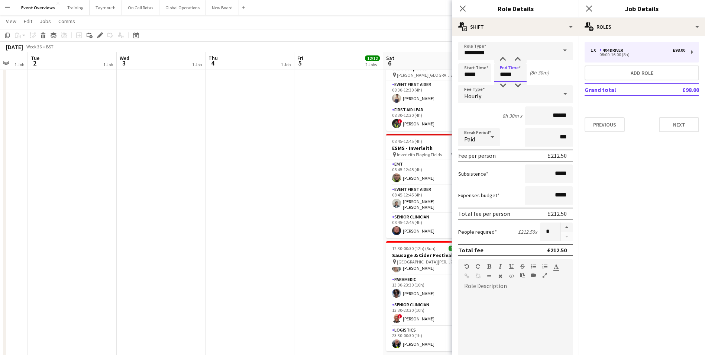
click at [507, 74] on input "*****" at bounding box center [510, 72] width 33 height 19
type input "*****"
click at [502, 56] on div at bounding box center [502, 59] width 15 height 7
click at [510, 316] on div at bounding box center [515, 336] width 114 height 89
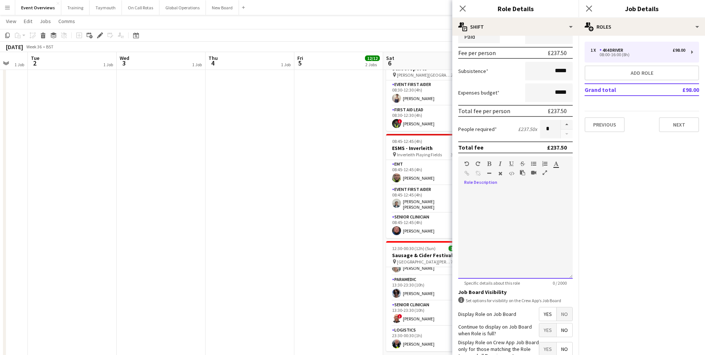
scroll to position [149, 0]
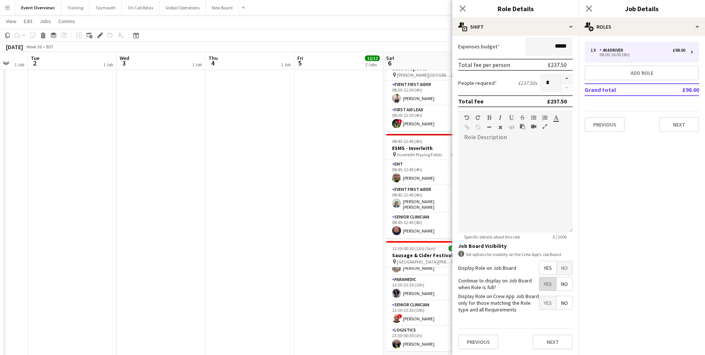
click at [546, 284] on span "Yes" at bounding box center [547, 283] width 17 height 13
click at [542, 341] on button "Next" at bounding box center [553, 341] width 40 height 15
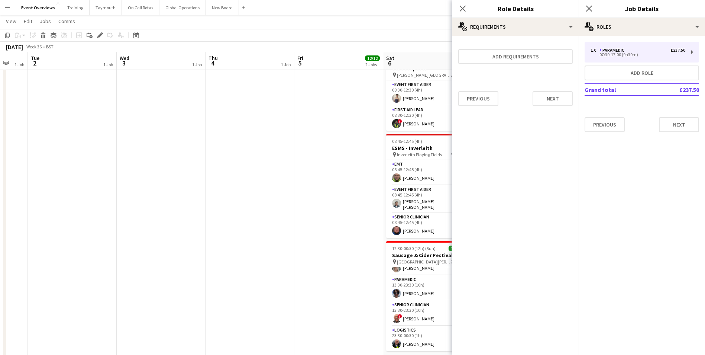
scroll to position [0, 0]
click at [604, 67] on button "Add role" at bounding box center [642, 72] width 114 height 15
type input "**********"
type input "*****"
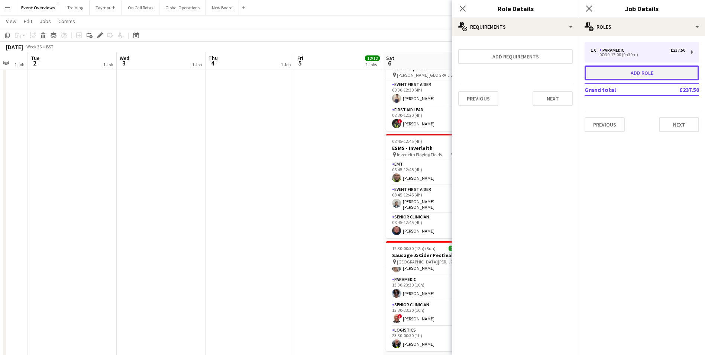
type input "******"
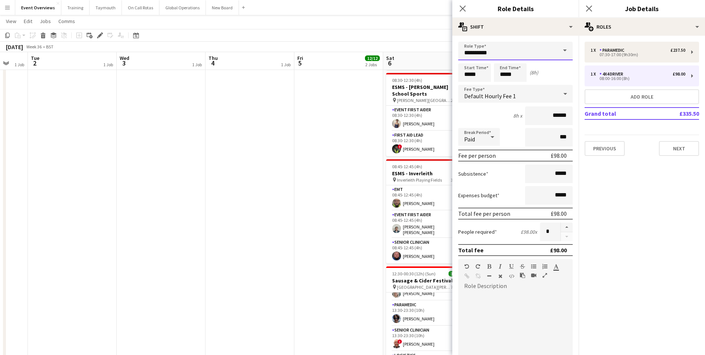
click at [483, 50] on input "**********" at bounding box center [515, 51] width 114 height 19
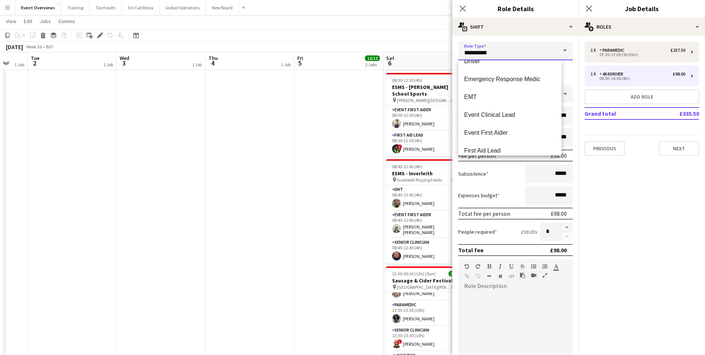
scroll to position [297, 0]
click at [474, 95] on span "EMT" at bounding box center [509, 95] width 91 height 7
type input "***"
type input "******"
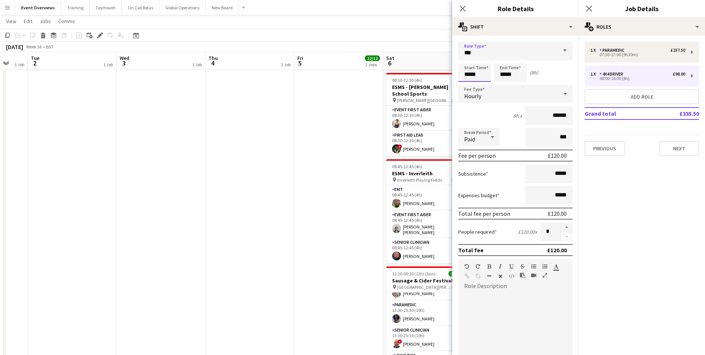
click at [473, 74] on input "*****" at bounding box center [474, 72] width 33 height 19
click at [466, 83] on div at bounding box center [467, 85] width 15 height 7
click at [482, 56] on div at bounding box center [482, 59] width 15 height 7
type input "*****"
click at [483, 58] on div at bounding box center [482, 59] width 15 height 7
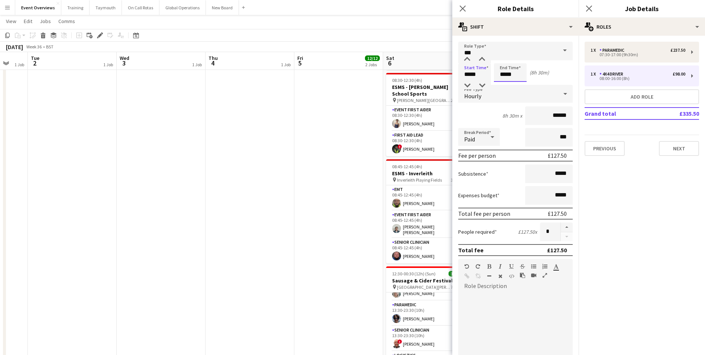
click at [509, 77] on input "*****" at bounding box center [510, 72] width 33 height 19
type input "*****"
click at [502, 61] on div at bounding box center [502, 59] width 15 height 7
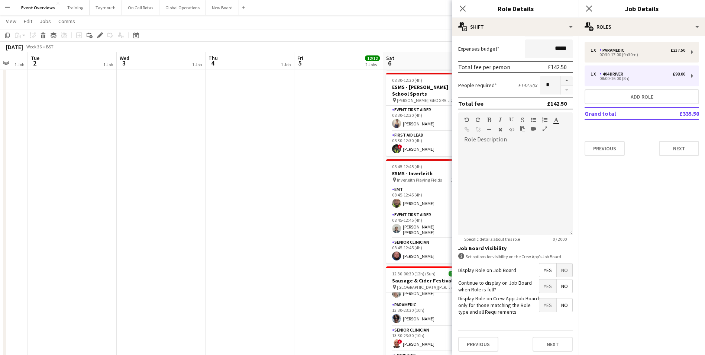
scroll to position [149, 0]
click at [540, 278] on span "Yes" at bounding box center [547, 282] width 17 height 13
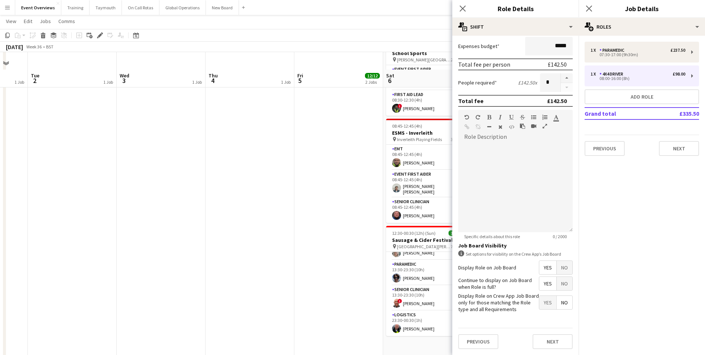
scroll to position [281, 0]
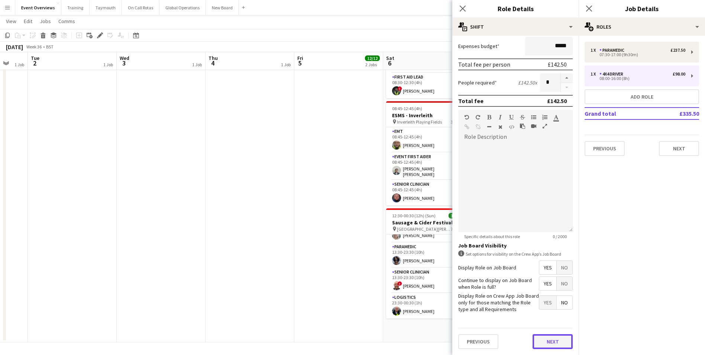
click at [547, 343] on button "Next" at bounding box center [553, 341] width 40 height 15
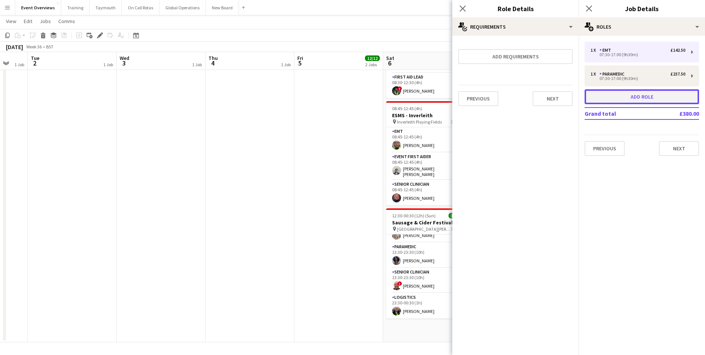
click at [614, 92] on button "Add role" at bounding box center [642, 96] width 114 height 15
type input "**********"
type input "*****"
type input "******"
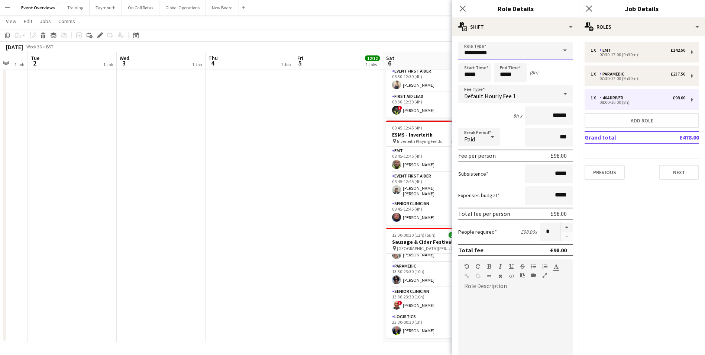
click at [488, 55] on input "**********" at bounding box center [515, 51] width 114 height 19
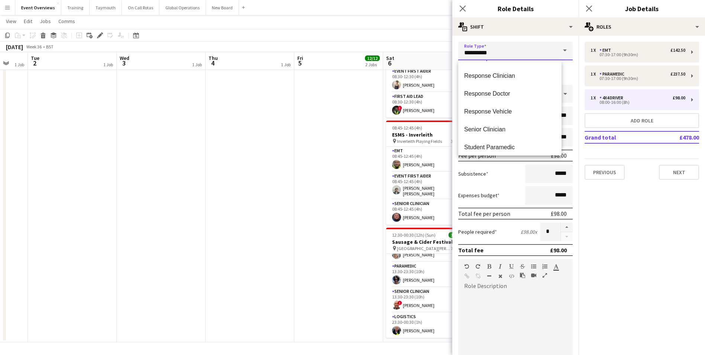
scroll to position [818, 0]
click at [483, 109] on span "Response Vehicle" at bounding box center [509, 110] width 91 height 7
type input "**********"
type input "*****"
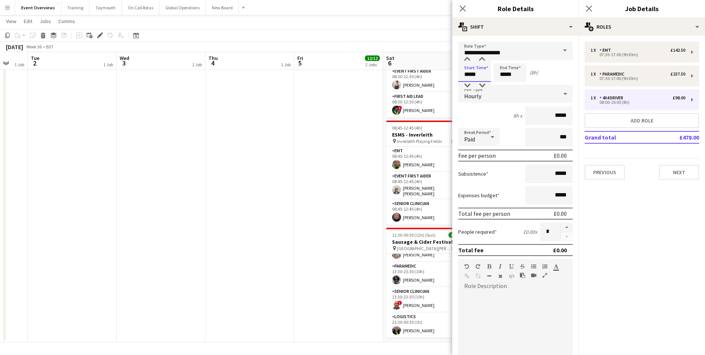
click at [482, 77] on input "*****" at bounding box center [474, 72] width 33 height 19
click at [467, 85] on div at bounding box center [467, 85] width 15 height 7
click at [483, 56] on div at bounding box center [482, 59] width 15 height 7
type input "*****"
click at [483, 56] on div at bounding box center [482, 59] width 15 height 7
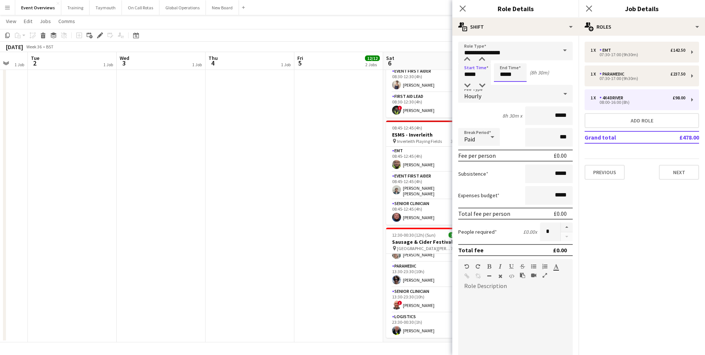
click at [504, 81] on input "*****" at bounding box center [510, 72] width 33 height 19
click at [503, 85] on div at bounding box center [502, 85] width 15 height 7
click at [501, 57] on div at bounding box center [502, 59] width 15 height 7
type input "*****"
click at [501, 57] on div at bounding box center [502, 59] width 15 height 7
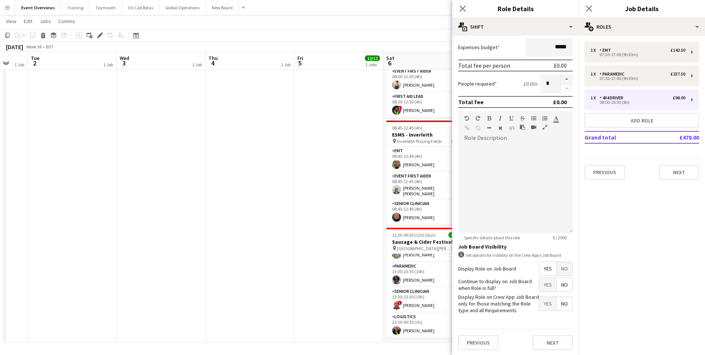
scroll to position [149, 0]
click at [555, 337] on button "Next" at bounding box center [553, 341] width 40 height 15
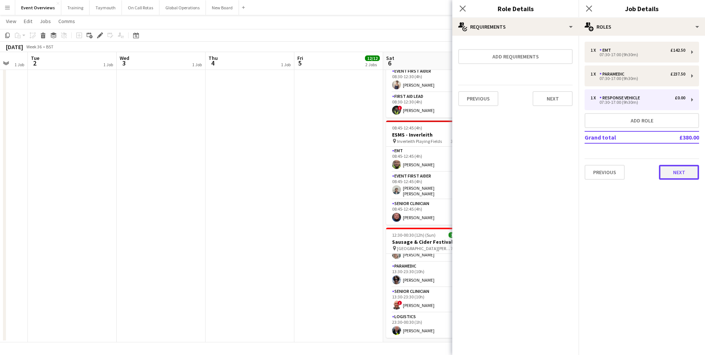
click at [671, 171] on button "Next" at bounding box center [679, 172] width 40 height 15
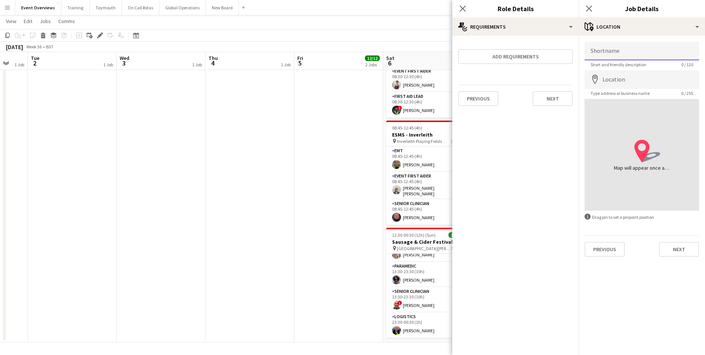
click at [631, 56] on input "Shortname" at bounding box center [642, 51] width 114 height 19
type input "**********"
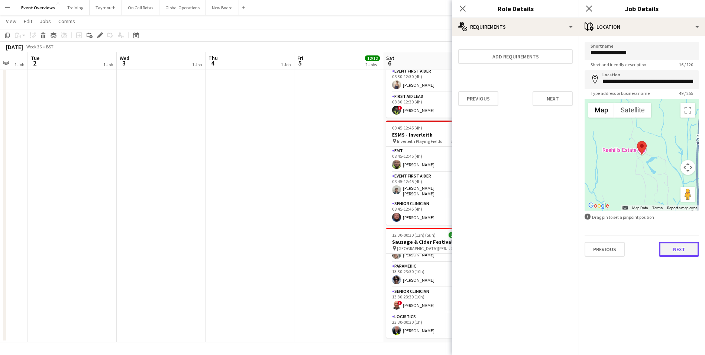
click at [676, 250] on button "Next" at bounding box center [679, 249] width 40 height 15
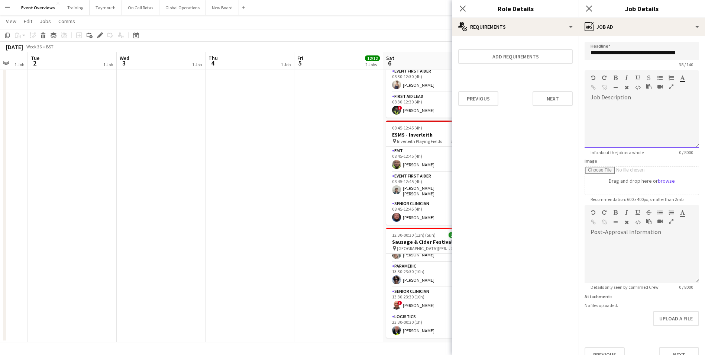
click at [643, 101] on div at bounding box center [642, 123] width 114 height 50
click at [656, 117] on div "**********" at bounding box center [639, 125] width 109 height 45
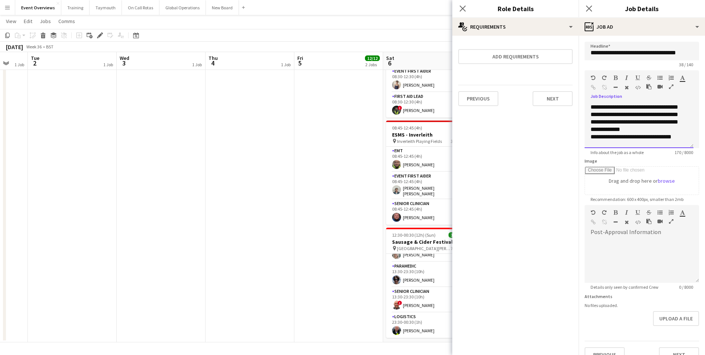
scroll to position [8, 0]
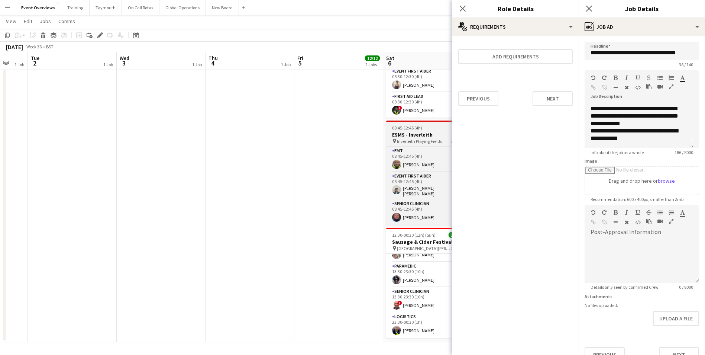
click at [412, 139] on span "Inverleith Playing Fields" at bounding box center [419, 141] width 45 height 6
type input "**********"
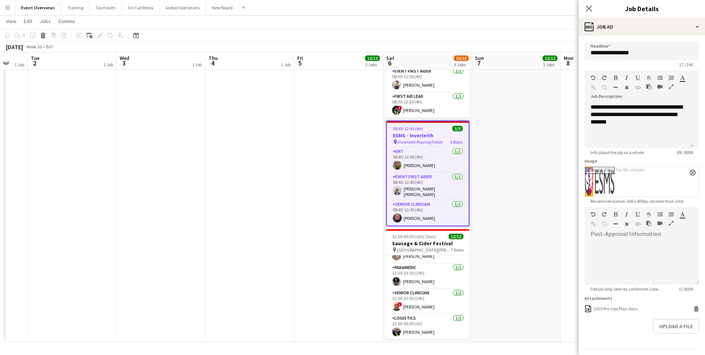
click at [415, 129] on span "08:45-12:45 (4h)" at bounding box center [408, 129] width 30 height 6
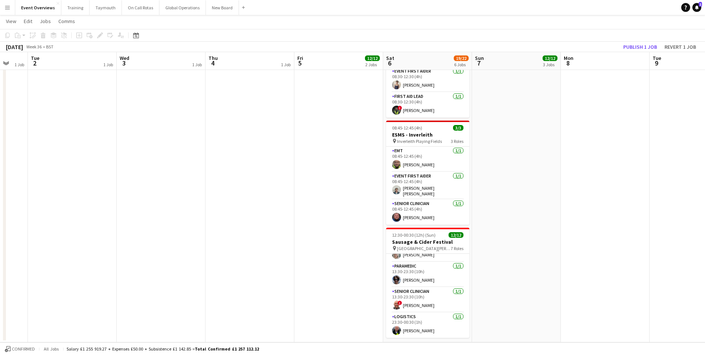
click at [524, 148] on app-date-cell "Central Scotland Highland Pony Club Summer Show pin [GEOGRAPHIC_DATA], Auchtera…" at bounding box center [516, 72] width 89 height 540
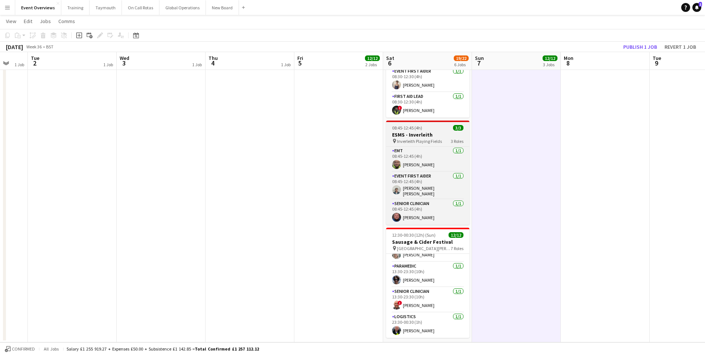
click at [435, 134] on h3 "ESMS - Inverleith" at bounding box center [427, 134] width 83 height 7
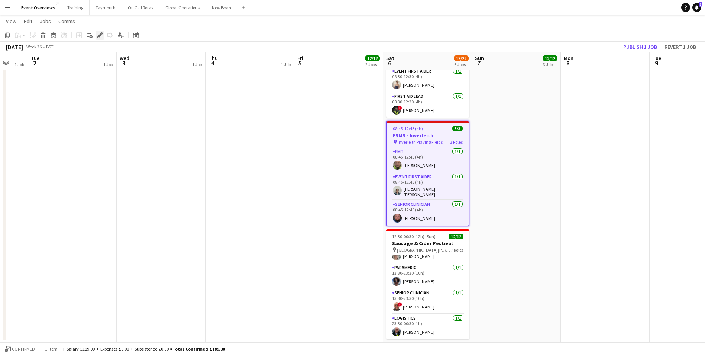
click at [99, 36] on icon at bounding box center [100, 35] width 4 height 4
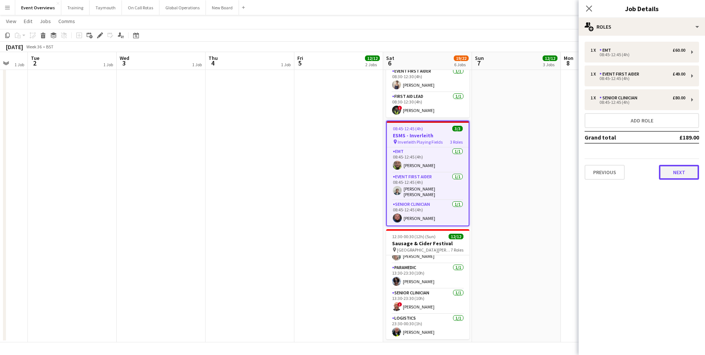
click at [671, 168] on button "Next" at bounding box center [679, 172] width 40 height 15
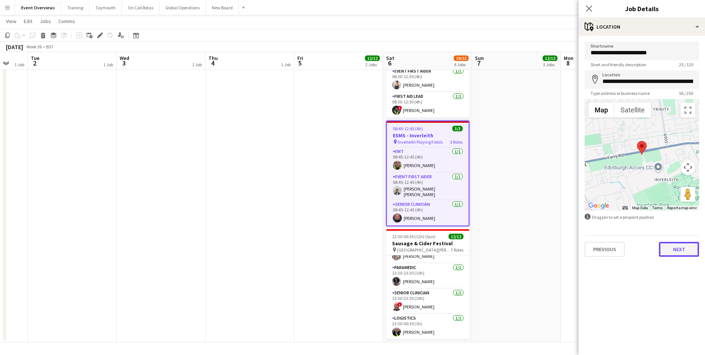
click at [675, 249] on button "Next" at bounding box center [679, 249] width 40 height 15
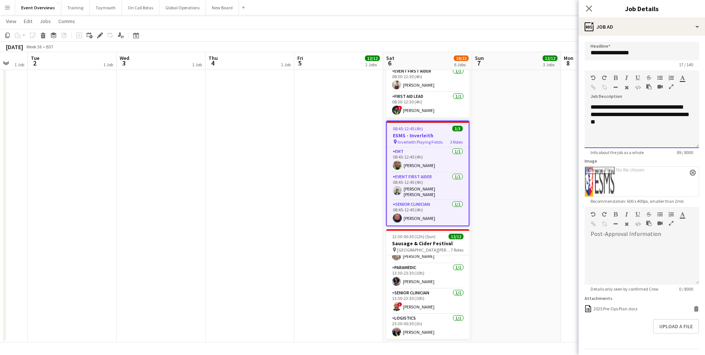
click at [629, 126] on div "**********" at bounding box center [642, 125] width 114 height 45
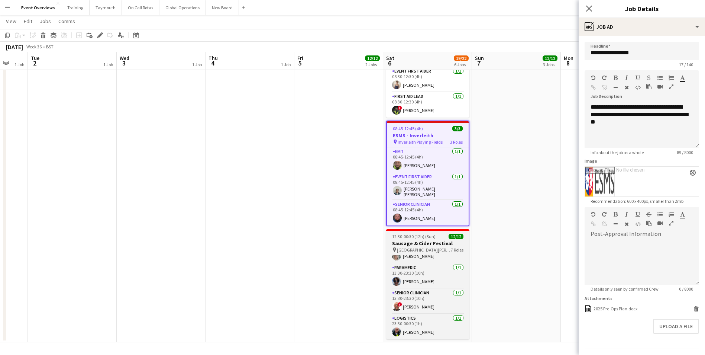
click at [439, 236] on div "12:30-00:30 (12h) (Sun) 12/12" at bounding box center [427, 236] width 83 height 6
type input "**********"
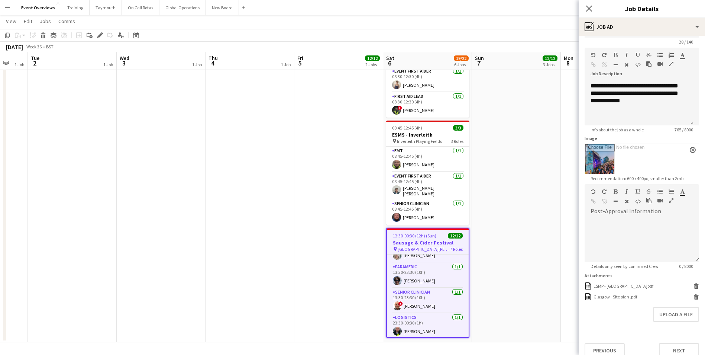
scroll to position [32, 0]
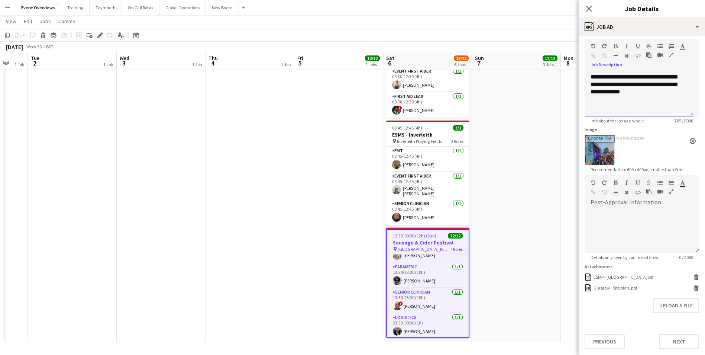
click at [633, 100] on div "**********" at bounding box center [636, 50] width 91 height 119
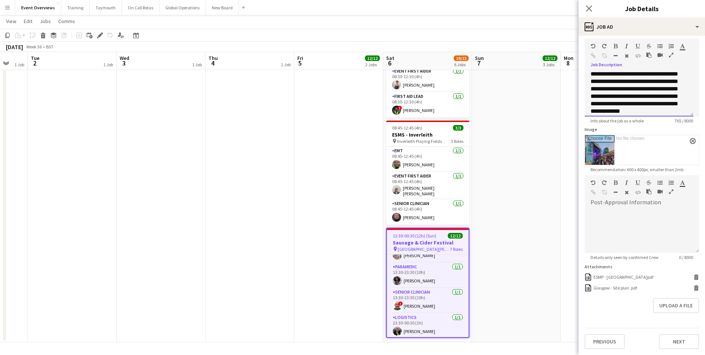
scroll to position [177, 0]
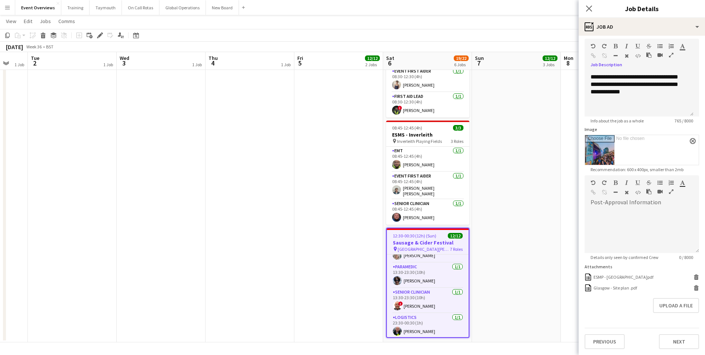
click at [277, 185] on app-date-cell "MH AL" at bounding box center [250, 72] width 89 height 540
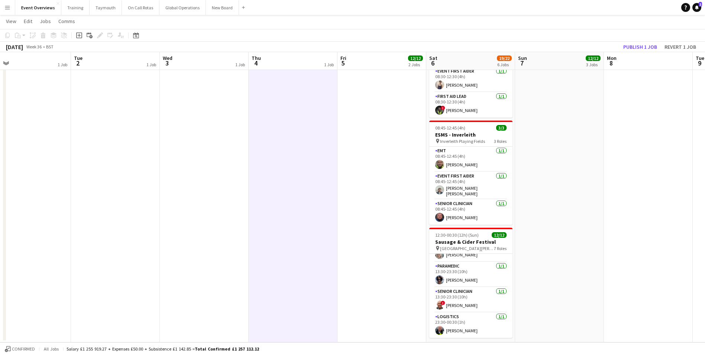
drag, startPoint x: 193, startPoint y: 197, endPoint x: 329, endPoint y: 193, distance: 135.7
click at [329, 193] on app-calendar-viewport "Sat 30 19/19 6 Jobs Sun 31 2/2 2 Jobs Mon 1 1 Job Tue 2 1 Job Wed 3 1 Job Thu 4…" at bounding box center [352, 45] width 705 height 594
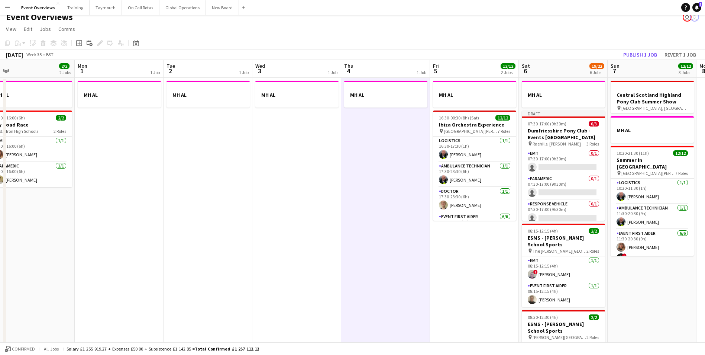
scroll to position [0, 0]
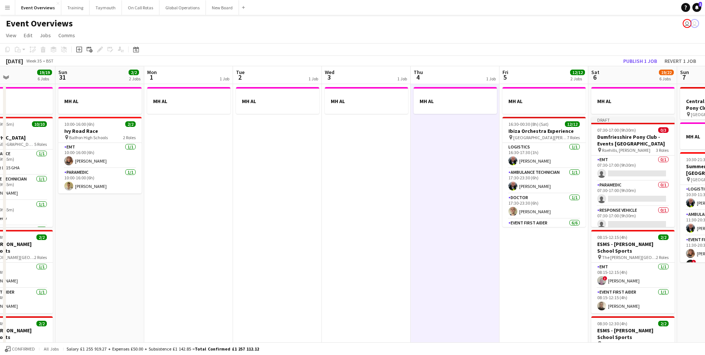
drag, startPoint x: 214, startPoint y: 201, endPoint x: 373, endPoint y: 195, distance: 159.6
click at [373, 195] on app-calendar-viewport "Thu 28 Fri 29 1 Job Sat 30 19/19 6 Jobs Sun 31 2/2 2 Jobs Mon 1 1 Job Tue 2 1 J…" at bounding box center [352, 344] width 705 height 557
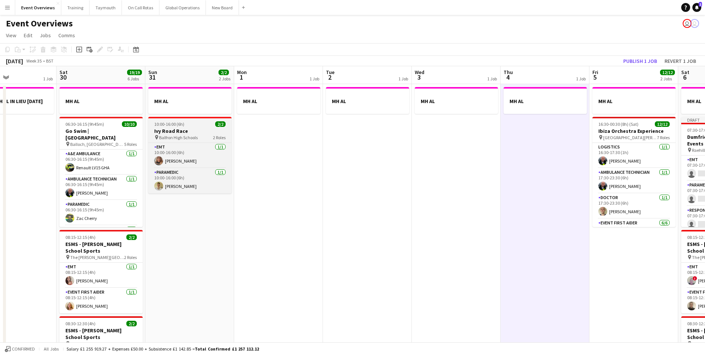
click at [184, 127] on app-job-card "10:00-16:00 (6h) 2/[GEOGRAPHIC_DATA] pin Balfron High Schools 2 Roles EMT [DATE…" at bounding box center [189, 155] width 83 height 77
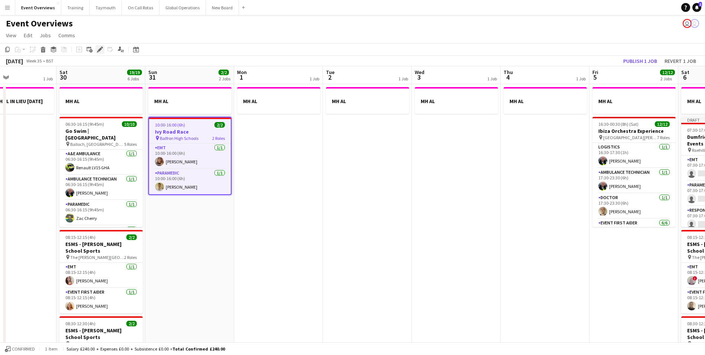
click at [100, 47] on icon "Edit" at bounding box center [100, 49] width 6 height 6
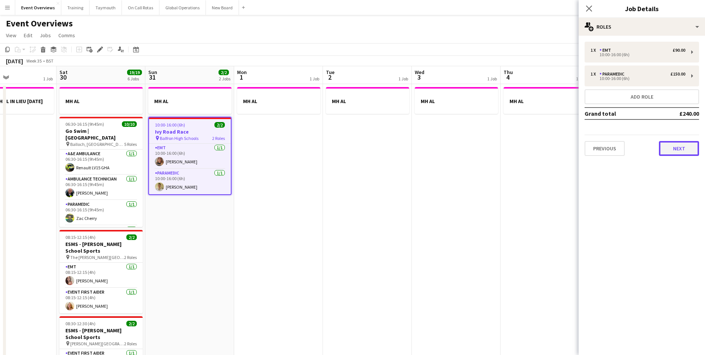
click at [667, 148] on button "Next" at bounding box center [679, 148] width 40 height 15
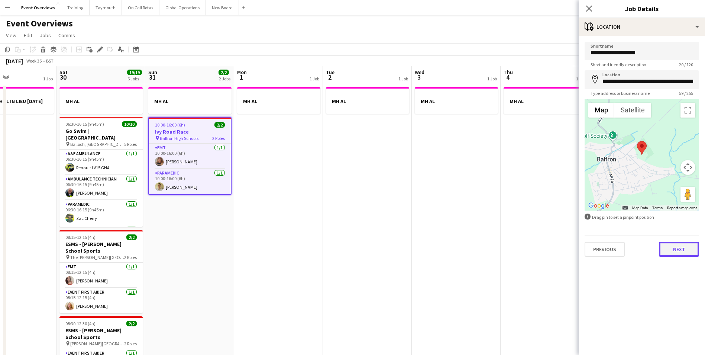
click at [666, 253] on button "Next" at bounding box center [679, 249] width 40 height 15
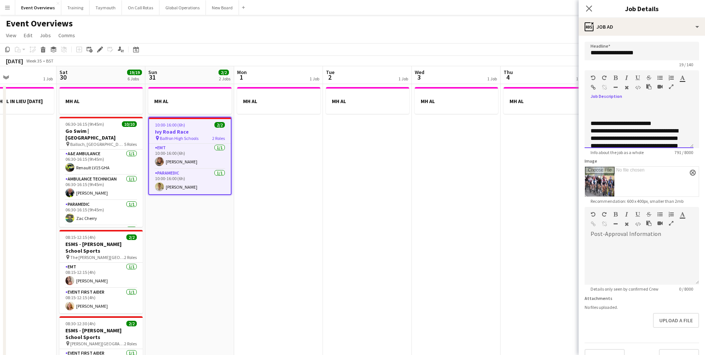
scroll to position [162, 0]
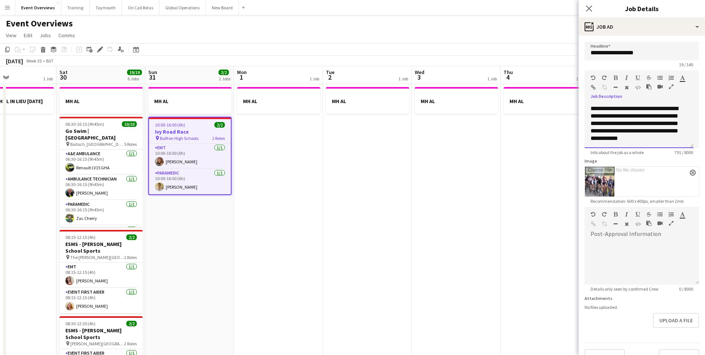
drag, startPoint x: 589, startPoint y: 115, endPoint x: 673, endPoint y: 149, distance: 90.4
click at [673, 149] on app-form-group "**********" at bounding box center [642, 112] width 114 height 85
copy div "**********"
click at [531, 165] on app-date-cell "MH AL" at bounding box center [545, 354] width 89 height 540
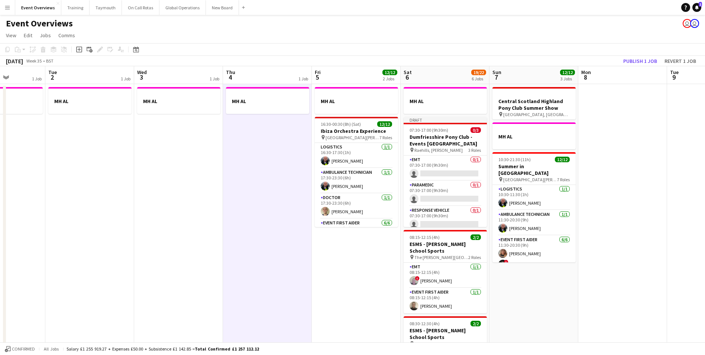
drag, startPoint x: 531, startPoint y: 165, endPoint x: 233, endPoint y: 175, distance: 298.2
click at [236, 175] on app-calendar-viewport "Sat 30 19/19 6 Jobs Sun 31 2/2 2 Jobs Mon 1 1 Job Tue 2 1 Job Wed 3 1 Job Thu 4…" at bounding box center [352, 344] width 705 height 557
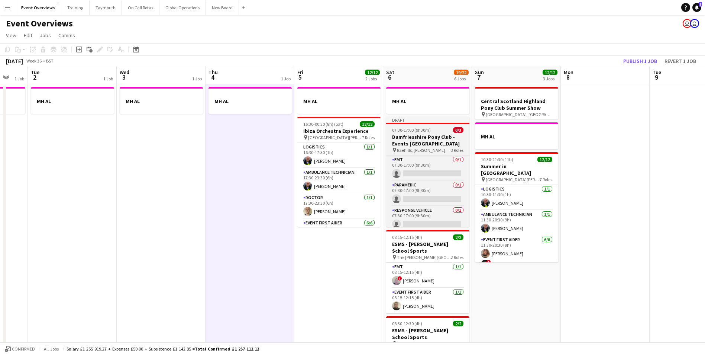
click at [418, 140] on h3 "Dumfriesshire Pony Club - Events [GEOGRAPHIC_DATA]" at bounding box center [427, 139] width 83 height 13
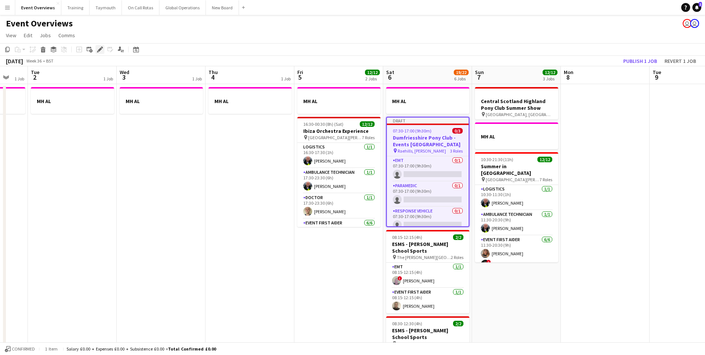
drag, startPoint x: 98, startPoint y: 47, endPoint x: 100, endPoint y: 51, distance: 4.5
click at [98, 47] on icon "Edit" at bounding box center [100, 49] width 6 height 6
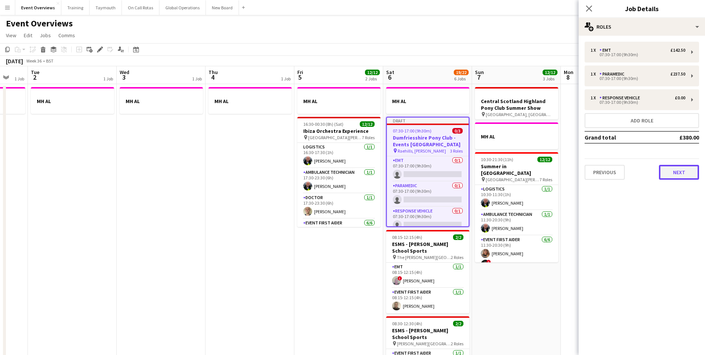
click at [679, 170] on button "Next" at bounding box center [679, 172] width 40 height 15
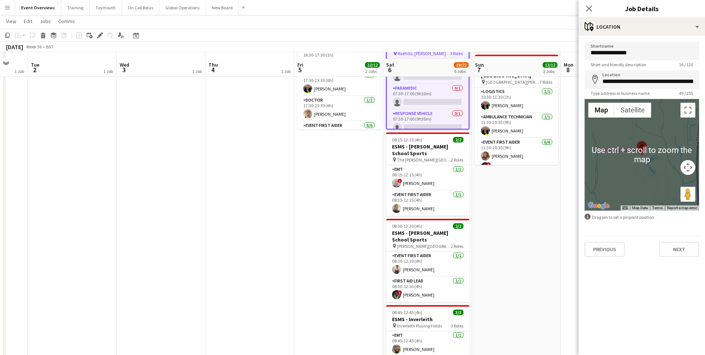
scroll to position [111, 0]
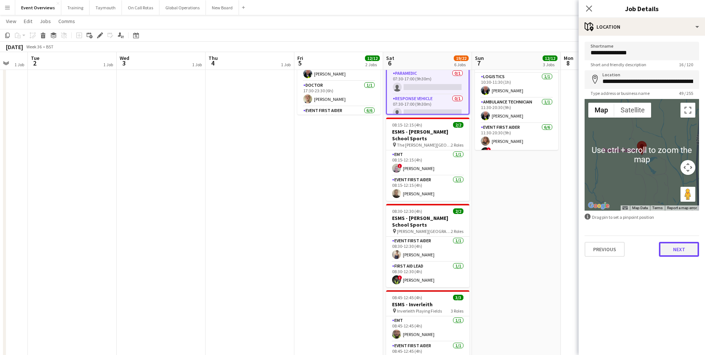
click at [682, 243] on button "Next" at bounding box center [679, 249] width 40 height 15
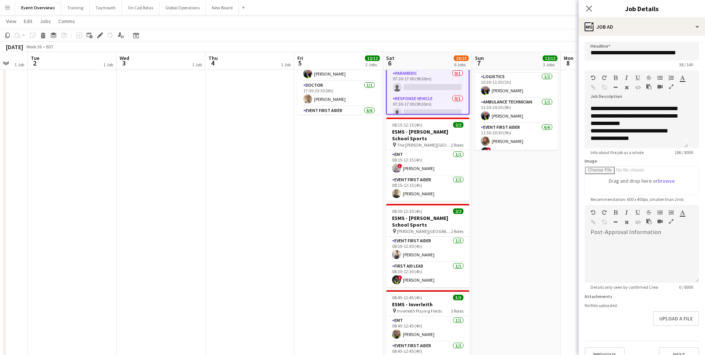
scroll to position [13, 0]
click at [643, 142] on div "**********" at bounding box center [634, 134] width 86 height 15
click at [672, 84] on icon "button" at bounding box center [671, 86] width 4 height 5
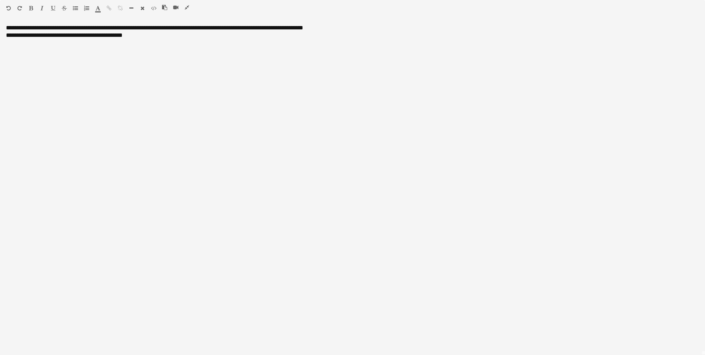
scroll to position [0, 0]
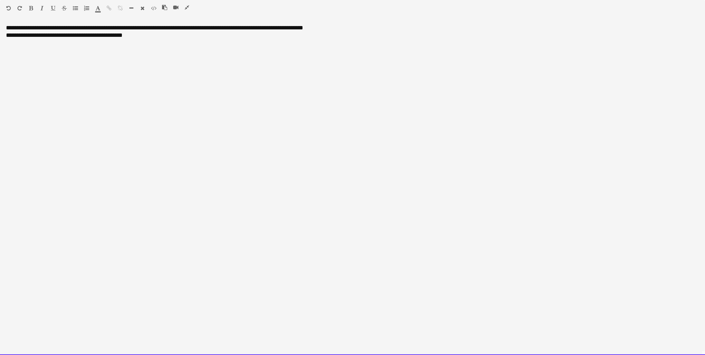
click at [121, 69] on div "**********" at bounding box center [352, 189] width 705 height 330
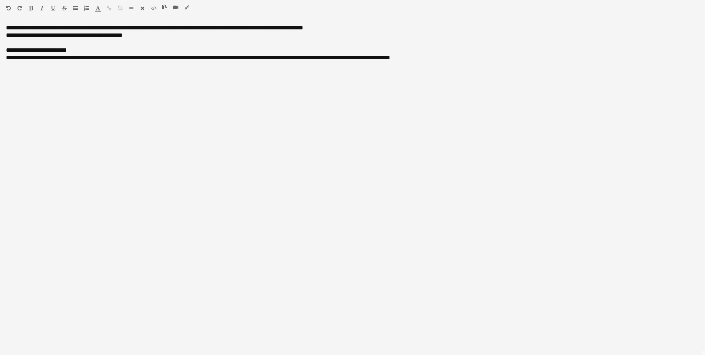
click at [188, 7] on icon "button" at bounding box center [187, 7] width 4 height 5
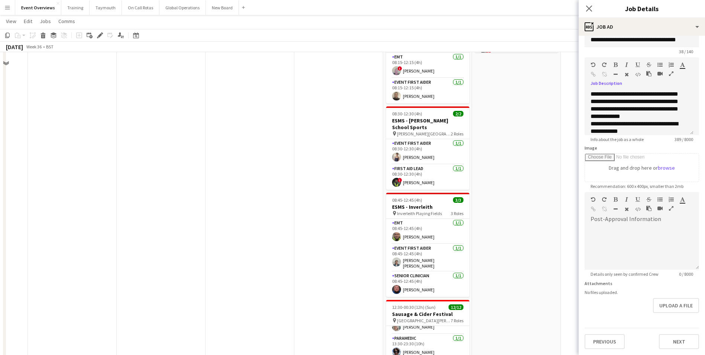
scroll to position [223, 0]
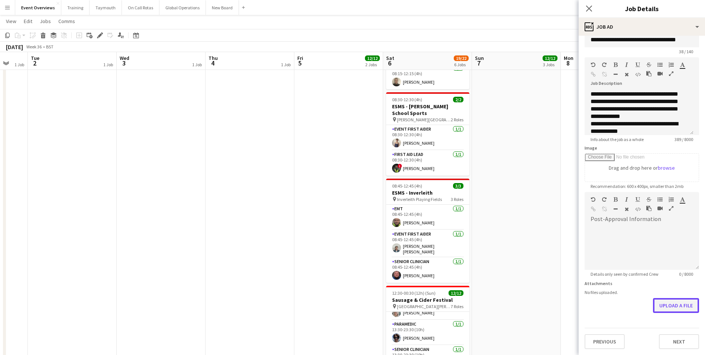
click at [658, 305] on button "Upload a file" at bounding box center [676, 305] width 46 height 15
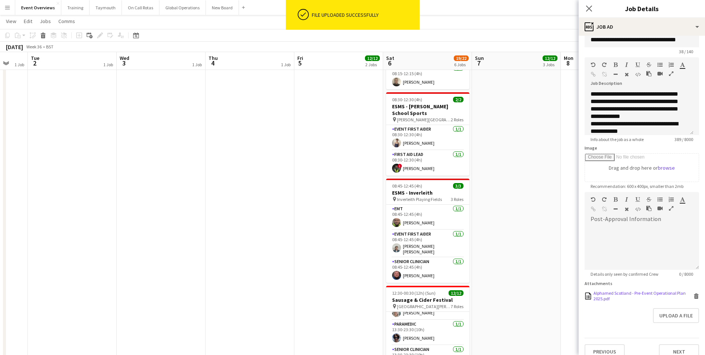
click at [603, 295] on div "Alphamed Scotland - Pre-Event Operational Plan 2025.pdf" at bounding box center [642, 295] width 98 height 11
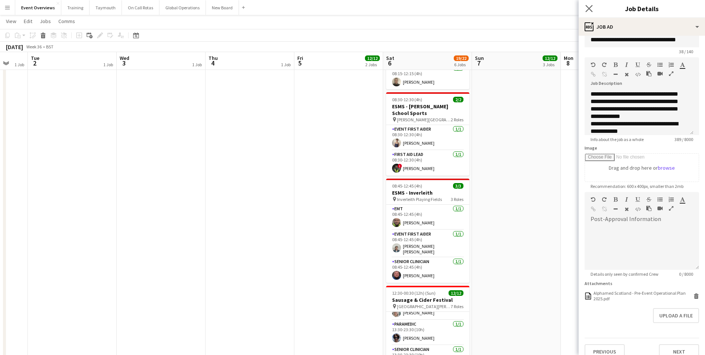
click at [592, 4] on app-icon "Close pop-in" at bounding box center [589, 8] width 11 height 11
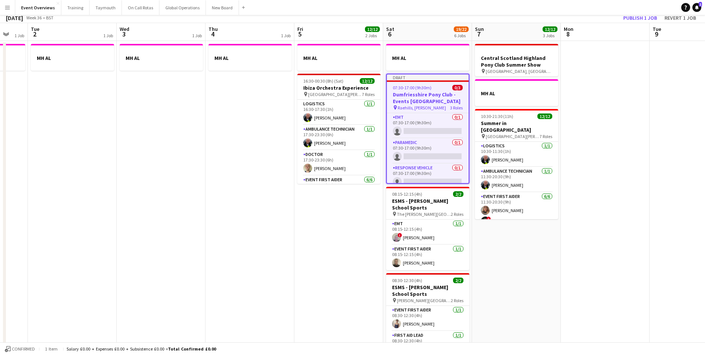
scroll to position [0, 0]
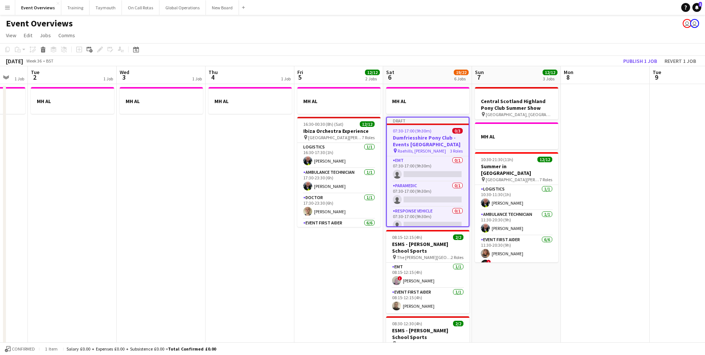
click at [504, 308] on app-date-cell "Central Scotland Highland Pony Club Summer Show pin [GEOGRAPHIC_DATA], Auchtera…" at bounding box center [516, 354] width 89 height 540
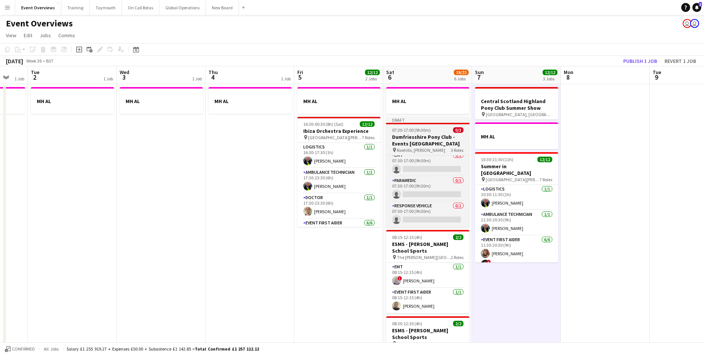
click at [434, 137] on h3 "Dumfriesshire Pony Club - Events [GEOGRAPHIC_DATA]" at bounding box center [427, 139] width 83 height 13
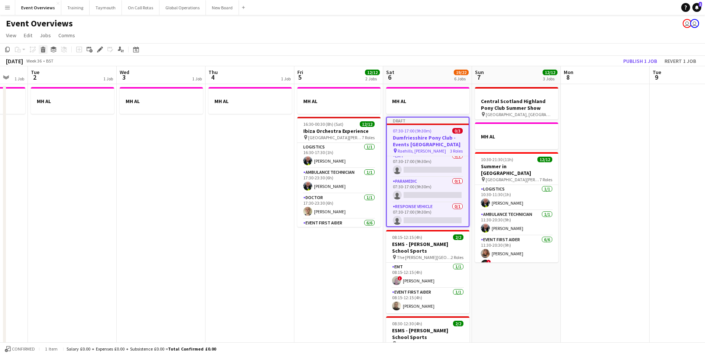
click at [43, 49] on icon at bounding box center [43, 51] width 4 height 4
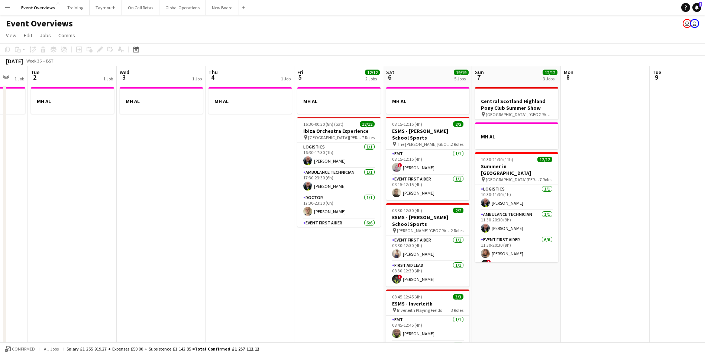
click at [323, 295] on app-date-cell "MH AL 16:30-00:30 (8h) (Sat) 12/12 Ibiza Orchestra Experience pin [GEOGRAPHIC_D…" at bounding box center [338, 354] width 89 height 540
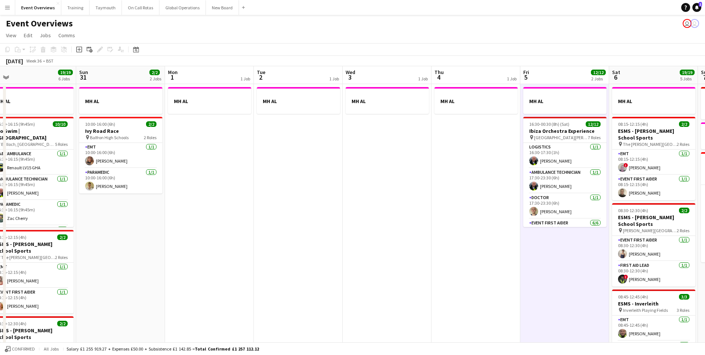
drag, startPoint x: 273, startPoint y: 198, endPoint x: 496, endPoint y: 180, distance: 223.3
click at [496, 180] on app-calendar-viewport "Thu 28 Fri 29 1 Job Sat 30 19/19 6 Jobs Sun 31 2/2 2 Jobs Mon 1 1 Job Tue 2 1 J…" at bounding box center [352, 344] width 705 height 557
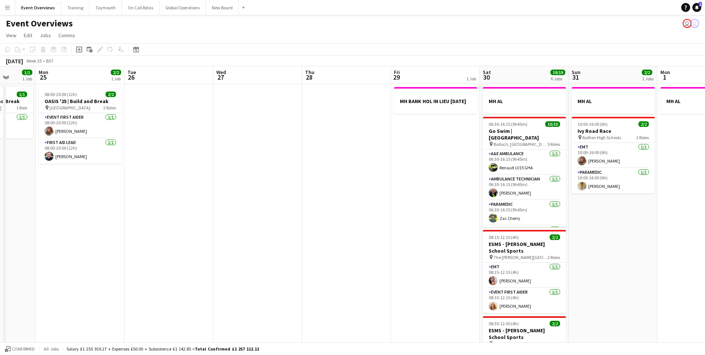
drag, startPoint x: 56, startPoint y: 234, endPoint x: 430, endPoint y: 195, distance: 375.5
click at [430, 195] on app-calendar-viewport "Fri 22 1/1 1 Job Sat 23 13/13 6 Jobs Sun 24 1/1 1 Job Mon 25 2/2 1 Job Tue 26 W…" at bounding box center [352, 344] width 705 height 557
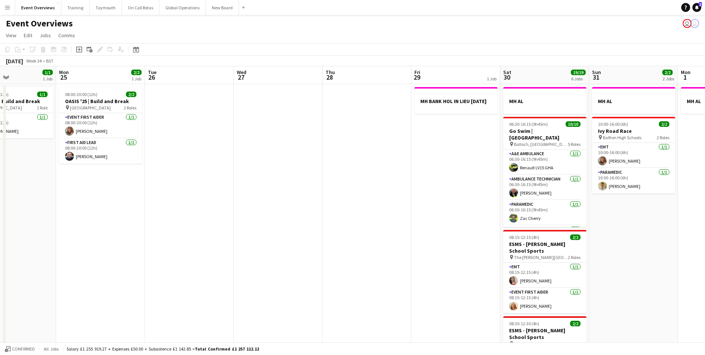
drag, startPoint x: 419, startPoint y: 188, endPoint x: 434, endPoint y: 188, distance: 15.3
click at [434, 188] on app-calendar-viewport "Fri 22 1/1 1 Job Sat 23 13/13 6 Jobs Sun 24 1/1 1 Job Mon 25 2/2 1 Job Tue 26 W…" at bounding box center [352, 344] width 705 height 557
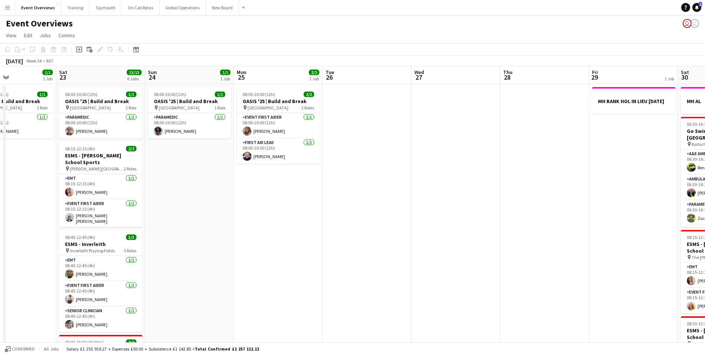
scroll to position [0, 179]
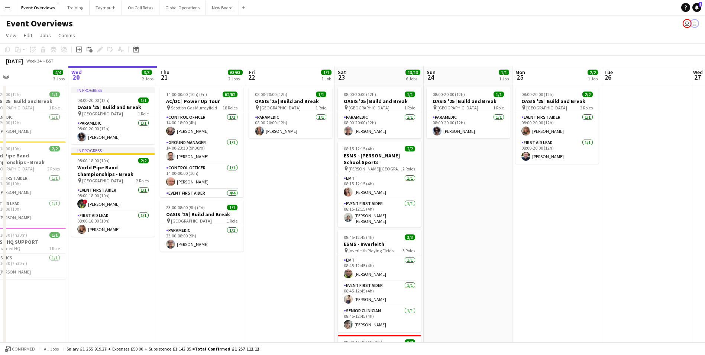
drag, startPoint x: 249, startPoint y: 250, endPoint x: 460, endPoint y: 234, distance: 212.1
click at [492, 233] on app-calendar-viewport "Sun 17 31/31 3 Jobs Mon 18 3/3 2 Jobs Tue 19 4/4 3 Jobs Wed 20 3/3 2 Jobs Thu 2…" at bounding box center [352, 344] width 705 height 557
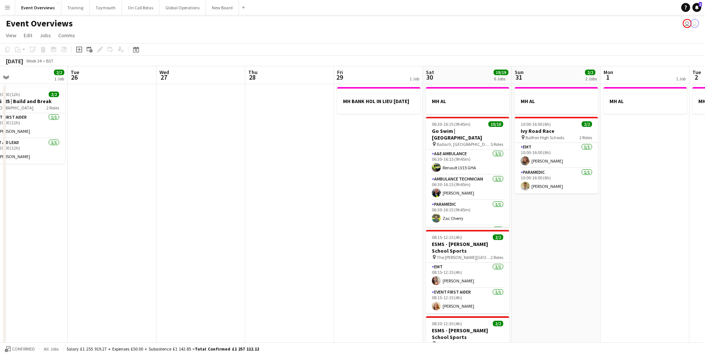
scroll to position [0, 296]
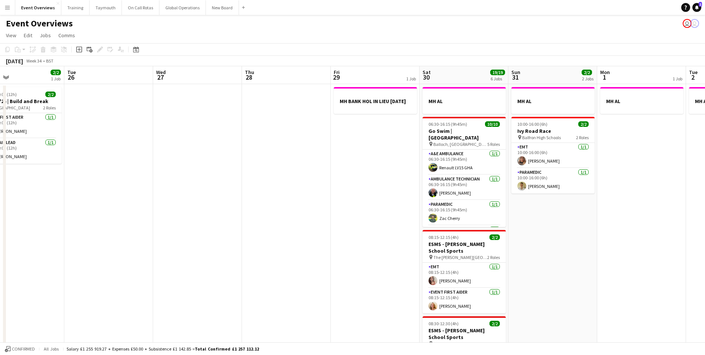
drag, startPoint x: 569, startPoint y: 264, endPoint x: 32, endPoint y: 276, distance: 537.5
click at [31, 278] on app-calendar-viewport "Fri 22 1/1 1 Job Sat 23 13/13 6 Jobs Sun 24 1/1 1 Job Mon 25 2/2 1 Job Tue 26 W…" at bounding box center [352, 344] width 705 height 557
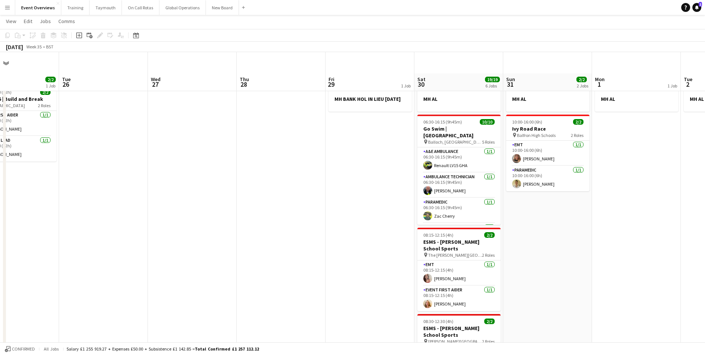
scroll to position [0, 0]
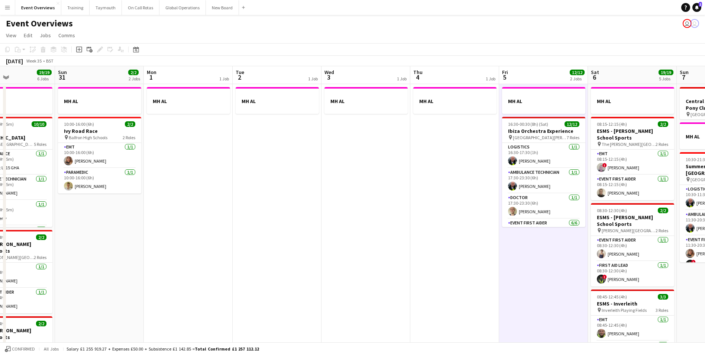
drag, startPoint x: 566, startPoint y: 275, endPoint x: 117, endPoint y: 287, distance: 448.7
click at [117, 287] on app-calendar-viewport "Wed 27 Thu 28 Fri 29 1 Job Sat 30 19/19 6 Jobs Sun 31 2/2 2 Jobs Mon 1 1 Job Tu…" at bounding box center [352, 344] width 705 height 557
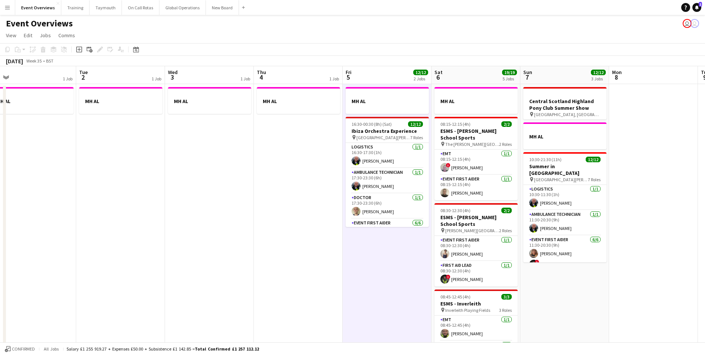
scroll to position [0, 276]
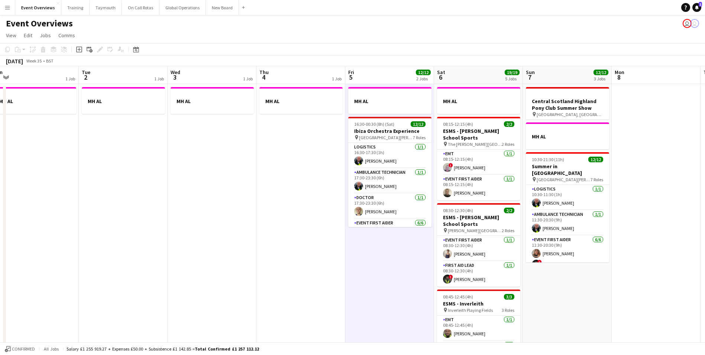
drag, startPoint x: 244, startPoint y: 275, endPoint x: -19, endPoint y: 272, distance: 263.1
click at [0, 272] on html "Menu Boards Boards Boards All jobs Status Workforce Workforce My Workforce Recr…" at bounding box center [352, 318] width 705 height 636
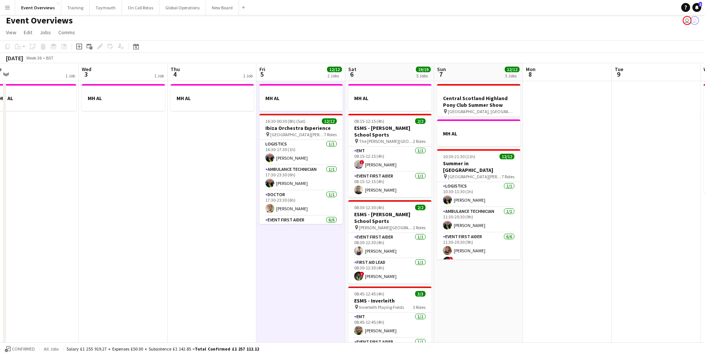
scroll to position [0, 0]
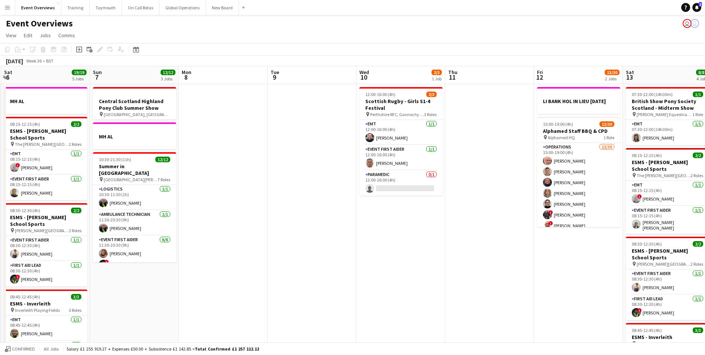
drag, startPoint x: 568, startPoint y: 302, endPoint x: 208, endPoint y: 314, distance: 360.3
click at [208, 314] on app-calendar-viewport "Wed 3 1 Job Thu 4 1 Job Fri 5 12/12 2 Jobs Sat 6 19/19 5 Jobs Sun 7 12/12 3 Job…" at bounding box center [352, 344] width 705 height 557
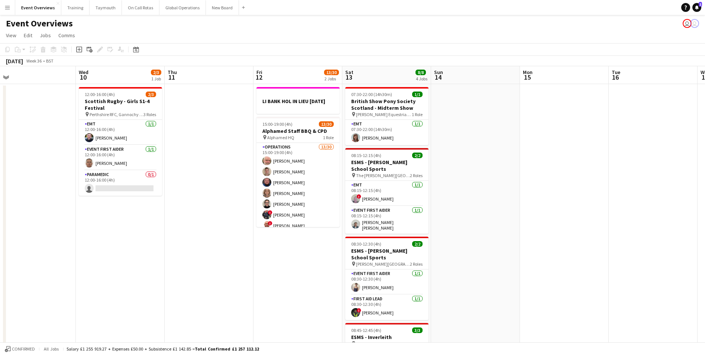
scroll to position [0, 216]
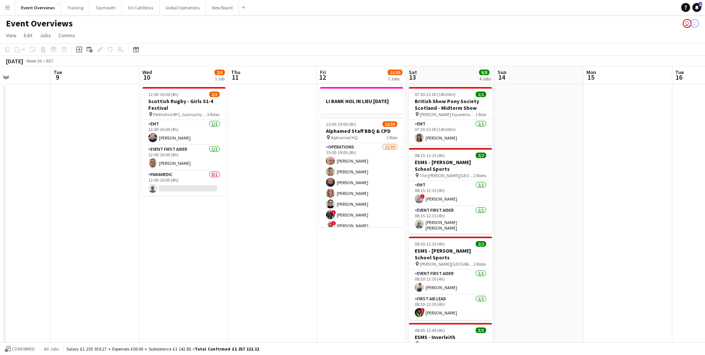
drag, startPoint x: 373, startPoint y: 261, endPoint x: 172, endPoint y: 274, distance: 201.5
click at [172, 274] on app-calendar-viewport "Sat 6 19/19 5 Jobs Sun 7 12/12 3 Jobs Mon 8 Tue 9 Wed 10 2/3 1 Job Thu 11 Fri 1…" at bounding box center [352, 344] width 705 height 557
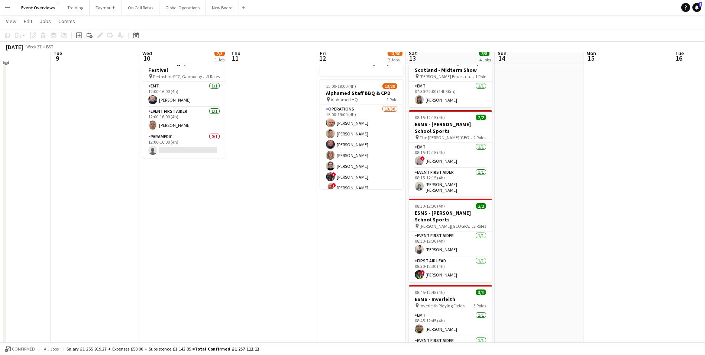
scroll to position [0, 0]
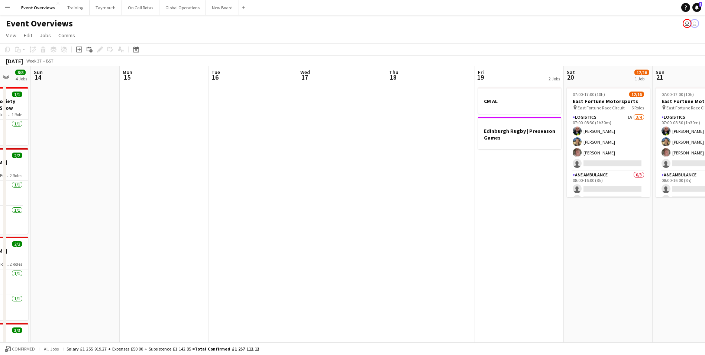
drag, startPoint x: 560, startPoint y: 250, endPoint x: 96, endPoint y: 269, distance: 464.5
click at [96, 269] on app-calendar-viewport "Thu 11 Fri 12 13/30 2 Jobs Sat 13 8/8 4 Jobs Sun 14 Mon 15 Tue 16 Wed 17 Thu 18…" at bounding box center [352, 344] width 705 height 557
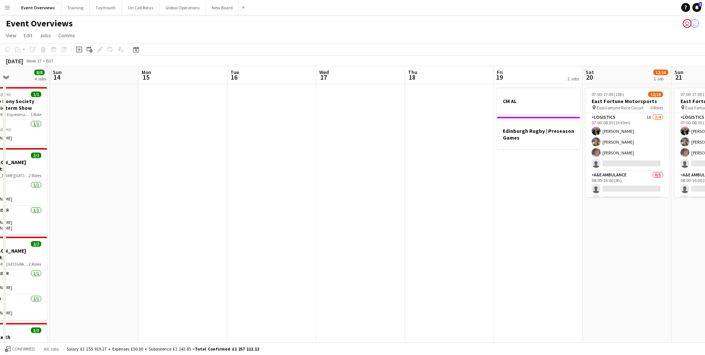
scroll to position [0, 288]
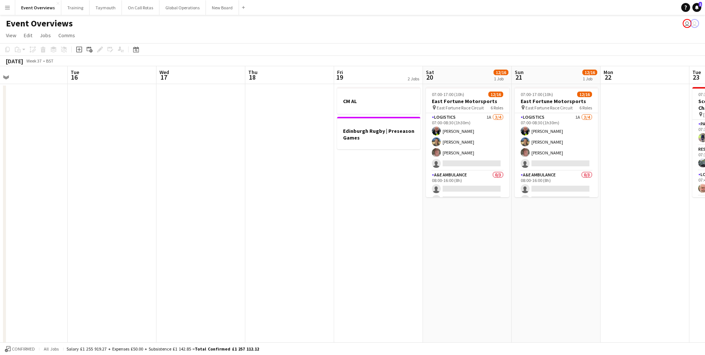
drag, startPoint x: 417, startPoint y: 259, endPoint x: 276, endPoint y: 264, distance: 140.6
click at [276, 264] on app-calendar-viewport "Fri 12 13/30 2 Jobs Sat 13 8/8 4 Jobs Sun 14 Mon 15 Tue 16 Wed 17 Thu 18 Fri 19…" at bounding box center [352, 344] width 705 height 557
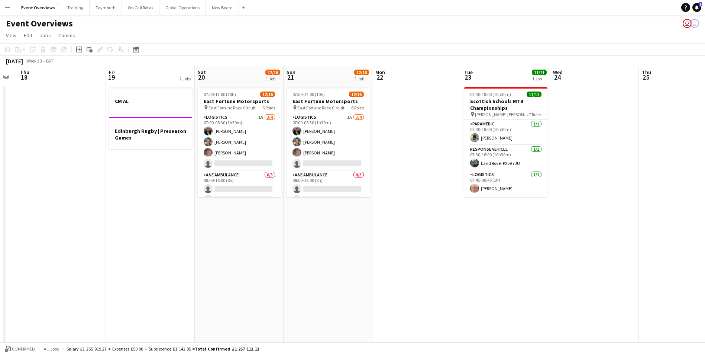
scroll to position [0, 238]
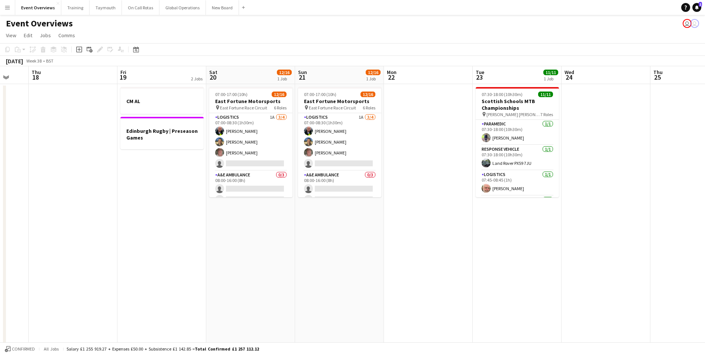
drag, startPoint x: 496, startPoint y: 271, endPoint x: -17, endPoint y: 279, distance: 513.3
click at [0, 279] on html "Menu Boards Boards Boards All jobs Status Workforce Workforce My Workforce Recr…" at bounding box center [352, 318] width 705 height 636
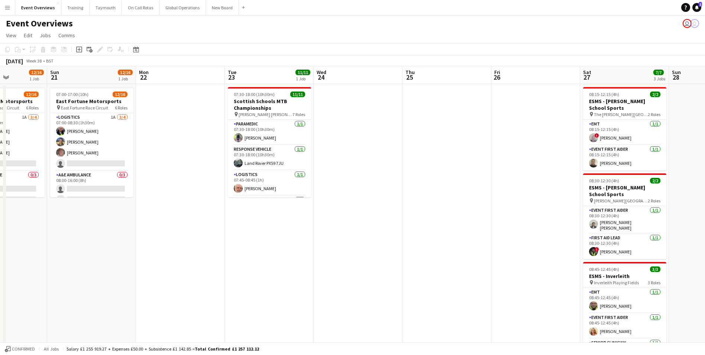
scroll to position [0, 258]
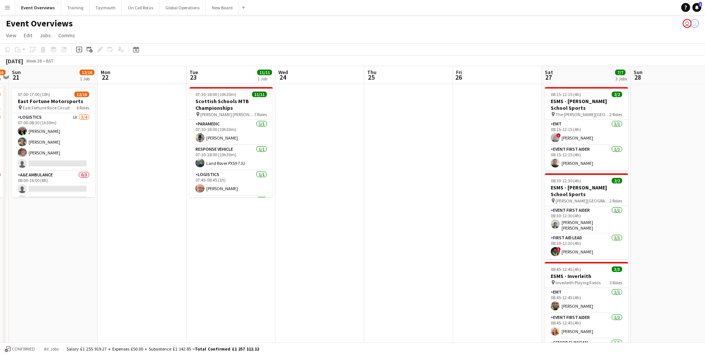
drag, startPoint x: 314, startPoint y: 277, endPoint x: 28, endPoint y: 286, distance: 286.3
click at [28, 286] on app-calendar-viewport "Thu 18 Fri 19 2 Jobs Sat 20 12/16 1 Job Sun 21 12/16 1 Job Mon 22 Tue 23 11/11 …" at bounding box center [352, 344] width 705 height 557
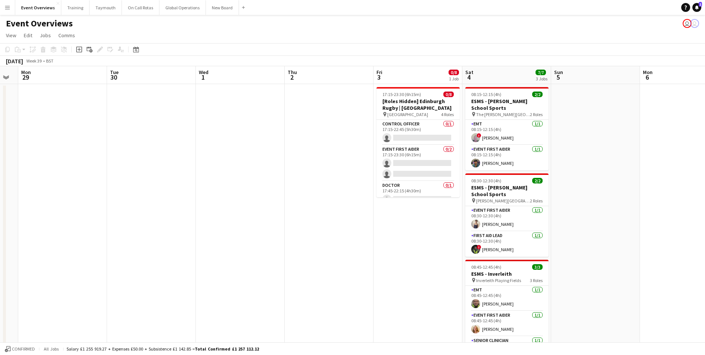
scroll to position [0, 248]
drag, startPoint x: 485, startPoint y: 225, endPoint x: 52, endPoint y: 254, distance: 433.9
click at [51, 254] on app-calendar-viewport "Fri 26 Sat 27 7/7 3 Jobs Sun 28 Mon 29 Tue 30 Wed 1 Thu 2 Fri 3 0/8 1 Job Sat 4…" at bounding box center [352, 344] width 705 height 557
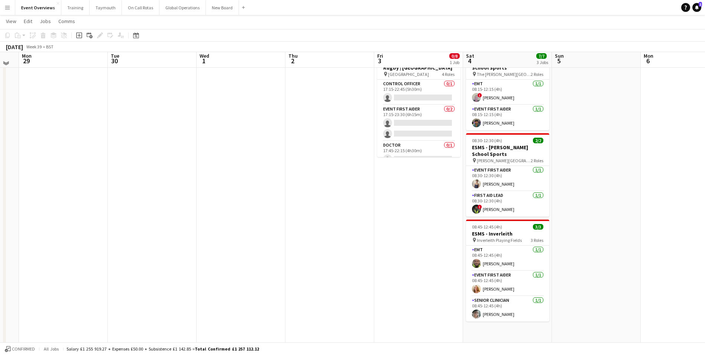
scroll to position [37, 0]
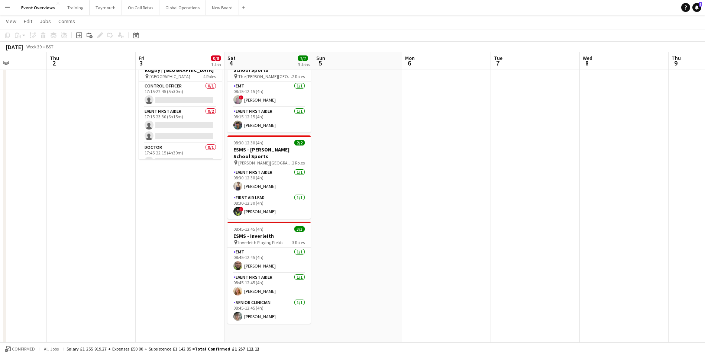
drag, startPoint x: 282, startPoint y: 265, endPoint x: -100, endPoint y: 266, distance: 381.7
click at [0, 266] on html "Menu Boards Boards Boards All jobs Status Workforce Workforce My Workforce Recr…" at bounding box center [352, 280] width 705 height 635
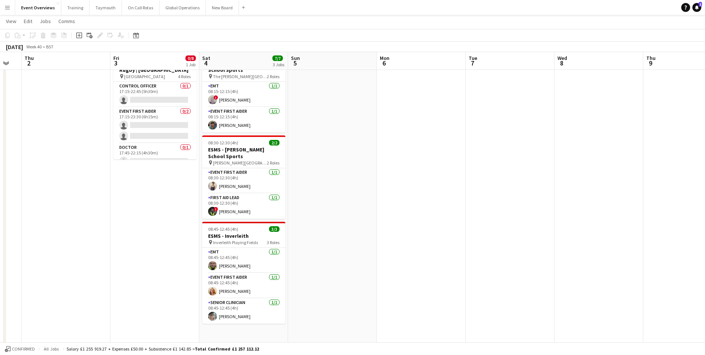
drag, startPoint x: 403, startPoint y: 241, endPoint x: 135, endPoint y: 243, distance: 268.7
click at [136, 243] on app-calendar-viewport "Mon 29 Tue 30 Wed 1 Thu 2 Fri 3 0/8 1 Job Sat 4 7/7 3 Jobs Sun 5 Mon 6 Tue 7 We…" at bounding box center [352, 289] width 705 height 594
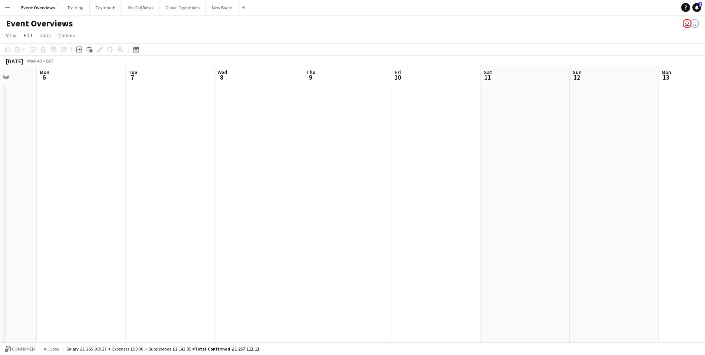
scroll to position [0, 236]
drag, startPoint x: 386, startPoint y: 253, endPoint x: -113, endPoint y: 275, distance: 499.6
click at [0, 275] on html "Menu Boards Boards Boards All jobs Status Workforce Workforce My Workforce Recr…" at bounding box center [352, 318] width 705 height 636
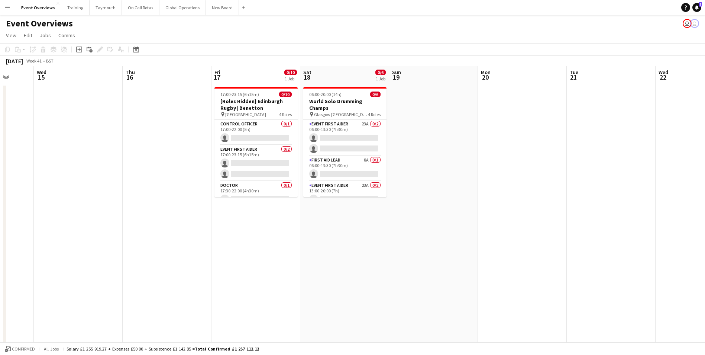
drag, startPoint x: 470, startPoint y: 240, endPoint x: -39, endPoint y: 242, distance: 509.1
click at [0, 242] on html "Menu Boards Boards Boards All jobs Status Workforce Workforce My Workforce Recr…" at bounding box center [352, 318] width 705 height 636
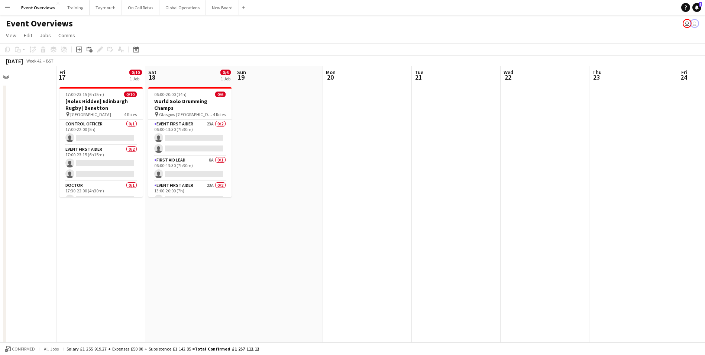
drag, startPoint x: 449, startPoint y: 279, endPoint x: 28, endPoint y: 285, distance: 421.5
click at [28, 285] on app-calendar-viewport "Mon 13 Tue 14 Wed 15 Thu 16 Fri 17 0/10 1 Job Sat 18 0/6 1 Job Sun 19 Mon 20 Tu…" at bounding box center [352, 344] width 705 height 557
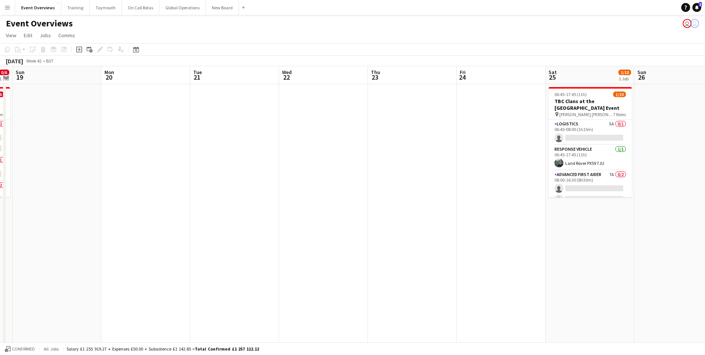
drag, startPoint x: 342, startPoint y: 252, endPoint x: 75, endPoint y: 259, distance: 267.3
click at [31, 262] on app-calendar-viewport "Thu 16 Fri 17 0/10 1 Job Sat 18 0/6 1 Job Sun 19 Mon 20 Tue 21 Wed 22 Thu 23 Fr…" at bounding box center [352, 344] width 705 height 557
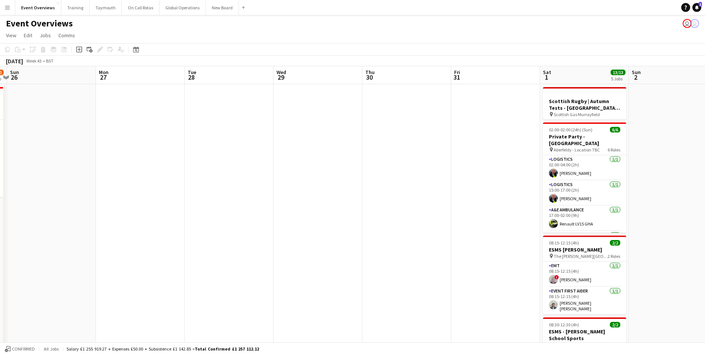
drag, startPoint x: 385, startPoint y: 244, endPoint x: 169, endPoint y: 248, distance: 215.2
click at [0, 263] on html "Menu Boards Boards Boards All jobs Status Workforce Workforce My Workforce Recr…" at bounding box center [352, 318] width 705 height 636
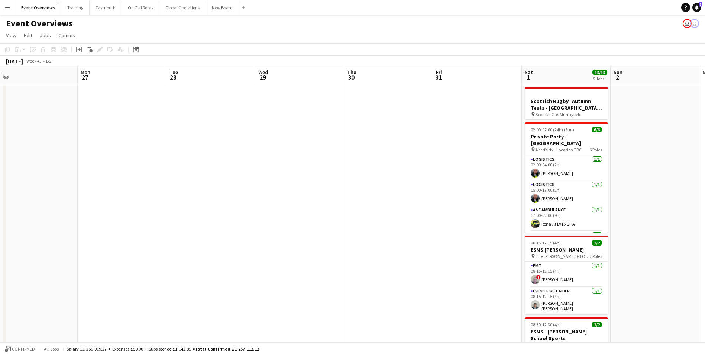
drag, startPoint x: 272, startPoint y: 245, endPoint x: 103, endPoint y: 249, distance: 168.8
click at [103, 249] on app-calendar-viewport "Thu 23 Fri 24 Sat 25 1/10 1 Job Sun 26 Mon 27 Tue 28 Wed 29 Thu 30 Fri 31 Sat 1…" at bounding box center [352, 344] width 705 height 557
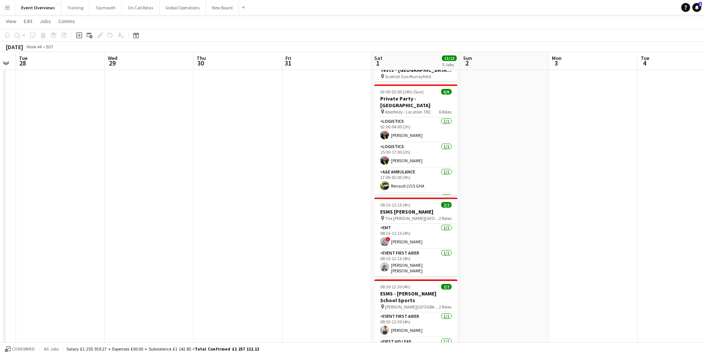
scroll to position [0, 0]
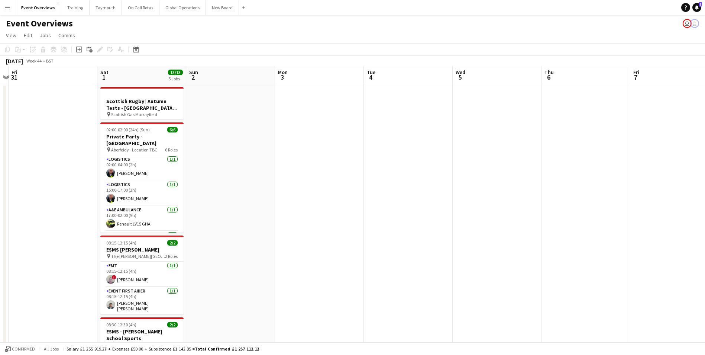
drag, startPoint x: 275, startPoint y: 255, endPoint x: -20, endPoint y: 273, distance: 294.9
click at [0, 273] on html "Menu Boards Boards Boards All jobs Status Workforce Workforce My Workforce Recr…" at bounding box center [352, 318] width 705 height 636
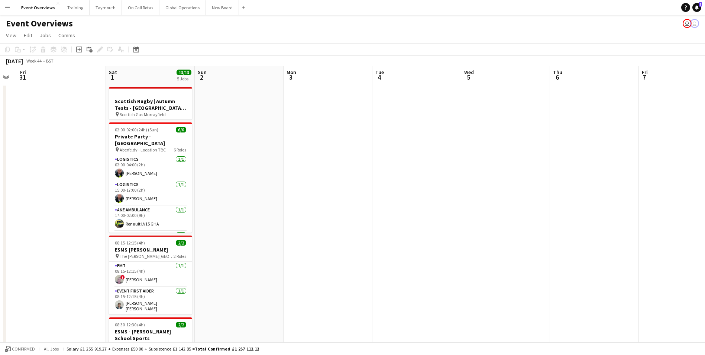
scroll to position [0, 235]
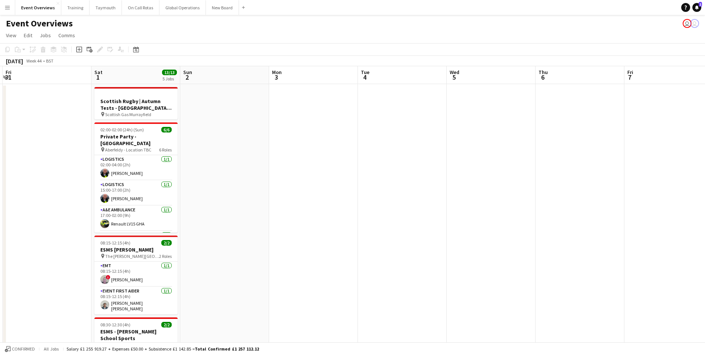
drag, startPoint x: 349, startPoint y: 261, endPoint x: 24, endPoint y: 278, distance: 325.6
click at [17, 278] on app-calendar-viewport "Tue 28 Wed 29 Thu 30 Fri 31 Sat 1 13/13 5 Jobs Sun 2 Mon 3 Tue 4 Wed 5 Thu 6 Fr…" at bounding box center [352, 344] width 705 height 557
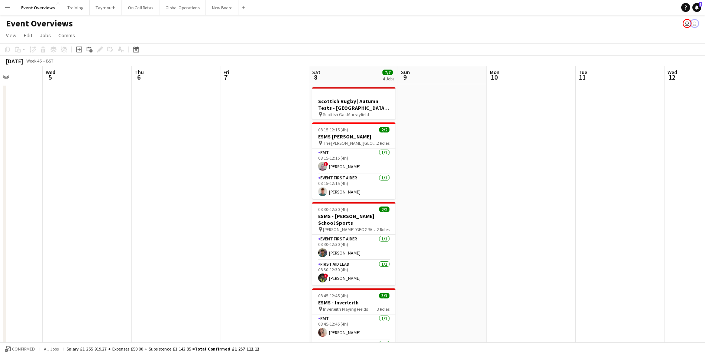
scroll to position [0, 232]
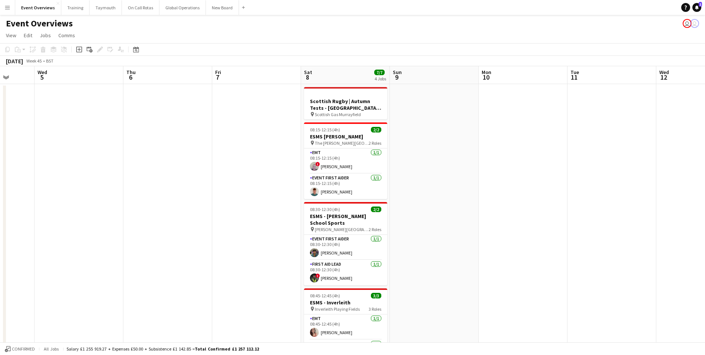
drag, startPoint x: 270, startPoint y: 274, endPoint x: -26, endPoint y: 279, distance: 296.2
click at [0, 279] on html "Menu Boards Boards Boards All jobs Status Workforce Workforce My Workforce Recr…" at bounding box center [352, 318] width 705 height 636
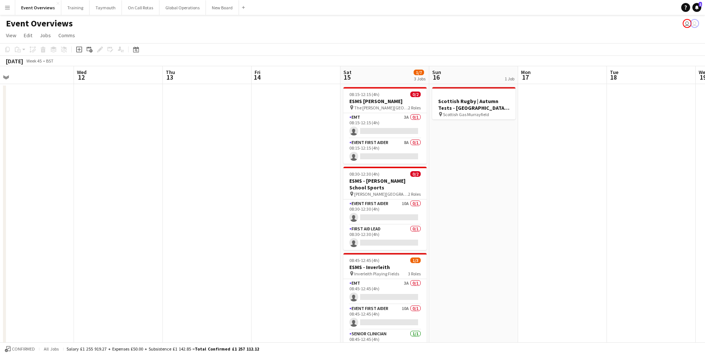
scroll to position [0, 300]
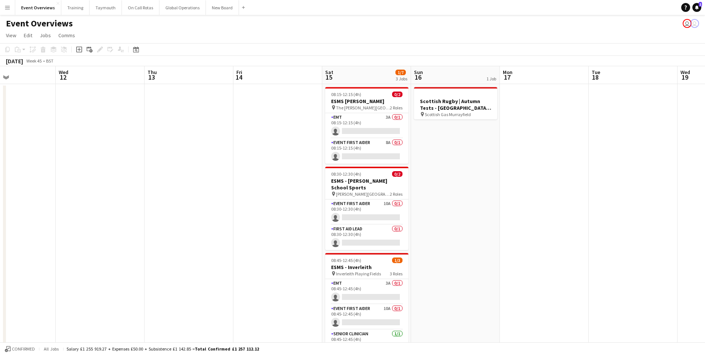
drag, startPoint x: 439, startPoint y: 233, endPoint x: -137, endPoint y: 260, distance: 575.9
click at [0, 260] on html "Menu Boards Boards Boards All jobs Status Workforce Workforce My Workforce Recr…" at bounding box center [352, 318] width 705 height 636
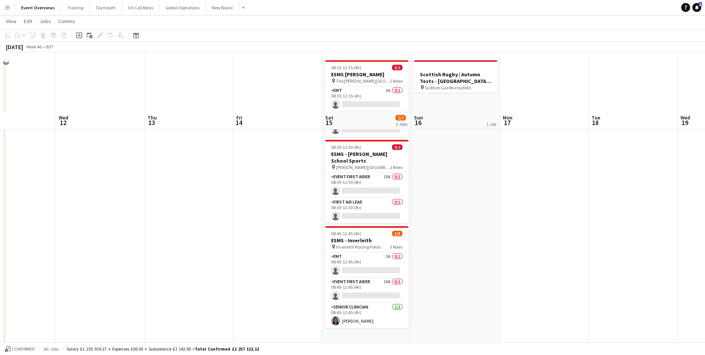
scroll to position [0, 0]
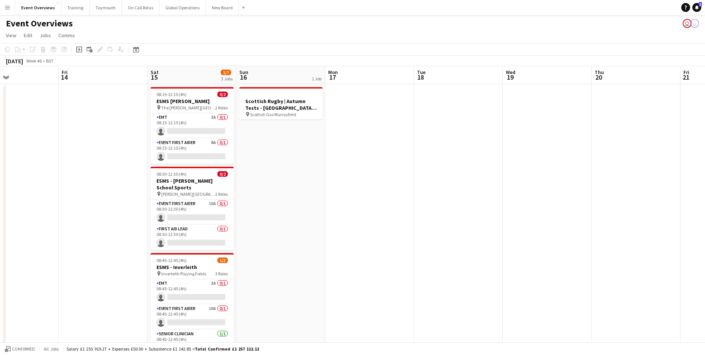
drag, startPoint x: 182, startPoint y: 251, endPoint x: -45, endPoint y: 255, distance: 226.4
click at [0, 255] on html "Menu Boards Boards Boards All jobs Status Workforce Workforce My Workforce Recr…" at bounding box center [352, 318] width 705 height 636
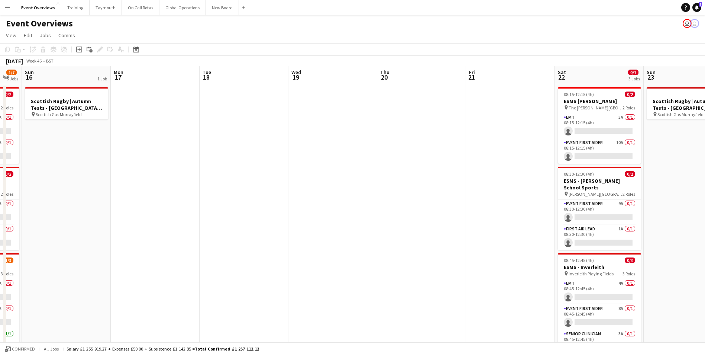
scroll to position [0, 278]
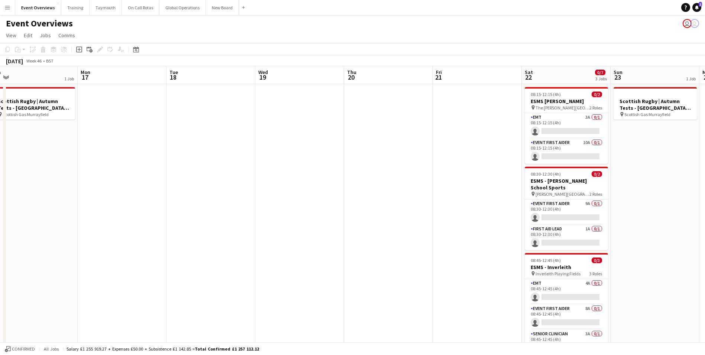
drag, startPoint x: 449, startPoint y: 211, endPoint x: 117, endPoint y: 234, distance: 333.0
click at [112, 234] on app-calendar-viewport "Thu 13 Fri 14 Sat 15 1/7 3 Jobs Sun 16 1 Job Mon 17 Tue 18 Wed 19 Thu 20 Fri 21…" at bounding box center [352, 344] width 705 height 557
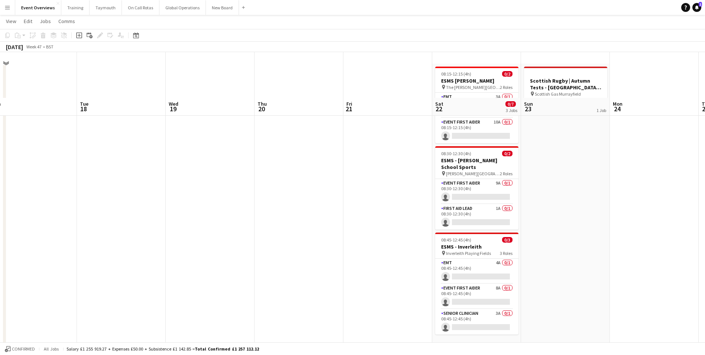
scroll to position [0, 0]
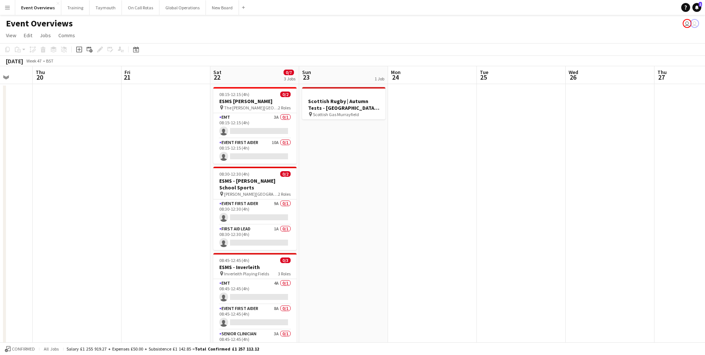
drag, startPoint x: 245, startPoint y: 224, endPoint x: -20, endPoint y: 245, distance: 265.4
click at [0, 245] on html "Menu Boards Boards Boards All jobs Status Workforce Workforce My Workforce Recr…" at bounding box center [352, 318] width 705 height 636
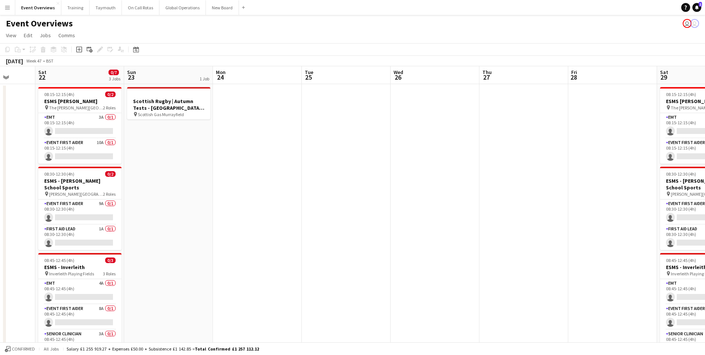
drag, startPoint x: 378, startPoint y: 215, endPoint x: 123, endPoint y: 219, distance: 255.3
click at [105, 221] on app-calendar-viewport "Wed 19 Thu 20 Fri 21 Sat 22 0/7 3 Jobs Sun 23 1 Job Mon 24 Tue 25 Wed 26 Thu 27…" at bounding box center [352, 344] width 705 height 557
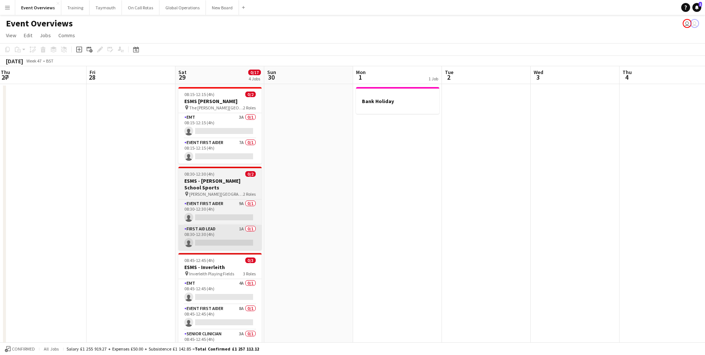
drag, startPoint x: 400, startPoint y: 206, endPoint x: 208, endPoint y: 226, distance: 192.8
click at [37, 233] on app-calendar-viewport "Mon 24 Tue 25 Wed 26 Thu 27 Fri 28 Sat 29 0/17 4 Jobs Sun 30 Mon 1 1 Job Tue 2 …" at bounding box center [352, 344] width 705 height 557
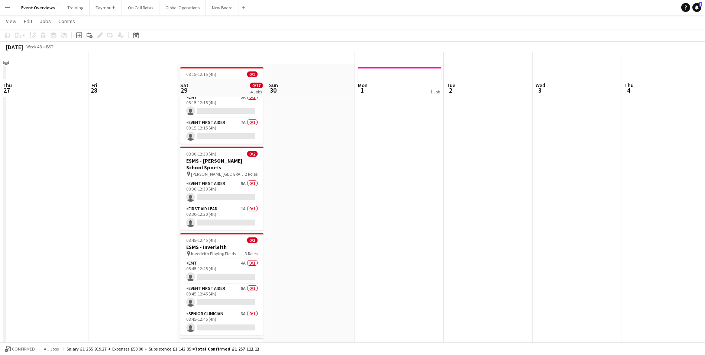
scroll to position [0, 0]
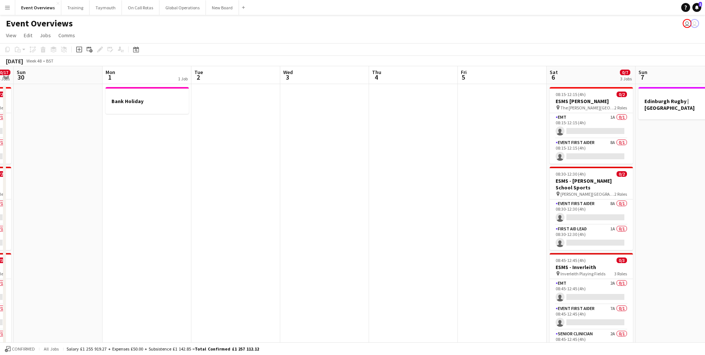
drag, startPoint x: 398, startPoint y: 219, endPoint x: 100, endPoint y: 234, distance: 298.4
click at [42, 235] on app-calendar-viewport "Thu 27 Fri 28 Sat 29 0/17 4 Jobs Sun 30 Mon 1 1 Job Tue 2 Wed 3 Thu 4 Fri 5 Sat…" at bounding box center [352, 344] width 705 height 557
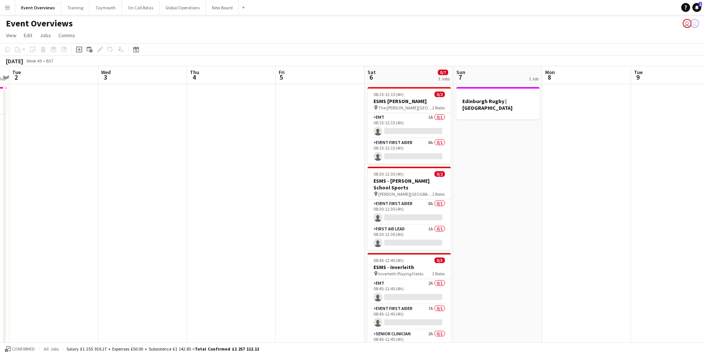
drag, startPoint x: 376, startPoint y: 231, endPoint x: 195, endPoint y: 248, distance: 182.2
click at [195, 248] on app-calendar-viewport "Sat 29 0/17 4 Jobs Sun 30 Mon 1 1 Job Tue 2 Wed 3 Thu 4 Fri 5 Sat 6 0/7 3 Jobs …" at bounding box center [352, 344] width 705 height 557
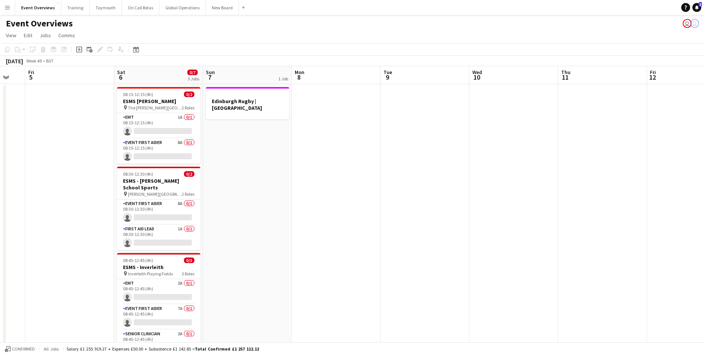
drag, startPoint x: 562, startPoint y: 229, endPoint x: 247, endPoint y: 251, distance: 315.2
click at [247, 251] on app-calendar-viewport "Tue 2 Wed 3 Thu 4 Fri 5 Sat 6 0/7 3 Jobs Sun 7 1 Job Mon 8 Tue 9 Wed 10 Thu 11 …" at bounding box center [352, 344] width 705 height 557
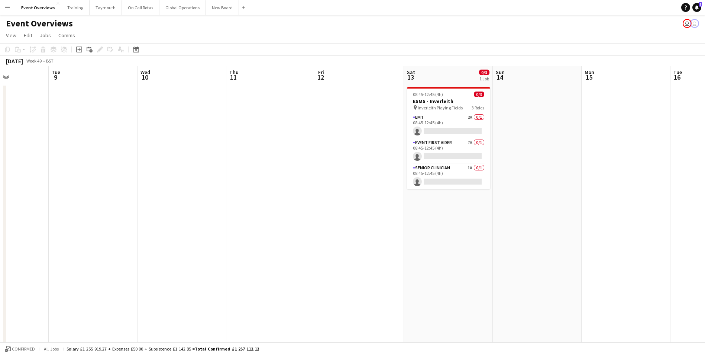
drag, startPoint x: 518, startPoint y: 251, endPoint x: 217, endPoint y: 268, distance: 300.7
click at [217, 268] on app-calendar-viewport "Sat 6 0/7 3 Jobs Sun 7 1 Job Mon 8 Tue 9 Wed 10 Thu 11 Fri 12 Sat 13 0/3 1 Job …" at bounding box center [352, 344] width 705 height 557
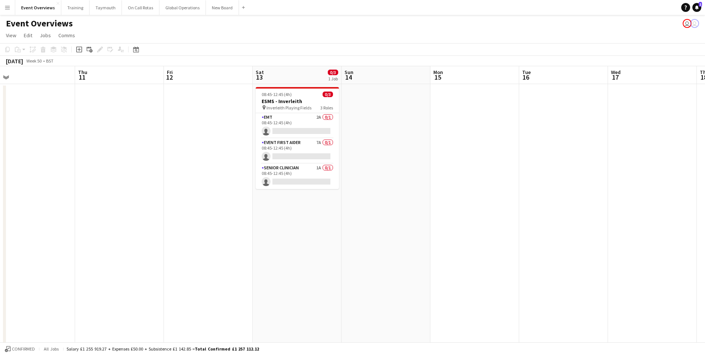
drag, startPoint x: 563, startPoint y: 253, endPoint x: 179, endPoint y: 277, distance: 384.2
click at [179, 277] on app-calendar-viewport "Sun 7 1 Job Mon 8 Tue 9 Wed 10 Thu 11 Fri 12 Sat 13 0/3 1 Job Sun 14 Mon 15 Tue…" at bounding box center [352, 344] width 705 height 557
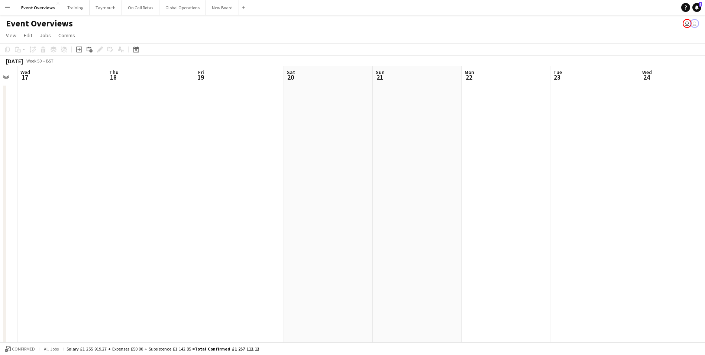
drag, startPoint x: 502, startPoint y: 259, endPoint x: 329, endPoint y: 265, distance: 172.9
click at [210, 277] on app-calendar-viewport "Sun 14 Mon 15 Tue 16 Wed 17 Thu 18 Fri 19 Sat 20 Sun 21 Mon 22 Tue 23 Wed 24 Th…" at bounding box center [352, 344] width 705 height 557
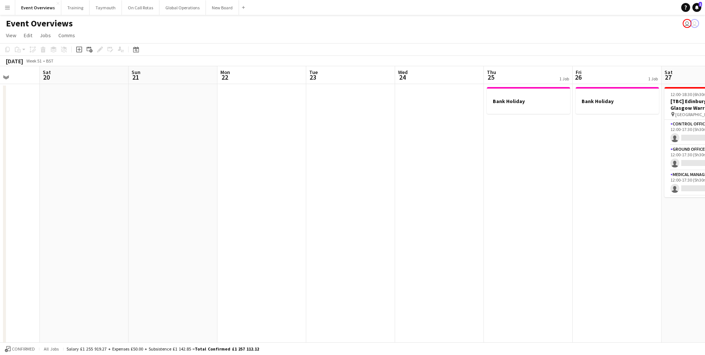
drag, startPoint x: 473, startPoint y: 256, endPoint x: 325, endPoint y: 261, distance: 148.8
click at [225, 268] on app-calendar-viewport "Wed 17 Thu 18 Fri 19 Sat 20 Sun 21 Mon 22 Tue 23 Wed 24 Thu 25 1 Job Fri 26 1 J…" at bounding box center [352, 344] width 705 height 557
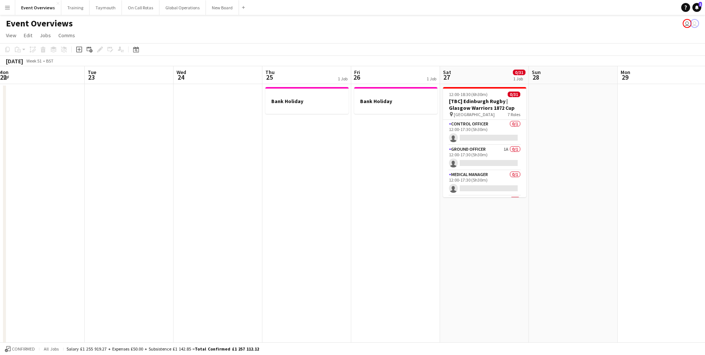
drag, startPoint x: 451, startPoint y: 255, endPoint x: 294, endPoint y: 263, distance: 157.0
click at [282, 263] on app-calendar-viewport "Fri 19 Sat 20 Sun 21 Mon 22 Tue 23 Wed 24 Thu 25 1 Job Fri 26 1 Job Sat 27 0/31…" at bounding box center [352, 344] width 705 height 557
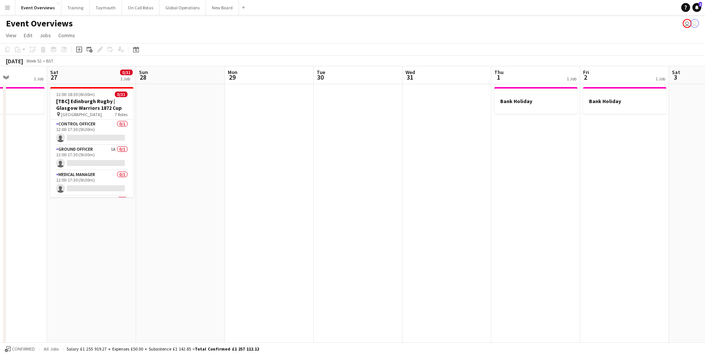
drag, startPoint x: 565, startPoint y: 241, endPoint x: 198, endPoint y: 277, distance: 368.2
click at [181, 281] on app-calendar-viewport "Tue 23 Wed 24 Thu 25 1 Job Fri 26 1 Job Sat 27 0/31 1 Job Sun 28 Mon 29 Tue 30 …" at bounding box center [352, 344] width 705 height 557
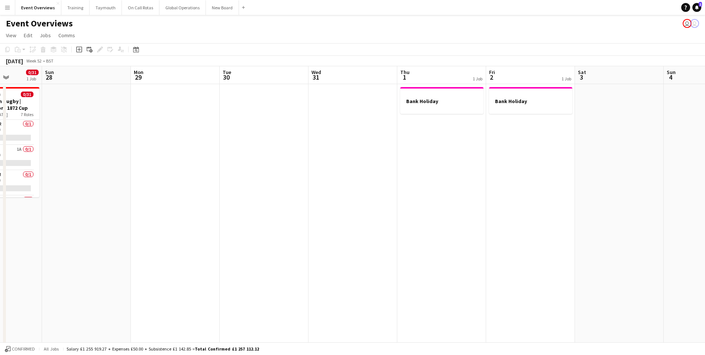
drag, startPoint x: 459, startPoint y: 258, endPoint x: 30, endPoint y: 278, distance: 430.1
click at [22, 280] on app-calendar-viewport "Thu 25 1 Job Fri 26 1 Job Sat 27 0/31 1 Job Sun 28 Mon 29 Tue 30 Wed 31 Thu 1 1…" at bounding box center [352, 344] width 705 height 557
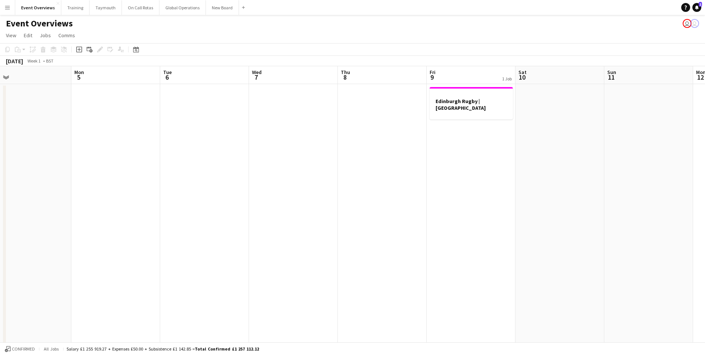
drag, startPoint x: 443, startPoint y: 256, endPoint x: 135, endPoint y: 277, distance: 309.5
click at [135, 277] on app-calendar-viewport "Thu 1 1 Job Fri 2 1 Job Sat 3 Sun 4 Mon 5 Tue 6 Wed 7 Thu 8 Fri 9 1 Job Sat 10 …" at bounding box center [352, 344] width 705 height 557
drag, startPoint x: 379, startPoint y: 263, endPoint x: 115, endPoint y: 274, distance: 264.8
click at [115, 274] on app-calendar-viewport "Thu 1 1 Job Fri 2 1 Job Sat 3 Sun 4 Mon 5 Tue 6 Wed 7 Thu 8 Fri 9 1 Job Sat 10 …" at bounding box center [352, 344] width 705 height 557
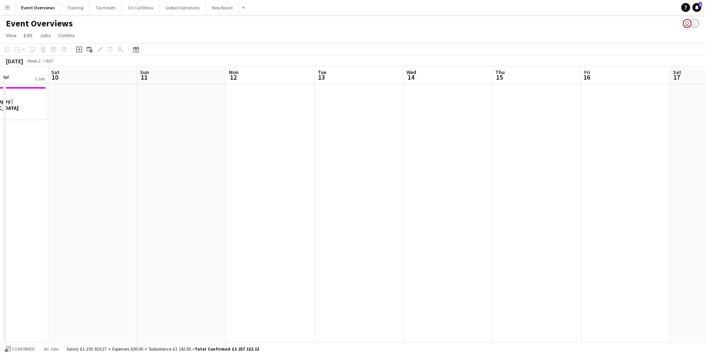
drag, startPoint x: 421, startPoint y: 253, endPoint x: 107, endPoint y: 262, distance: 314.1
click at [28, 268] on app-calendar-viewport "Wed 7 Thu 8 Fri 9 1 Job Sat 10 Sun 11 Mon 12 Tue 13 Wed 14 Thu 15 Fri 16 Sat 17…" at bounding box center [352, 344] width 705 height 557
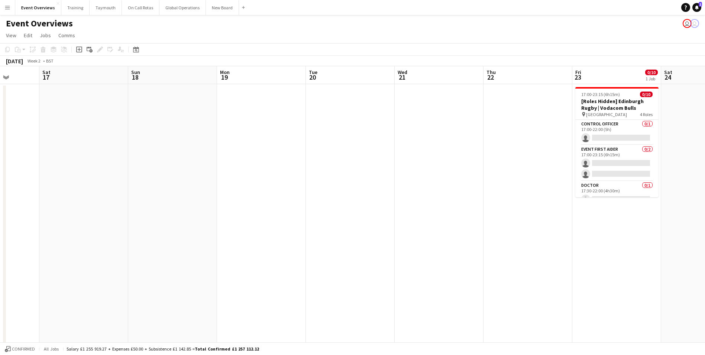
click at [64, 253] on app-calendar-viewport "Wed 14 Thu 15 Fri 16 Sat 17 Sun 18 Mon 19 Tue 20 Wed 21 Thu 22 Fri 23 0/10 1 Jo…" at bounding box center [352, 344] width 705 height 557
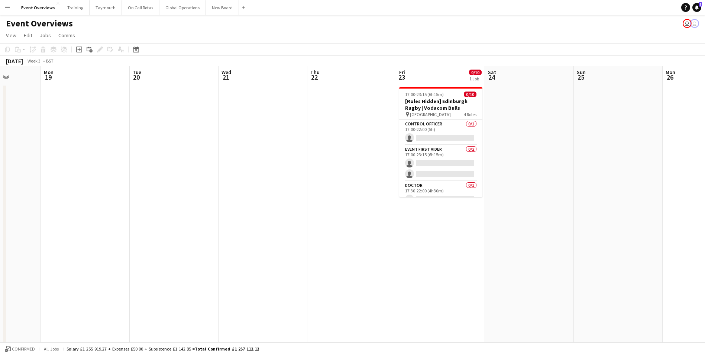
click at [223, 256] on app-calendar-viewport "Fri 16 Sat 17 Sun 18 Mon 19 Tue 20 Wed 21 Thu 22 Fri 23 0/10 1 Job Sat 24 Sun 2…" at bounding box center [352, 344] width 705 height 557
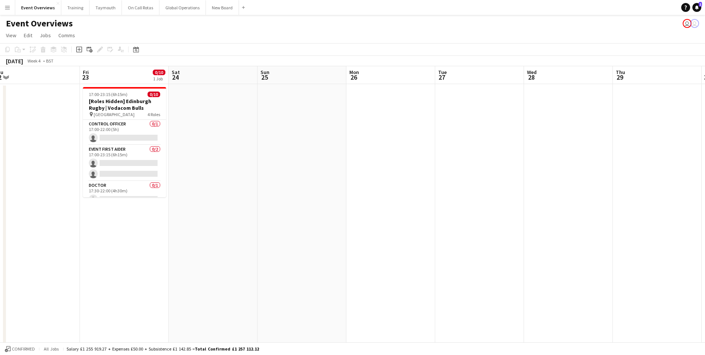
click at [226, 249] on app-calendar-viewport "Mon 19 Tue 20 Wed 21 Thu 22 Fri 23 0/10 1 Job Sat 24 Sun 25 Mon 26 Tue 27 Wed 2…" at bounding box center [352, 344] width 705 height 557
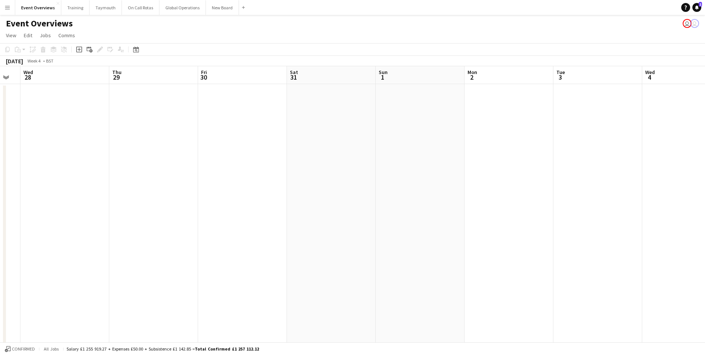
click at [164, 250] on app-calendar-viewport "Sun 25 Mon 26 Tue 27 Wed 28 Thu 29 Fri 30 Sat 31 Sun 1 Mon 2 Tue 3 Wed 4 Thu 5 …" at bounding box center [352, 344] width 705 height 557
click at [569, 216] on app-calendar-viewport "Fri 23 0/10 1 Job Sat 24 Sun 25 Mon 26 Tue 27 Wed 28 Thu 29 Fri 30 Sat 31 Sun 1…" at bounding box center [352, 344] width 705 height 557
click at [433, 240] on app-calendar-viewport "Thu 22 Fri 23 0/10 1 Job Sat 24 Sun 25 Mon 26 Tue 27 Wed 28 Thu 29 Fri 30 Sat 3…" at bounding box center [352, 344] width 705 height 557
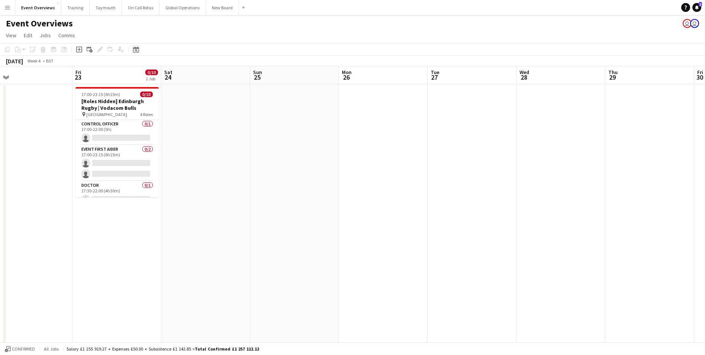
click at [133, 49] on icon "Date picker" at bounding box center [136, 49] width 6 height 6
click at [142, 103] on span "JAN" at bounding box center [140, 103] width 15 height 9
click at [180, 75] on span "Previous month" at bounding box center [181, 75] width 15 height 15
click at [196, 105] on span "1" at bounding box center [196, 104] width 9 height 10
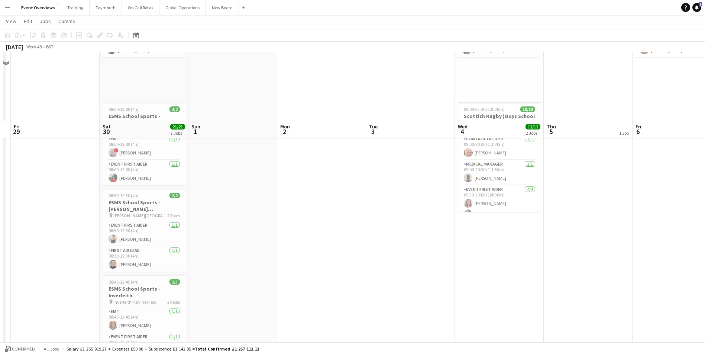
scroll to position [0, 0]
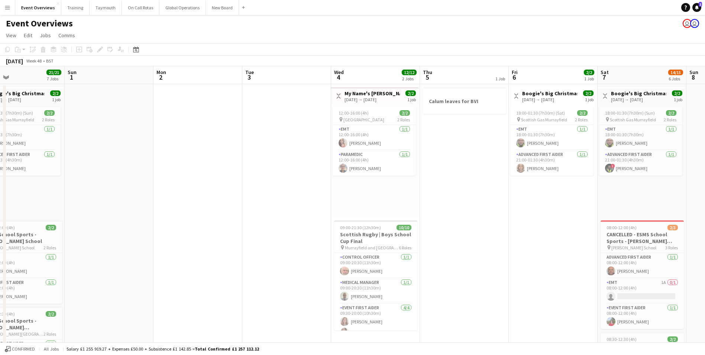
drag, startPoint x: 353, startPoint y: 220, endPoint x: 71, endPoint y: 227, distance: 282.9
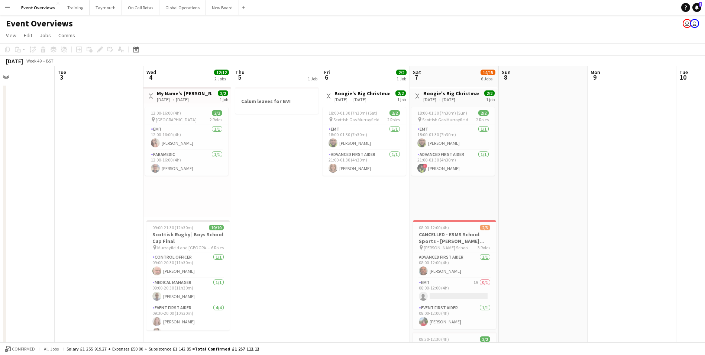
drag, startPoint x: 320, startPoint y: 215, endPoint x: 248, endPoint y: 221, distance: 71.9
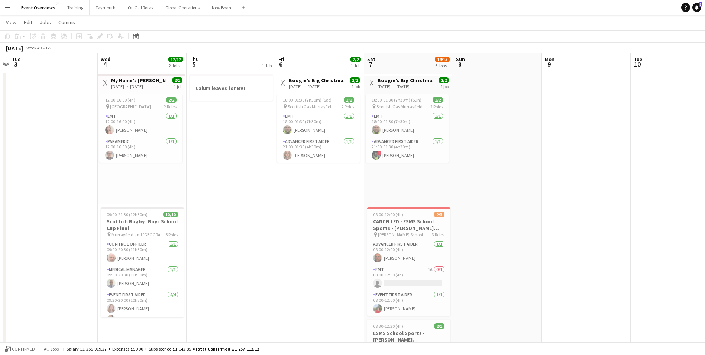
scroll to position [0, 0]
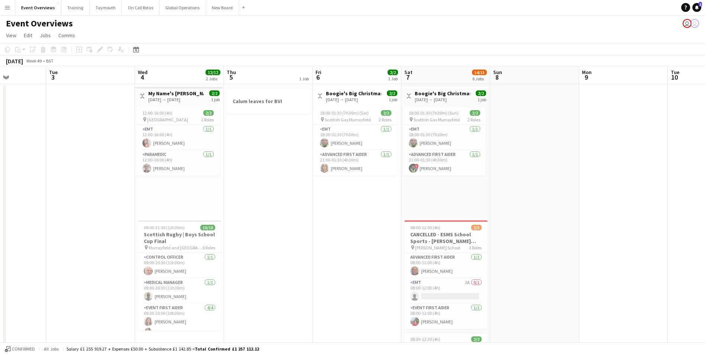
drag, startPoint x: 305, startPoint y: 217, endPoint x: 164, endPoint y: 224, distance: 141.4
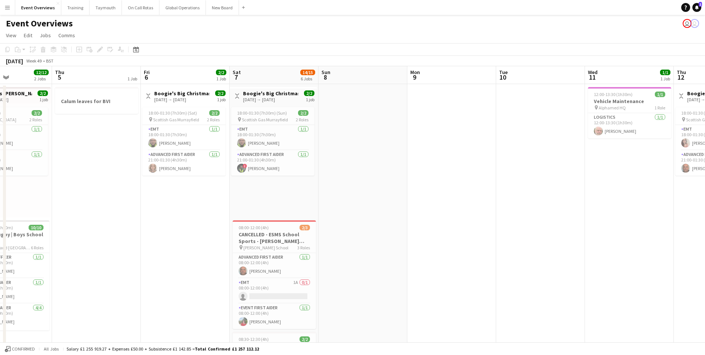
drag, startPoint x: 478, startPoint y: 196, endPoint x: 191, endPoint y: 214, distance: 287.5
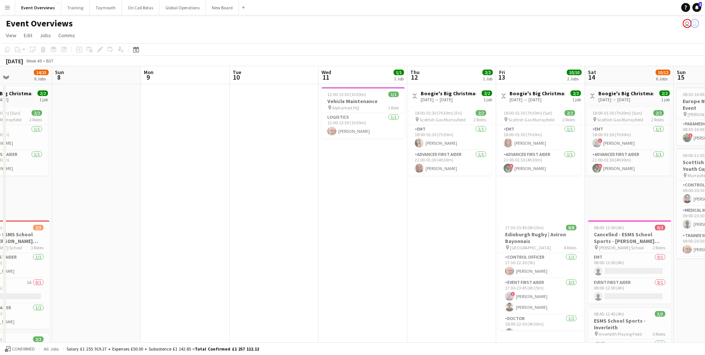
scroll to position [0, 233]
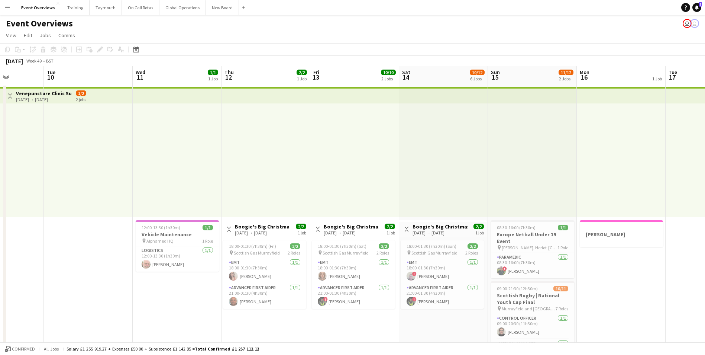
drag, startPoint x: 404, startPoint y: 237, endPoint x: 232, endPoint y: 250, distance: 172.5
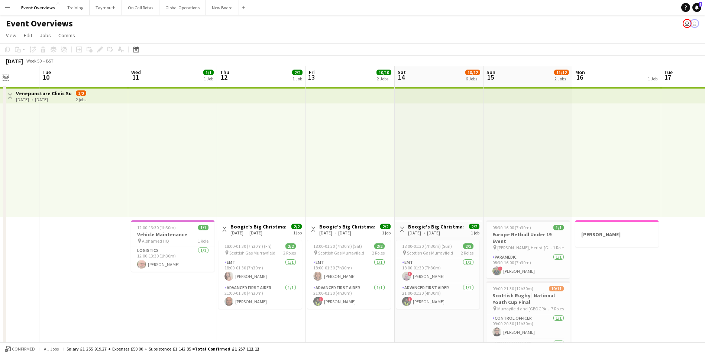
click at [3, 75] on app-icon "Expand/collapse" at bounding box center [6, 76] width 6 height 7
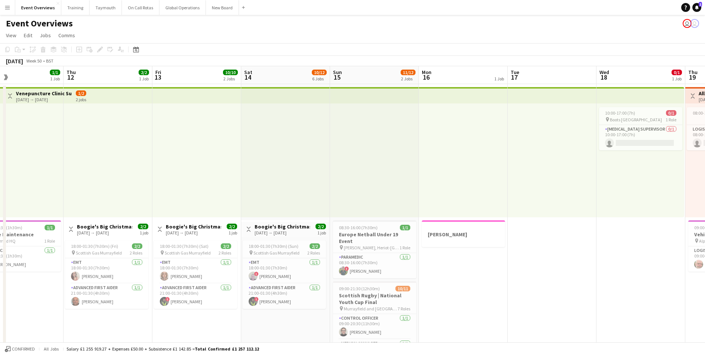
drag, startPoint x: 319, startPoint y: 309, endPoint x: 165, endPoint y: 311, distance: 153.5
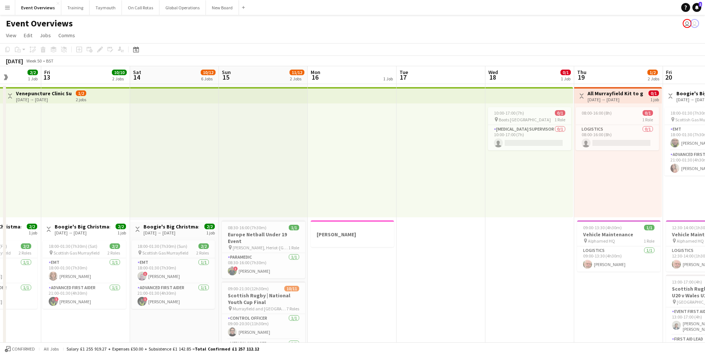
drag, startPoint x: 491, startPoint y: 293, endPoint x: 375, endPoint y: 301, distance: 115.4
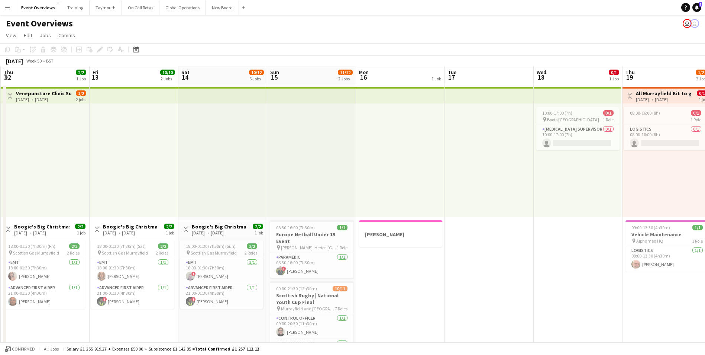
drag, startPoint x: 377, startPoint y: 300, endPoint x: 710, endPoint y: 260, distance: 335.4
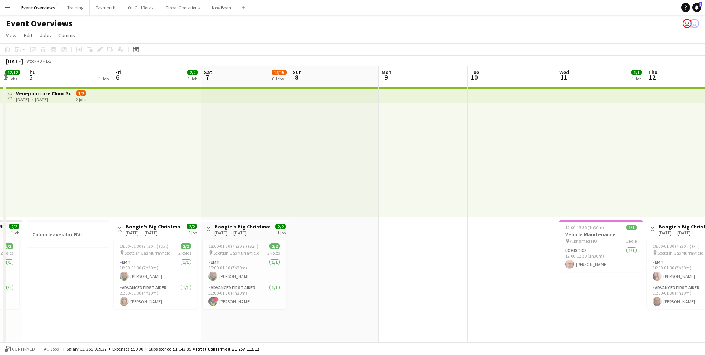
drag, startPoint x: 209, startPoint y: 313, endPoint x: 574, endPoint y: 283, distance: 366.5
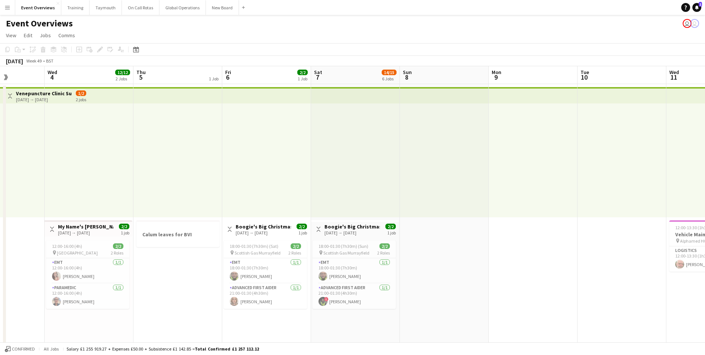
scroll to position [0, 219]
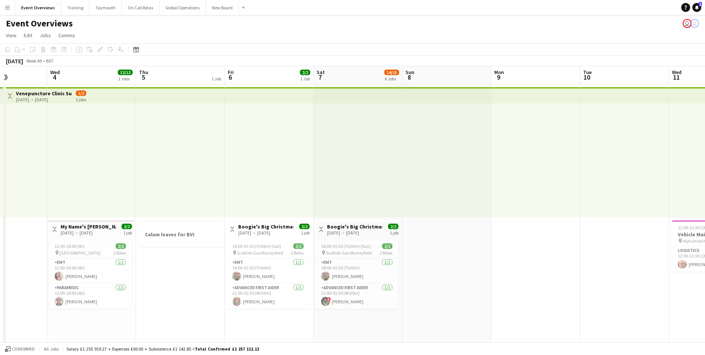
drag, startPoint x: 527, startPoint y: 291, endPoint x: 609, endPoint y: 285, distance: 83.1
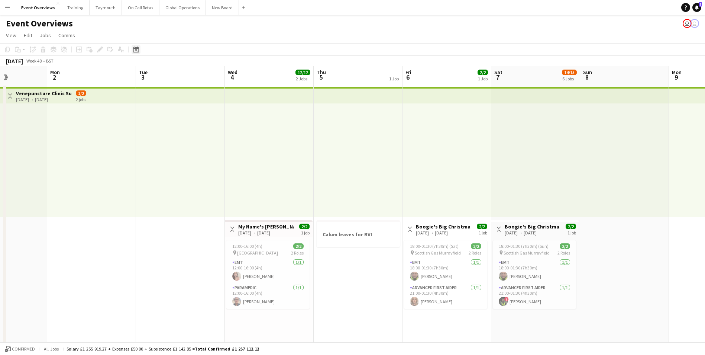
click at [133, 47] on icon "Date picker" at bounding box center [136, 49] width 6 height 6
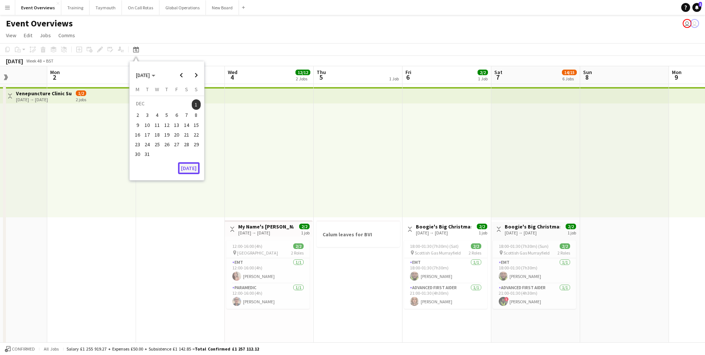
click at [189, 169] on button "[DATE]" at bounding box center [189, 168] width 22 height 12
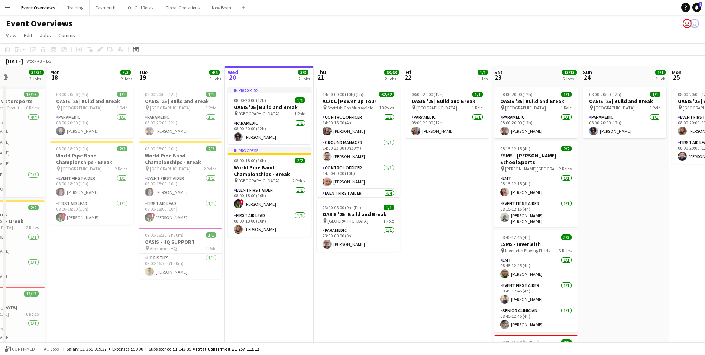
scroll to position [0, 256]
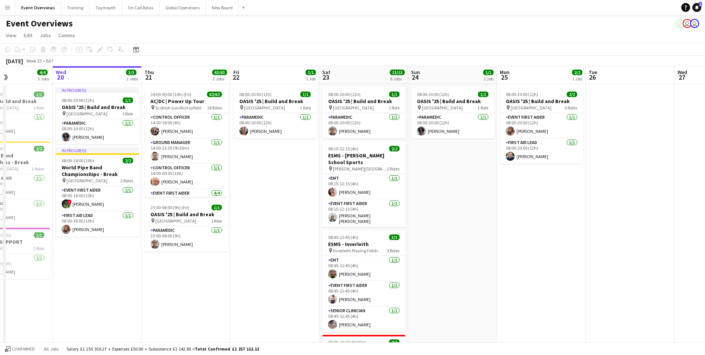
drag, startPoint x: 368, startPoint y: 293, endPoint x: 244, endPoint y: 295, distance: 124.1
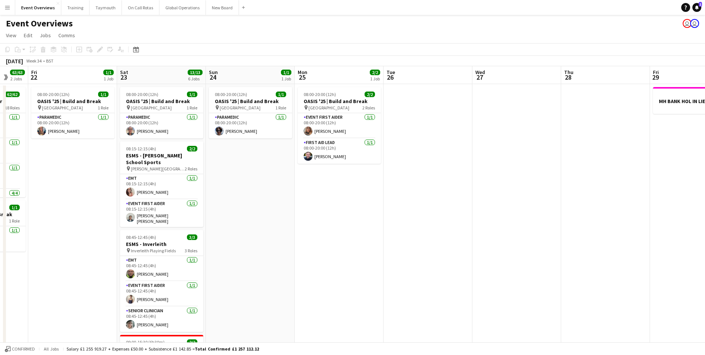
drag, startPoint x: 495, startPoint y: 279, endPoint x: 233, endPoint y: 278, distance: 261.6
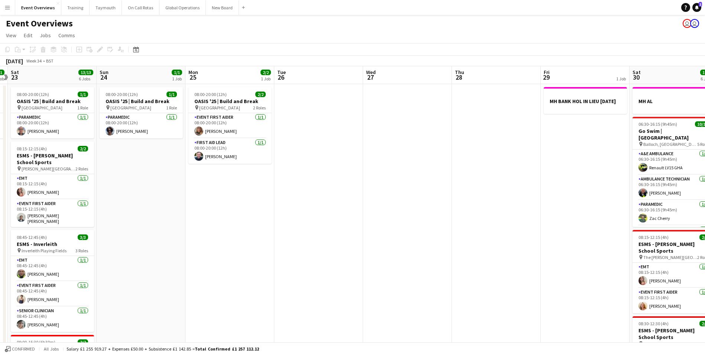
drag, startPoint x: 397, startPoint y: 258, endPoint x: 187, endPoint y: 258, distance: 210.3
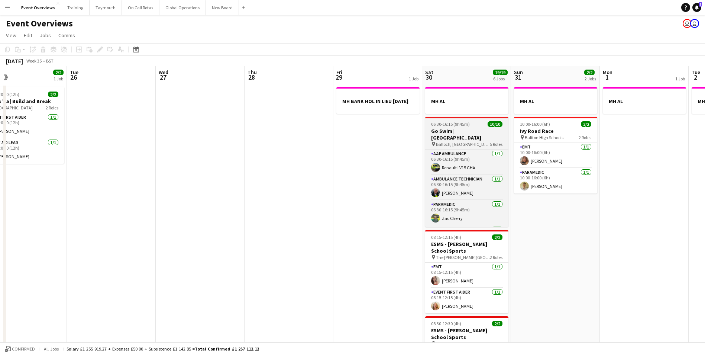
click at [456, 128] on h3 "Go Swim | [GEOGRAPHIC_DATA]" at bounding box center [466, 133] width 83 height 13
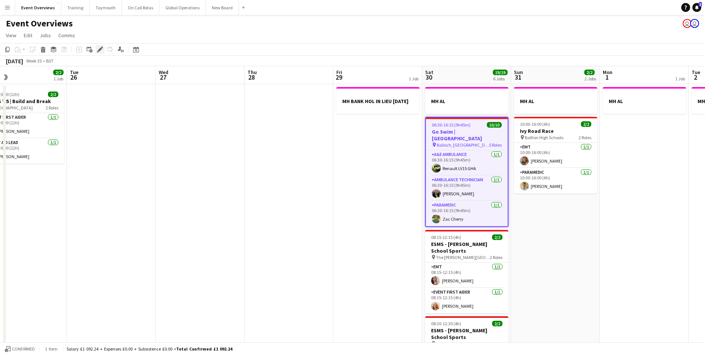
click at [98, 50] on icon "Edit" at bounding box center [100, 49] width 6 height 6
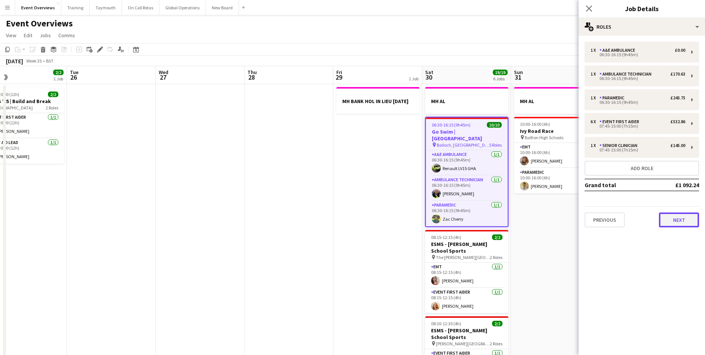
click at [679, 223] on button "Next" at bounding box center [679, 219] width 40 height 15
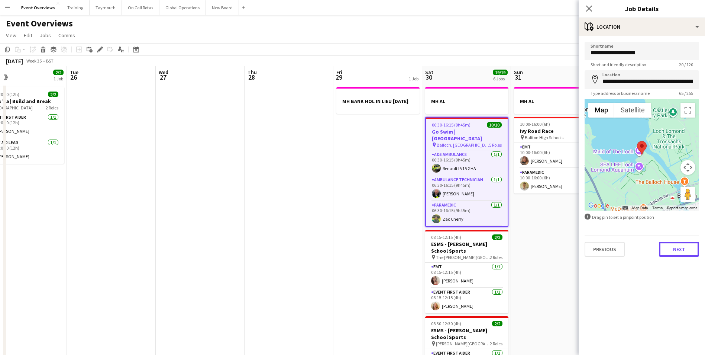
click at [677, 253] on button "Next" at bounding box center [679, 249] width 40 height 15
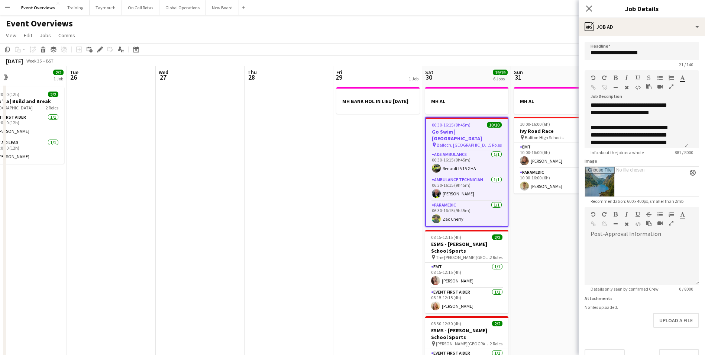
scroll to position [149, 0]
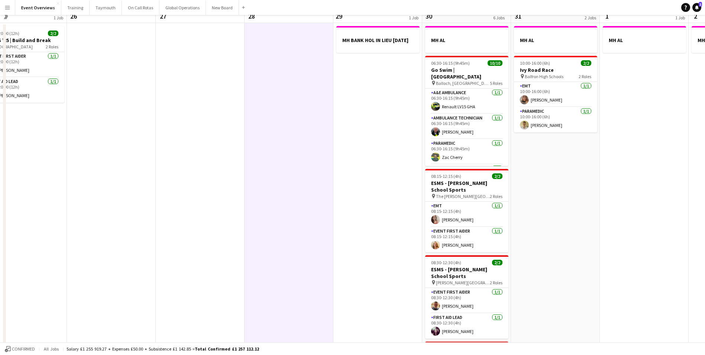
scroll to position [0, 0]
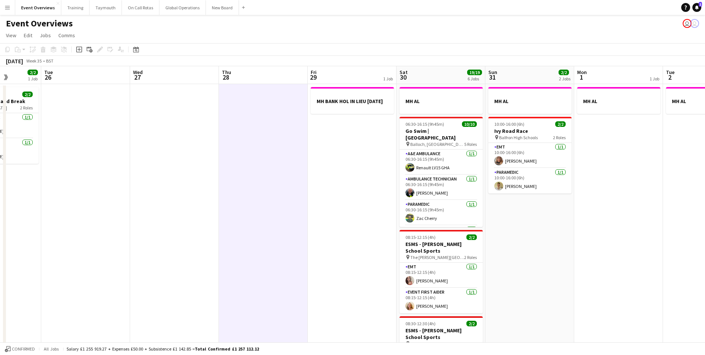
drag, startPoint x: 352, startPoint y: 272, endPoint x: 146, endPoint y: 278, distance: 205.6
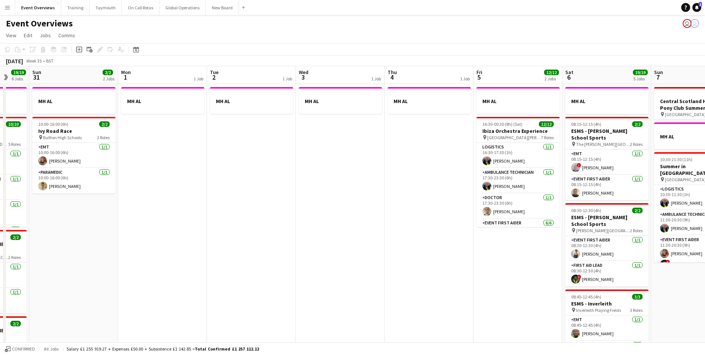
scroll to position [0, 243]
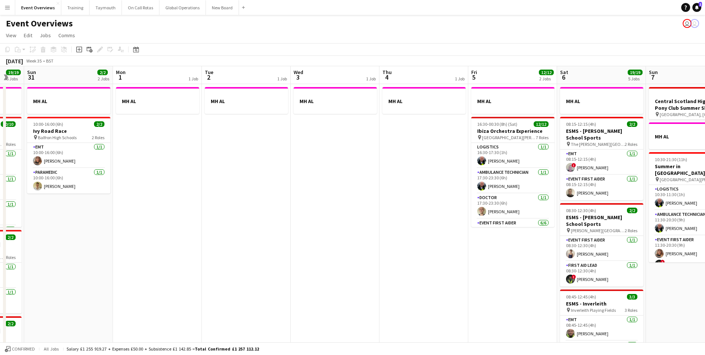
drag, startPoint x: 505, startPoint y: 310, endPoint x: 223, endPoint y: 310, distance: 282.8
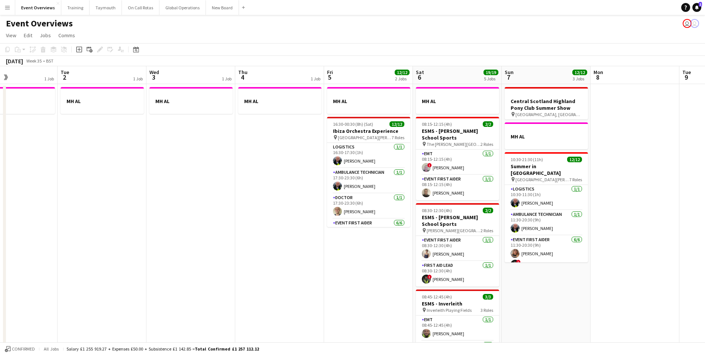
drag, startPoint x: 432, startPoint y: 275, endPoint x: 278, endPoint y: 281, distance: 154.7
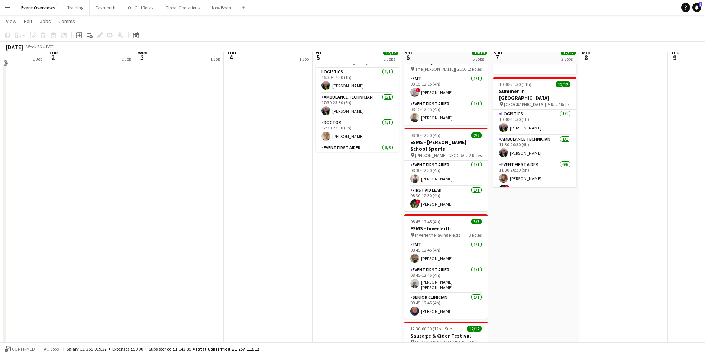
scroll to position [0, 0]
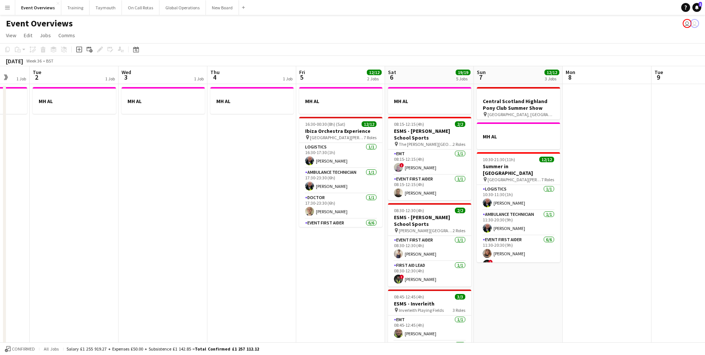
drag, startPoint x: 541, startPoint y: 308, endPoint x: 361, endPoint y: 323, distance: 180.5
